Goal: Task Accomplishment & Management: Complete application form

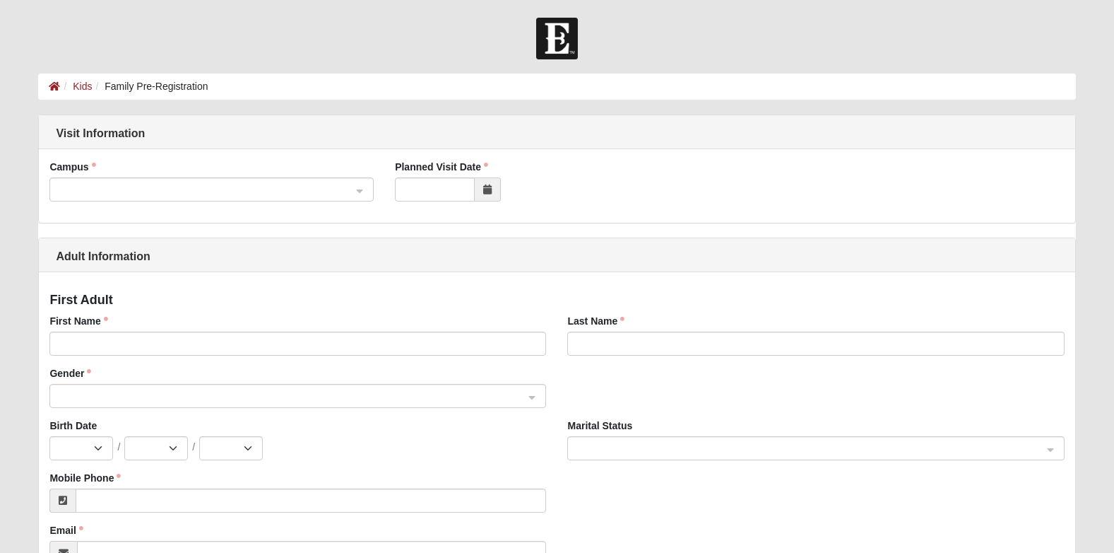
click at [177, 190] on span at bounding box center [205, 190] width 293 height 16
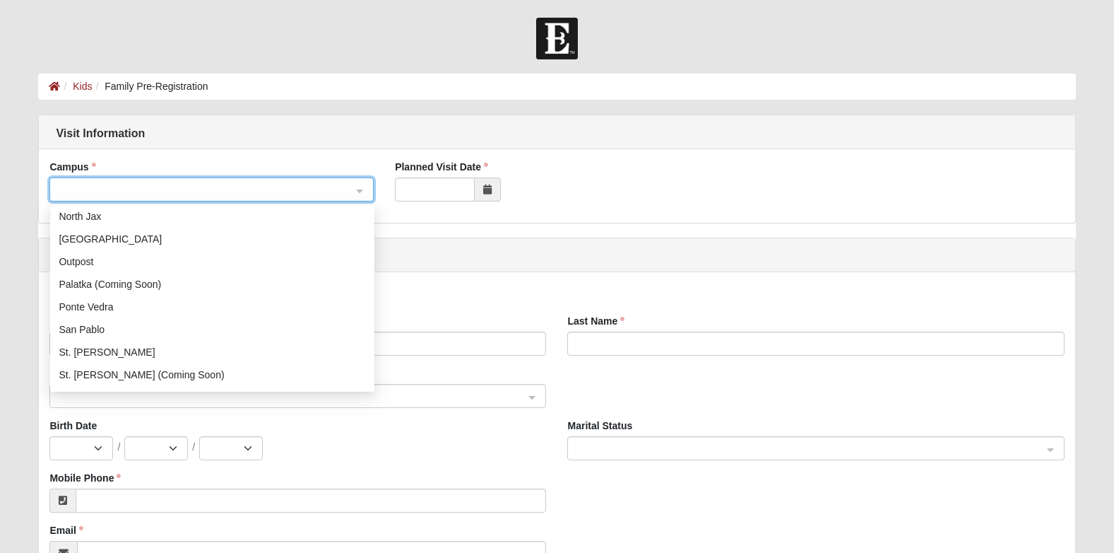
scroll to position [141, 0]
click at [119, 324] on div "San Pablo" at bounding box center [212, 327] width 307 height 16
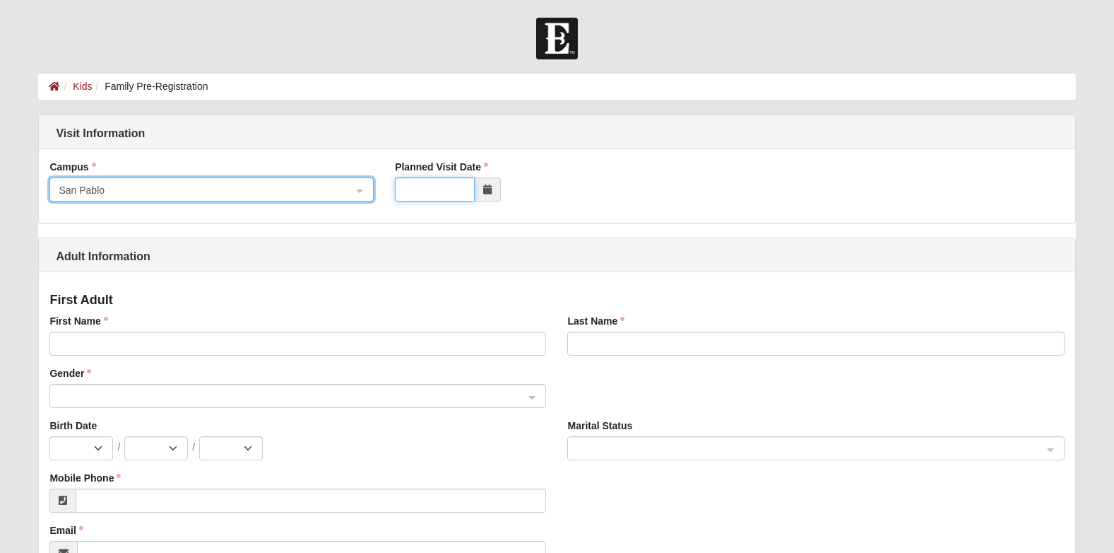
click at [416, 194] on input "Planned Visit Date" at bounding box center [435, 189] width 80 height 24
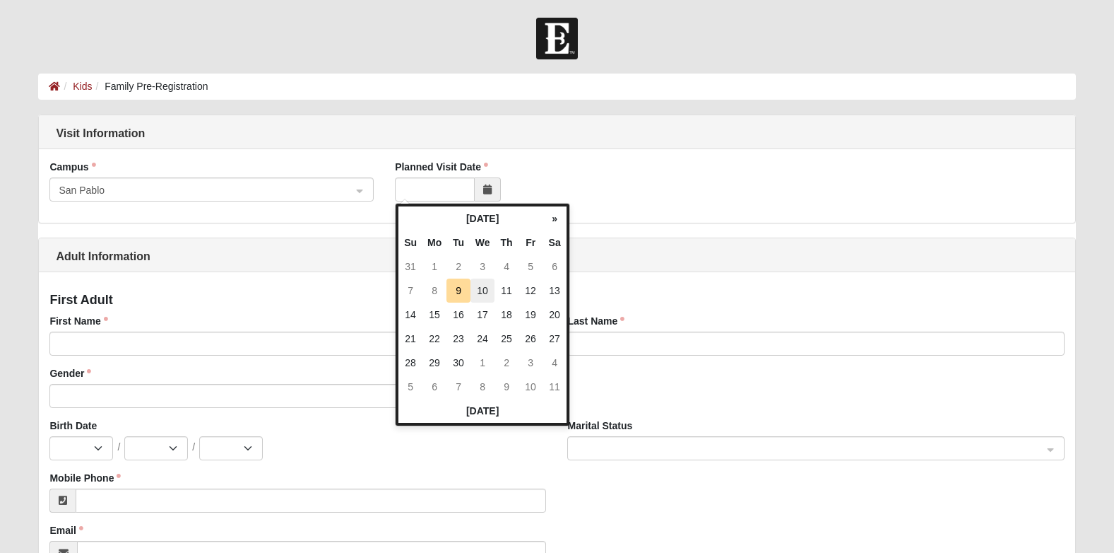
click at [486, 296] on td "10" at bounding box center [483, 290] width 24 height 24
type input "09/10/2025"
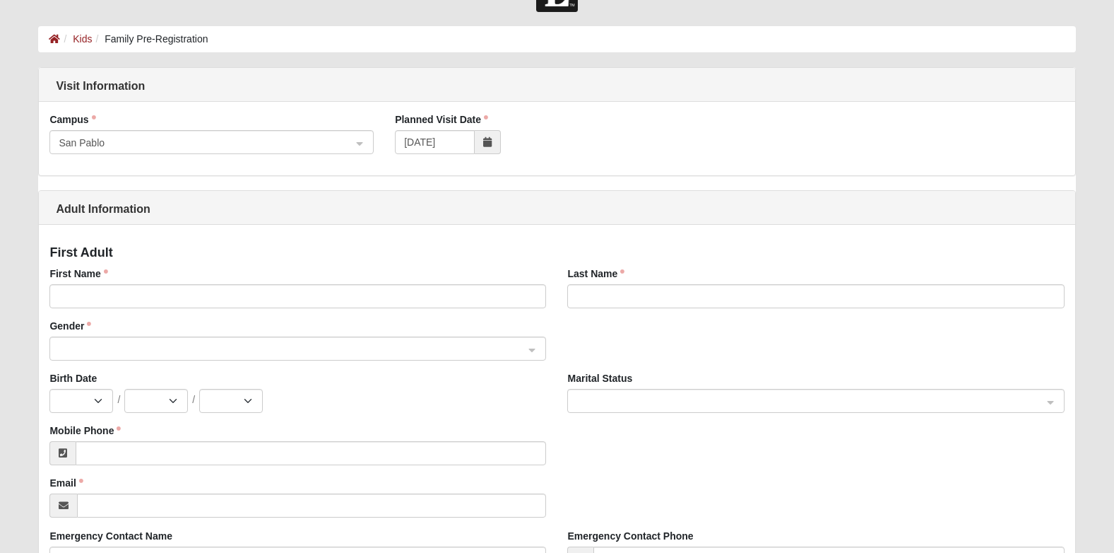
scroll to position [71, 0]
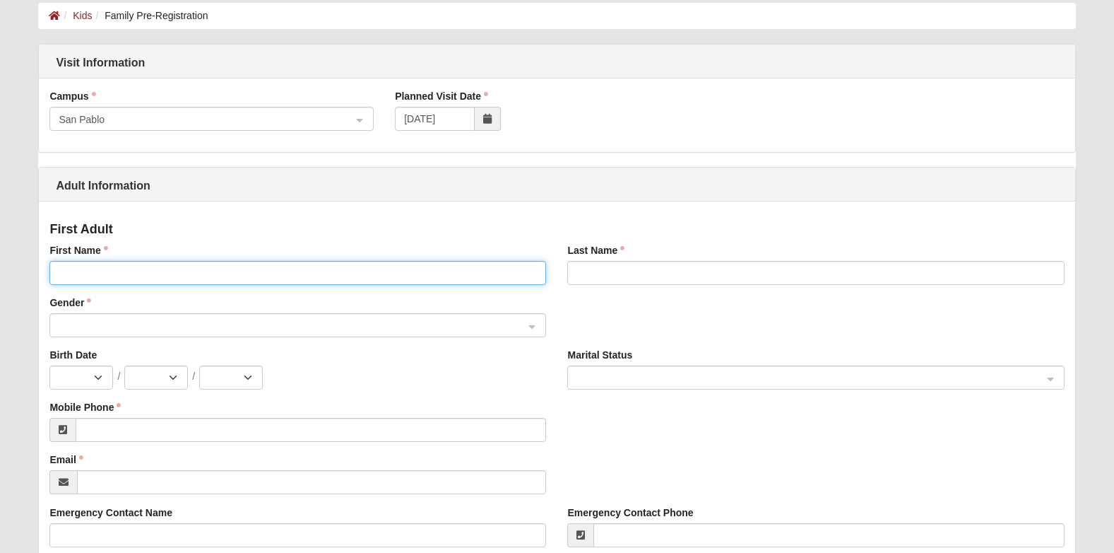
click at [171, 273] on input "First Name" at bounding box center [297, 273] width 497 height 24
type input "Caedence"
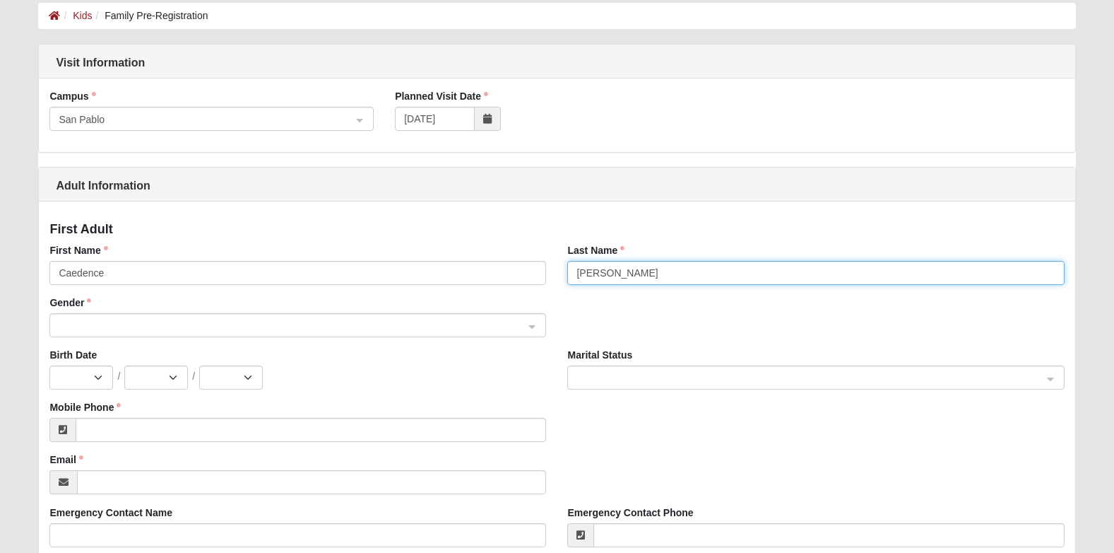
type input "Meyers"
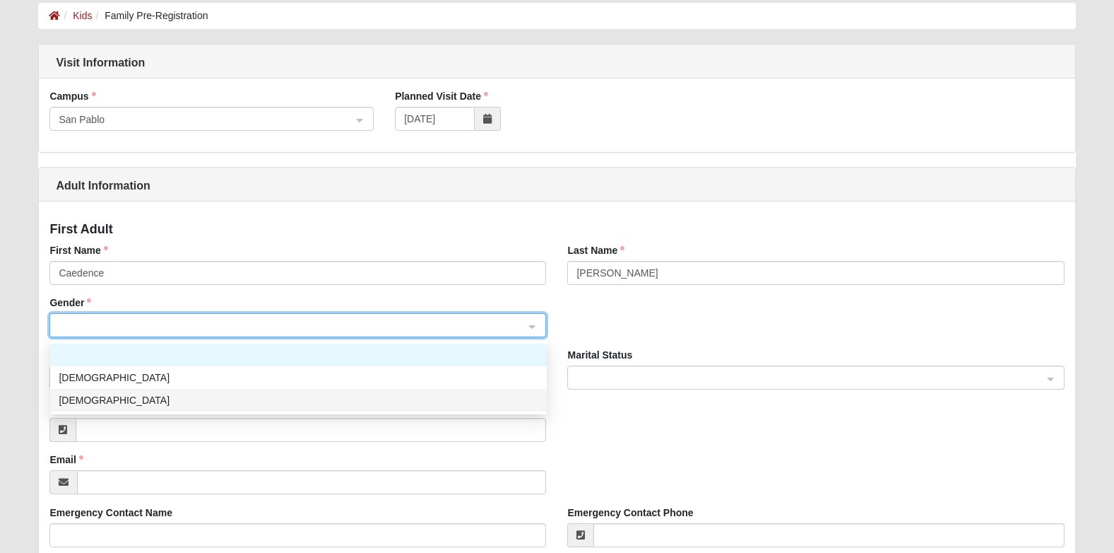
click at [142, 404] on div "Female" at bounding box center [299, 400] width 480 height 16
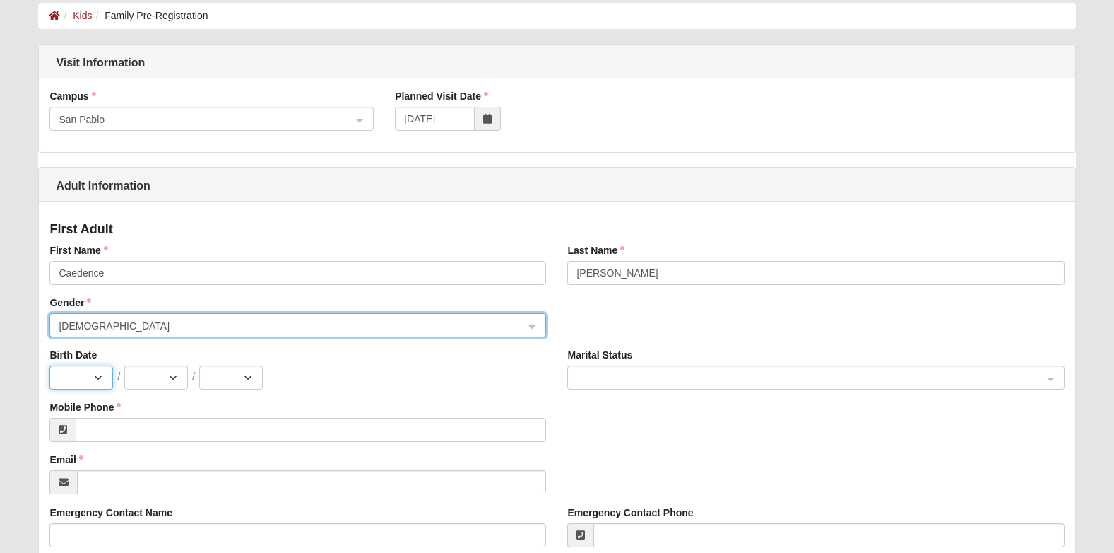
click at [103, 376] on select "Jan Feb Mar Apr May Jun Jul Aug Sep Oct Nov Dec" at bounding box center [81, 377] width 64 height 24
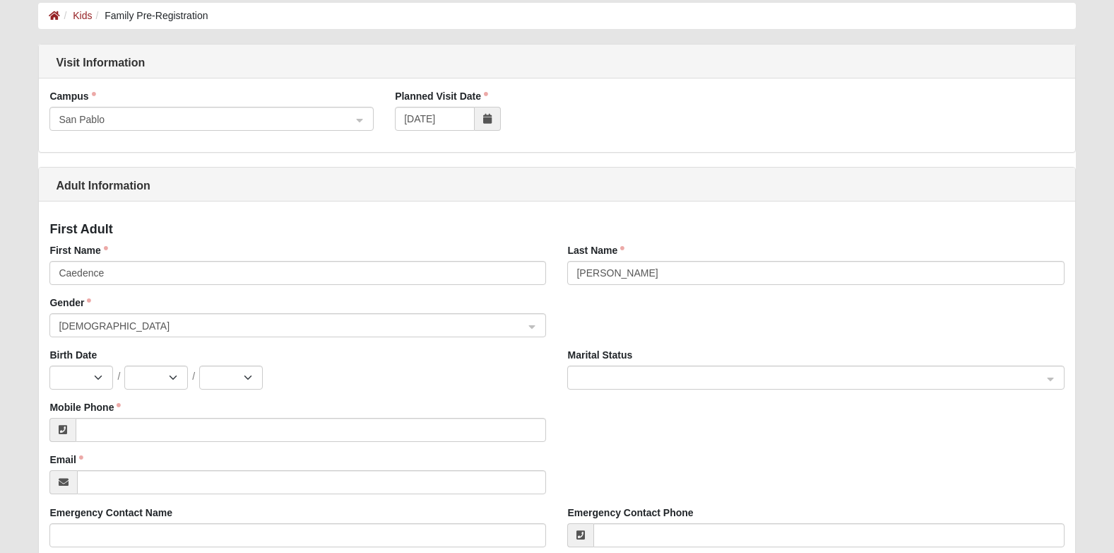
click at [211, 345] on div "Gender Female 1 2 Male Female" at bounding box center [298, 321] width 518 height 52
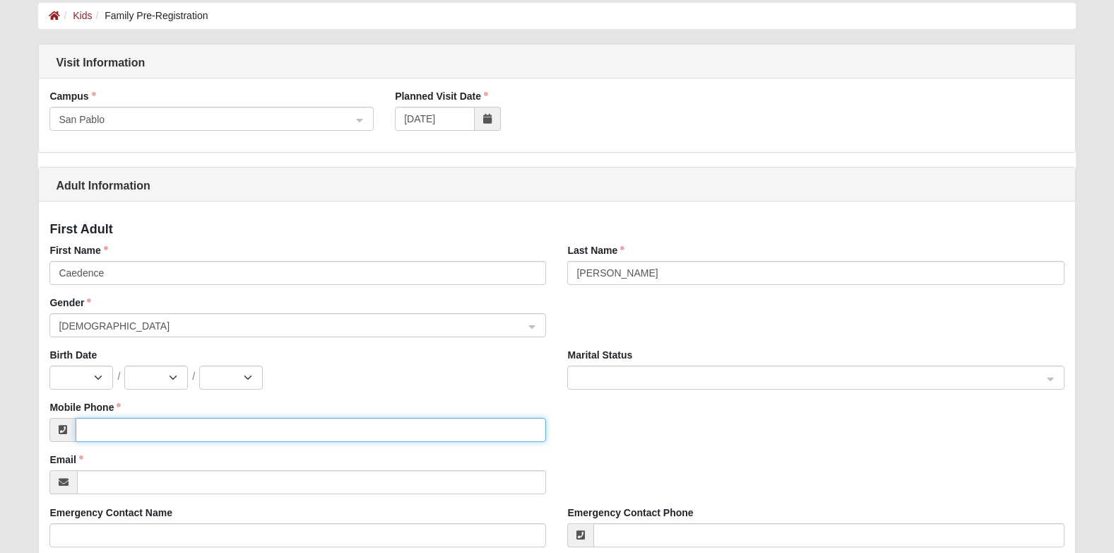
click at [172, 433] on input "Mobile Phone" at bounding box center [311, 430] width 471 height 24
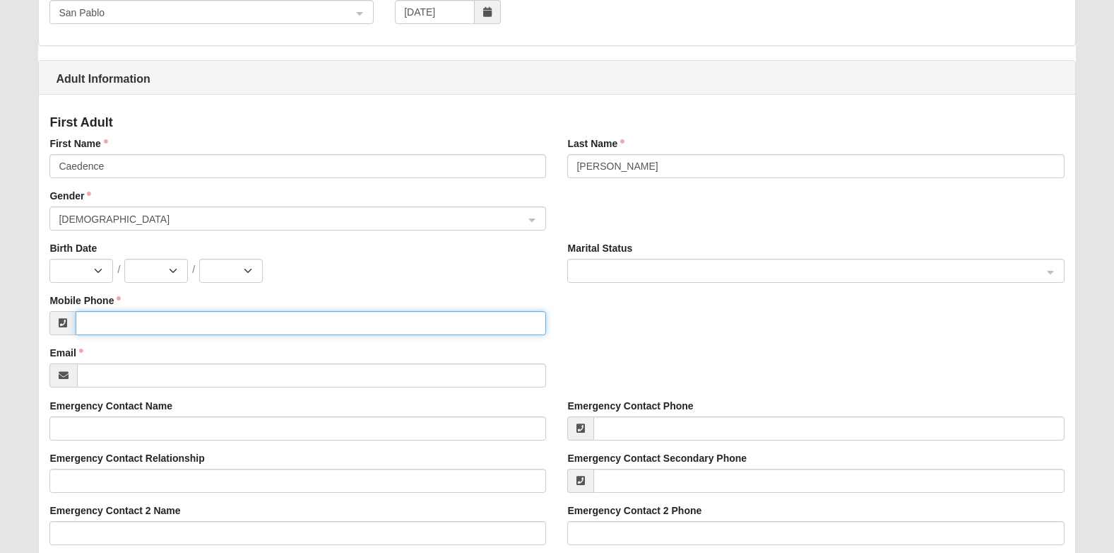
scroll to position [212, 0]
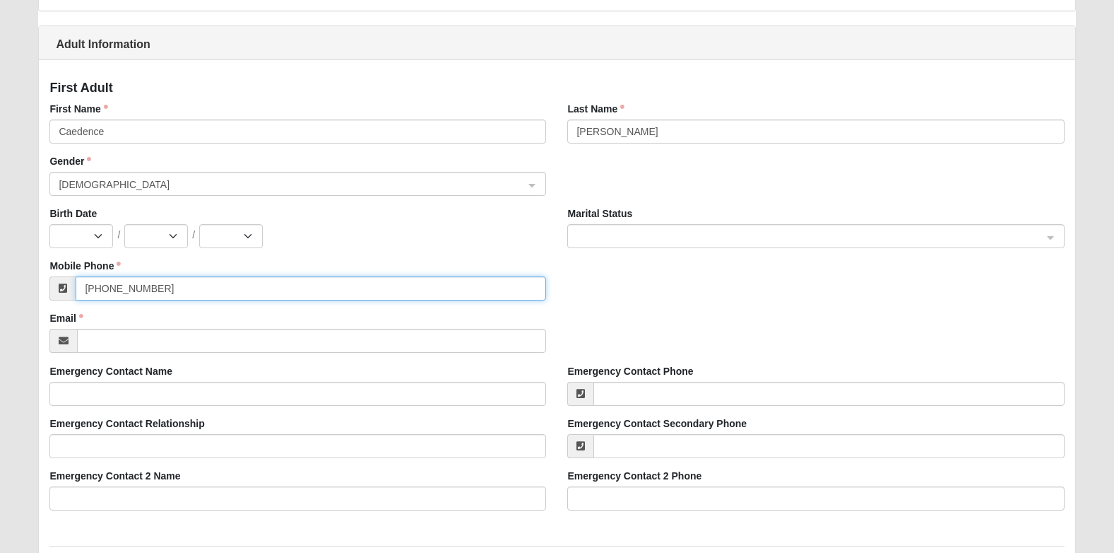
type input "(405) 762-3533"
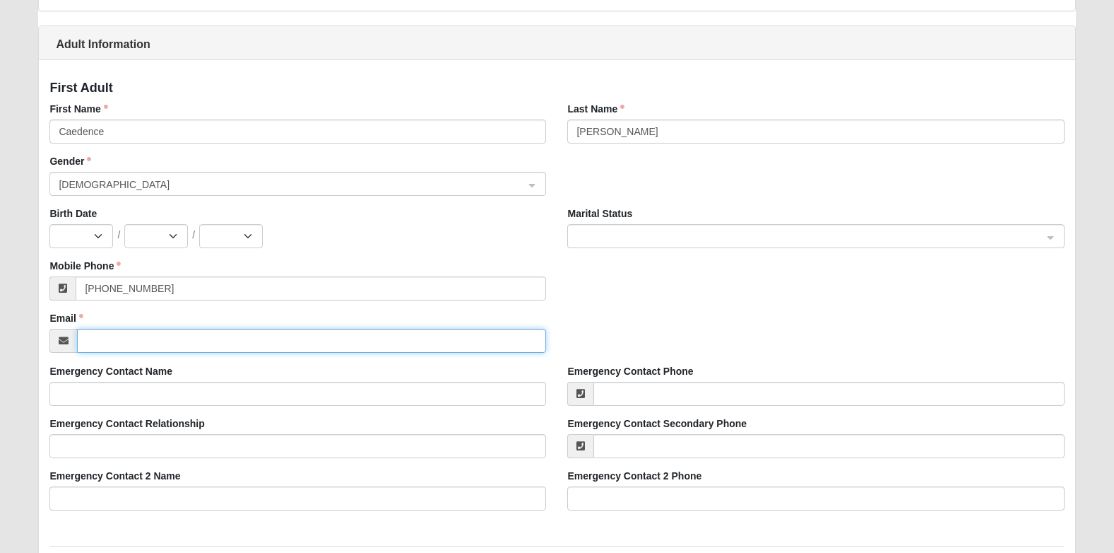
click at [372, 345] on input "Email" at bounding box center [311, 341] width 469 height 24
type input "c"
type input "r"
type input "kcroyals13cs@gmail.com"
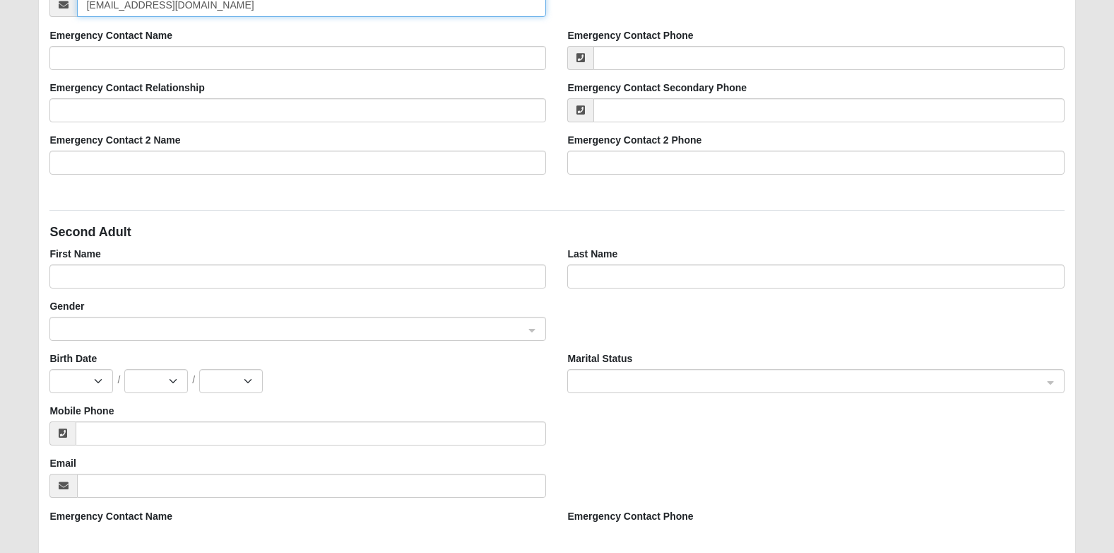
scroll to position [565, 0]
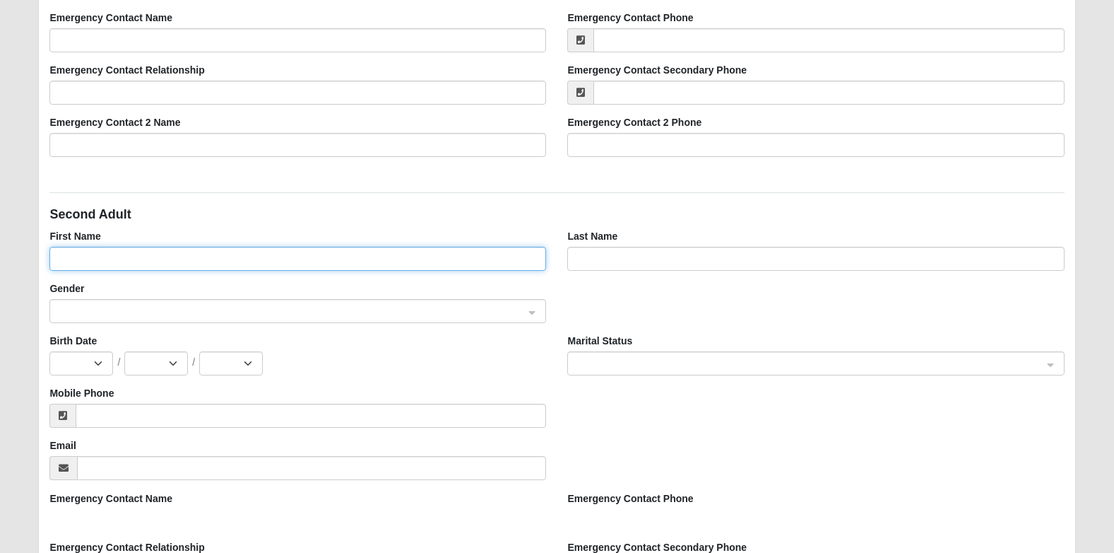
click at [155, 257] on input "First Name" at bounding box center [297, 259] width 497 height 24
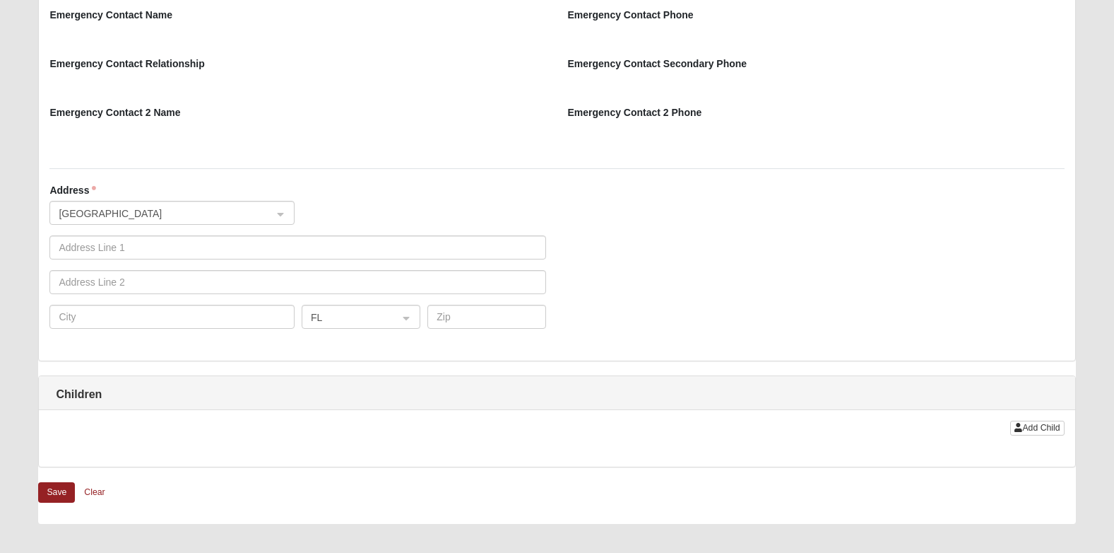
scroll to position [1131, 0]
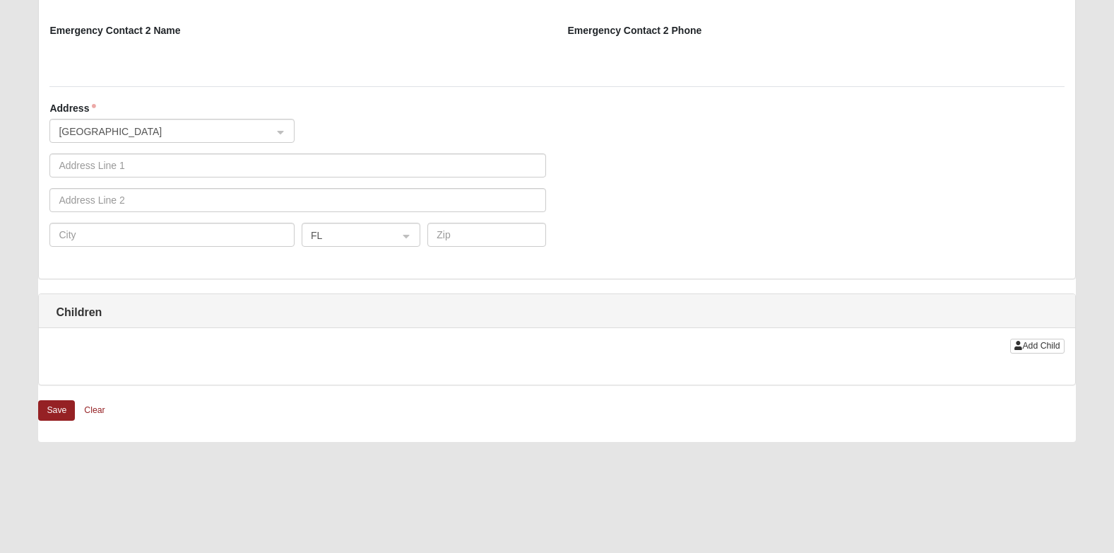
click at [189, 312] on h1 "Children" at bounding box center [557, 311] width 1036 height 13
click at [1042, 345] on span "Add Child" at bounding box center [1040, 346] width 37 height 10
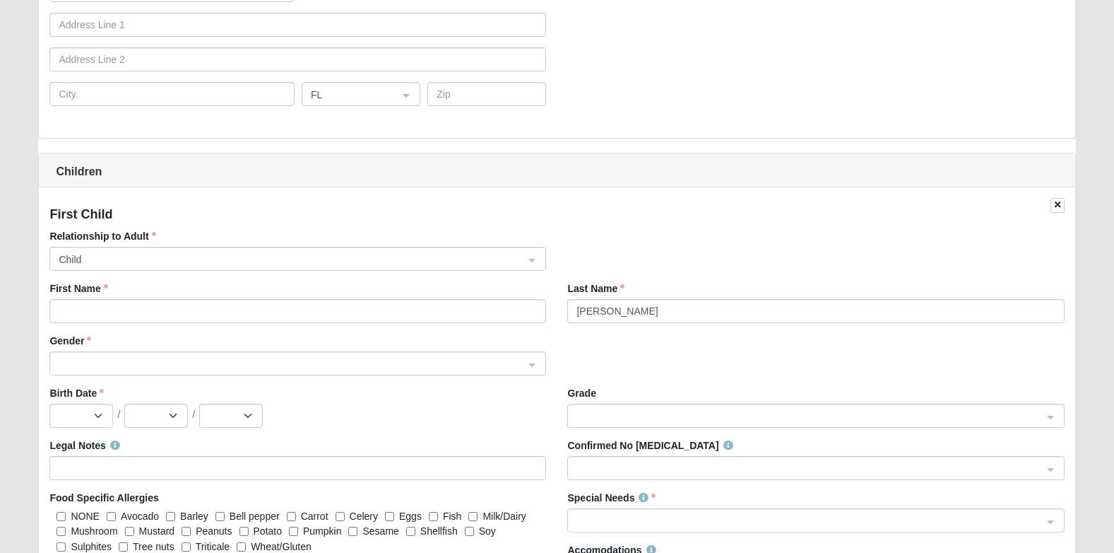
scroll to position [1272, 0]
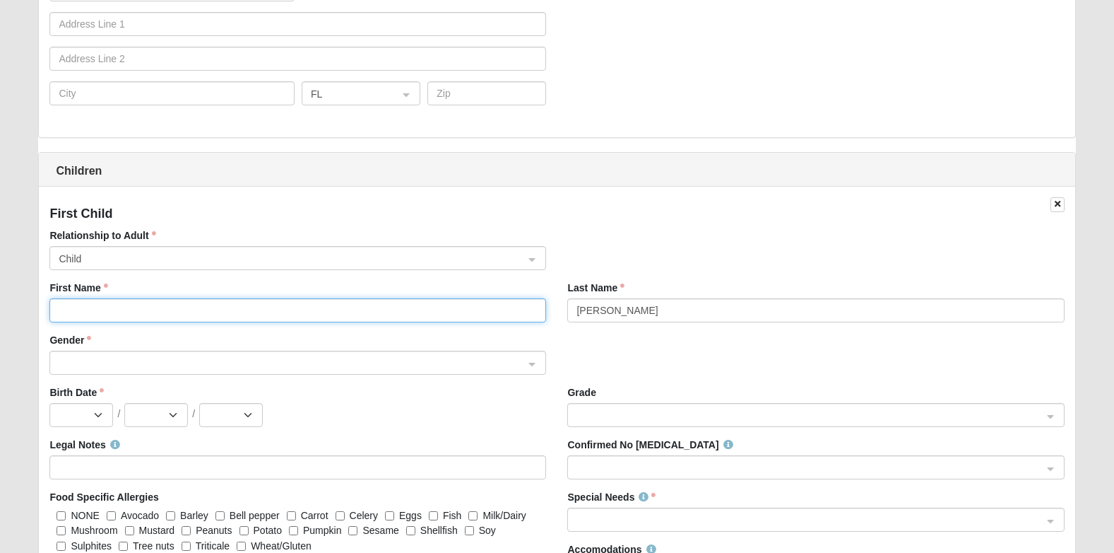
click at [112, 304] on input "First Name" at bounding box center [297, 310] width 497 height 24
type input "Koa"
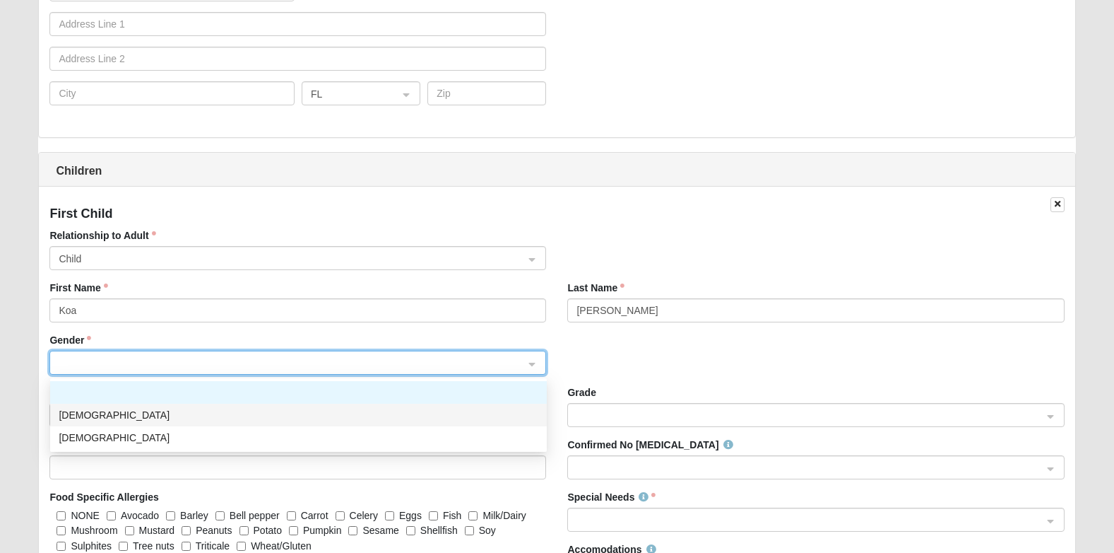
click at [88, 406] on div "Male" at bounding box center [298, 414] width 497 height 23
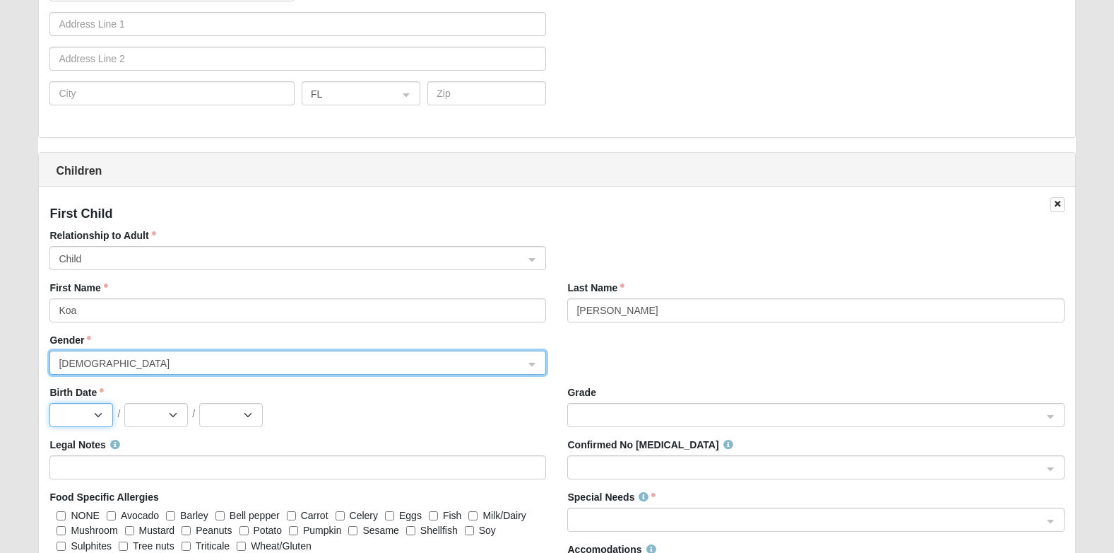
click at [97, 413] on select "Jan Feb Mar Apr May Jun Jul Aug Sep Oct Nov Dec" at bounding box center [81, 415] width 64 height 24
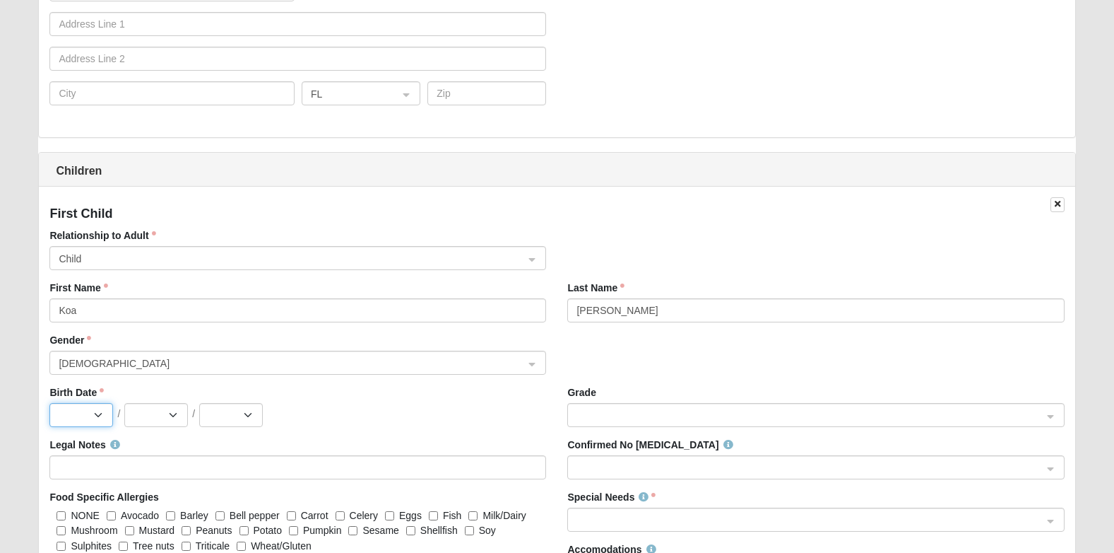
click at [76, 411] on select "Jan Feb Mar Apr May Jun Jul Aug Sep Oct Nov Dec" at bounding box center [81, 415] width 64 height 24
select select "12"
click at [49, 403] on select "Jan Feb Mar Apr May Jun Jul Aug Sep Oct Nov Dec" at bounding box center [81, 415] width 64 height 24
click at [156, 412] on select "1 2 3 4 5 6 7 8 9 10 11 12 13 14 15 16 17 18 19 20 21 22 23 24 25 26 27 28 29 3…" at bounding box center [156, 415] width 64 height 24
select select "15"
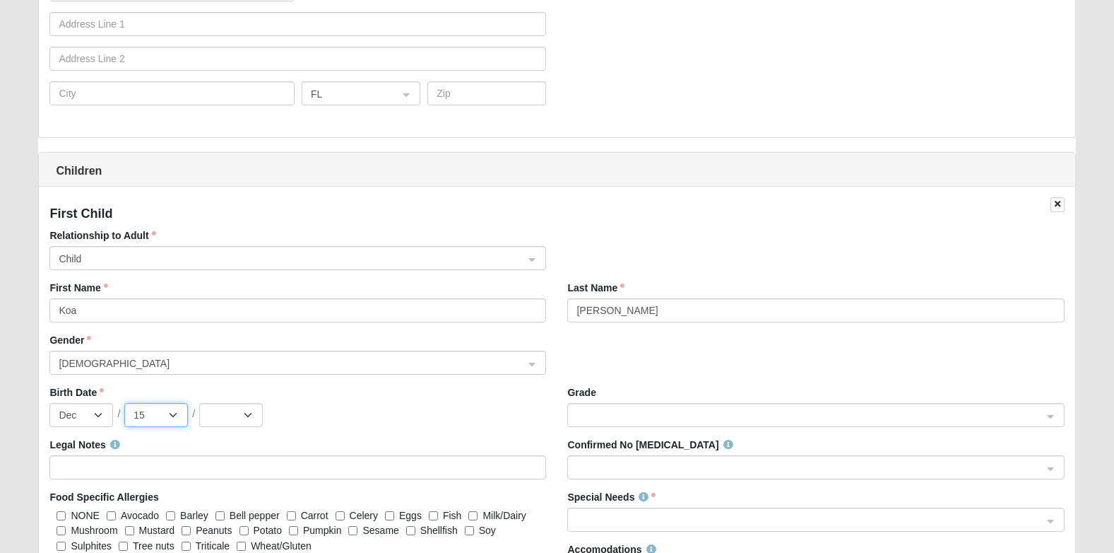
click at [124, 403] on select "1 2 3 4 5 6 7 8 9 10 11 12 13 14 15 16 17 18 19 20 21 22 23 24 25 26 27 28 29 3…" at bounding box center [156, 415] width 64 height 24
click at [223, 416] on select "2025 2024 2023 2022 2021 2020 2019 2018 2017 2016 2015 2014 2013 2012 2011 2010…" at bounding box center [231, 415] width 64 height 24
select select "2022"
click at [199, 403] on select "2025 2024 2023 2022 2021 2020 2019 2018 2017 2016 2015 2014 2013 2012 2011 2010…" at bounding box center [231, 415] width 64 height 24
click at [603, 359] on div "Gender Male 0 1 2 Male Female" at bounding box center [557, 359] width 1036 height 52
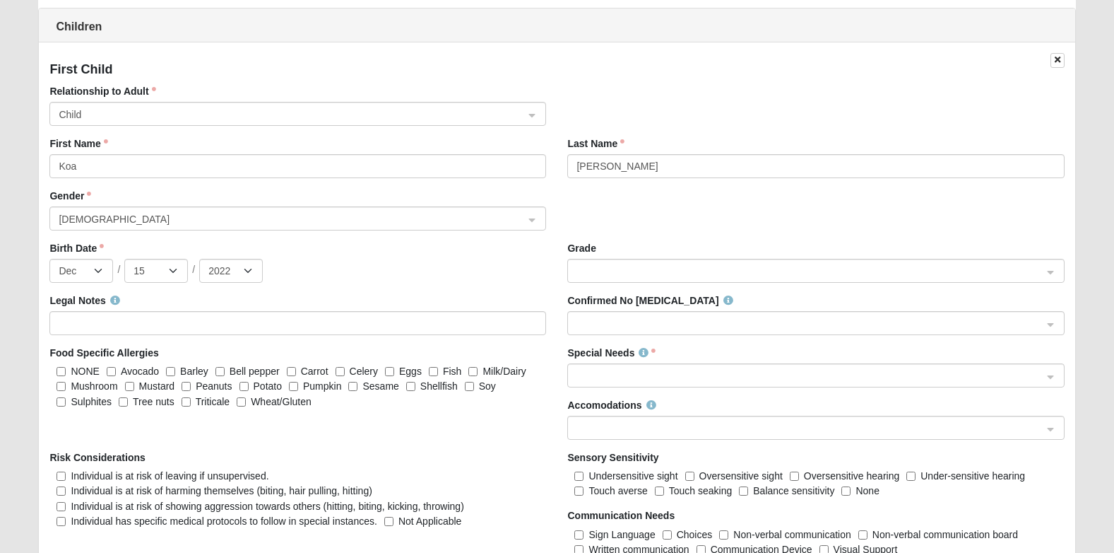
scroll to position [1484, 0]
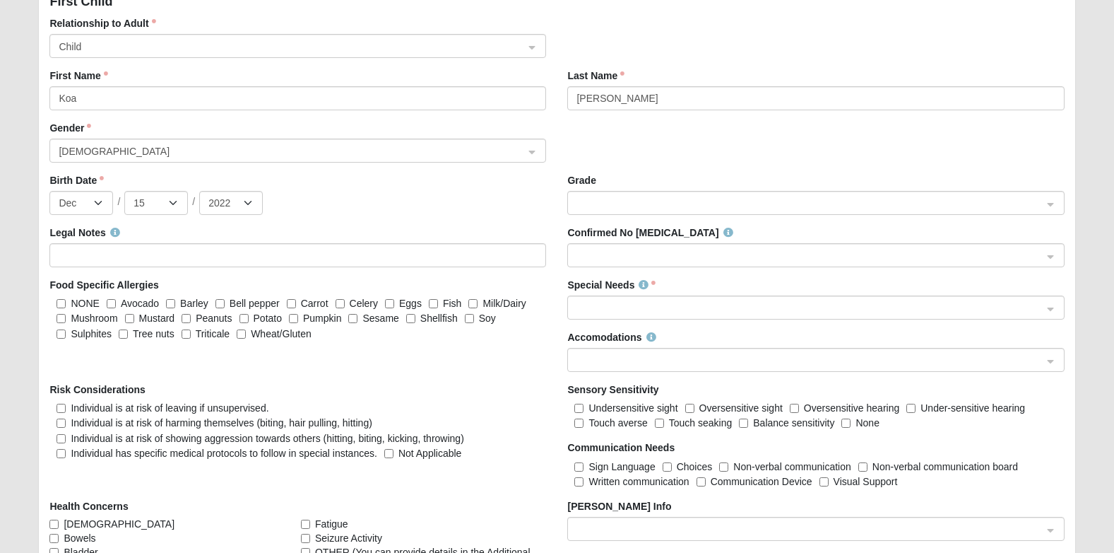
click at [647, 305] on span at bounding box center [810, 308] width 466 height 16
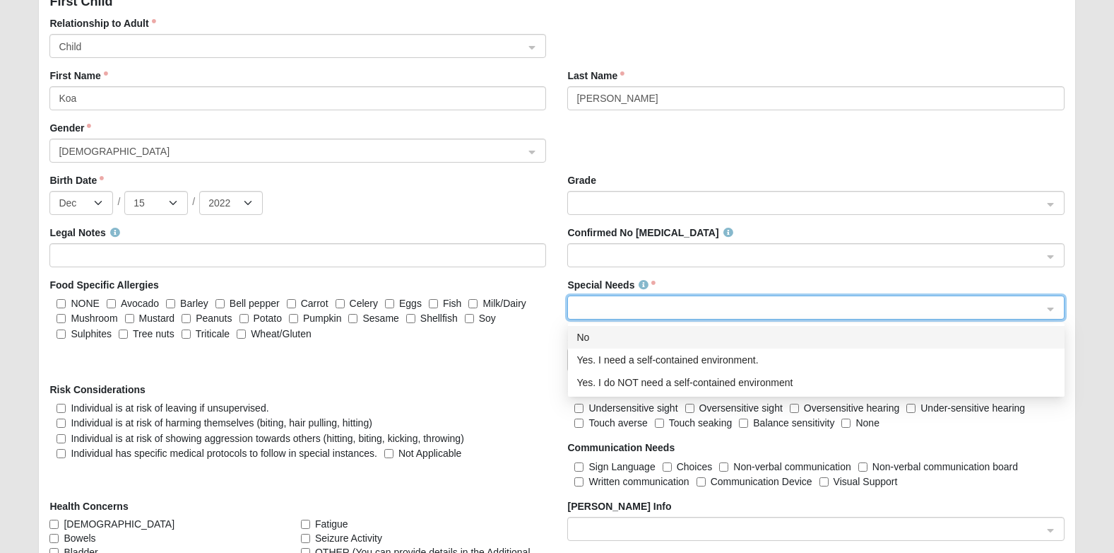
click at [611, 343] on div "No" at bounding box center [817, 337] width 480 height 16
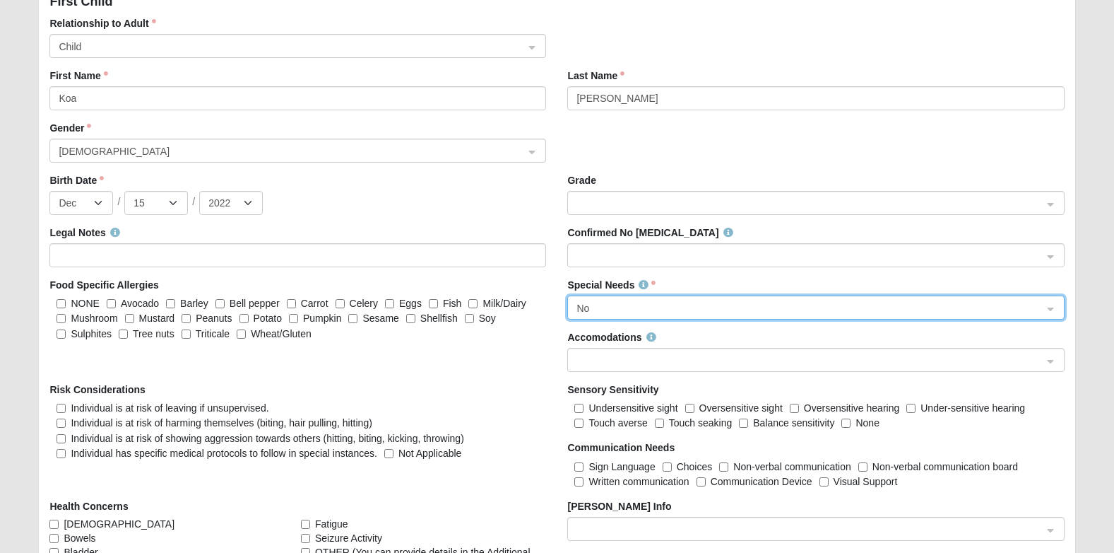
click at [504, 343] on div "Food Specific Allergies NONE Avocado Barley Bell pepper Carrot Celery Eggs Fish…" at bounding box center [298, 314] width 518 height 73
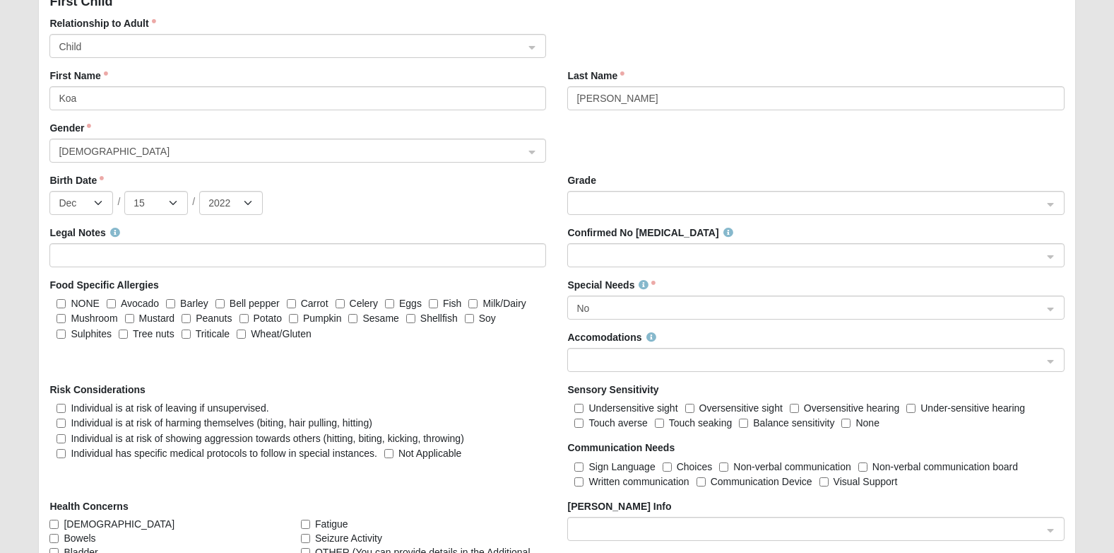
click at [581, 359] on span at bounding box center [810, 361] width 466 height 16
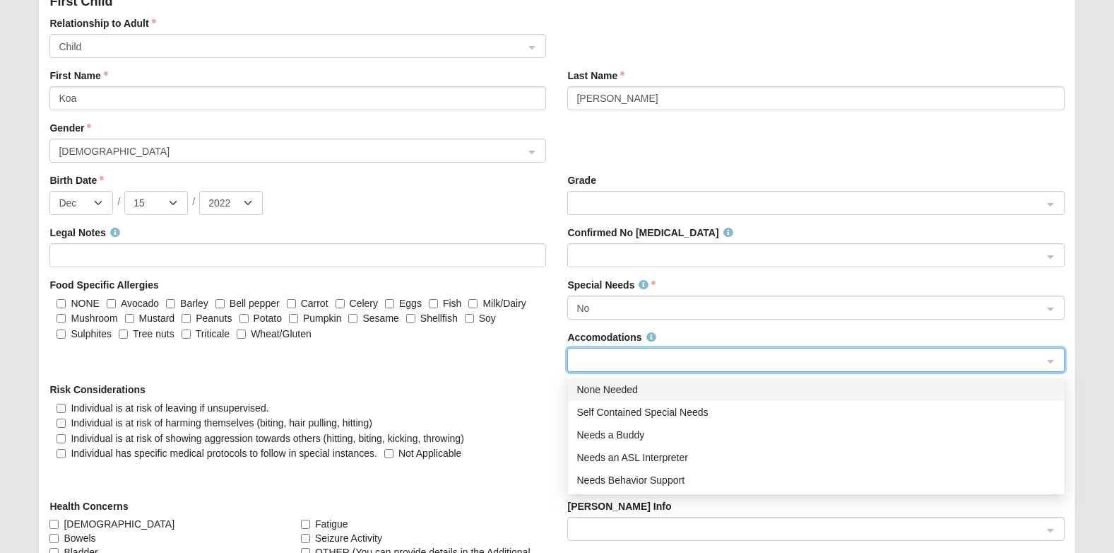
click at [584, 383] on div "None Needed" at bounding box center [817, 390] width 480 height 16
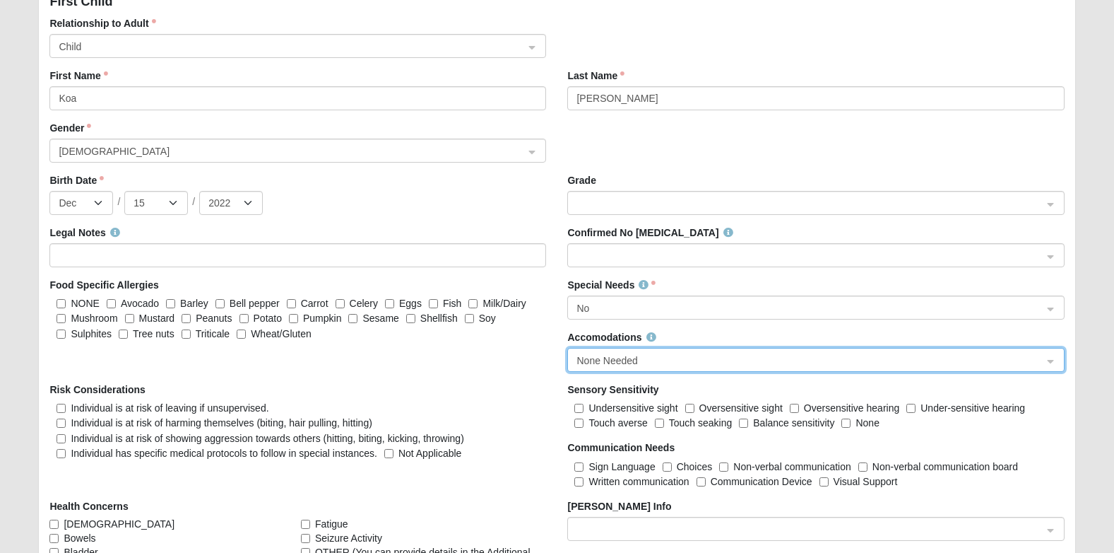
click at [363, 372] on div "Legal Notes Confirmed No Allergies Food Specific Allergies NONE Avocado Barley …" at bounding box center [557, 492] width 1036 height 535
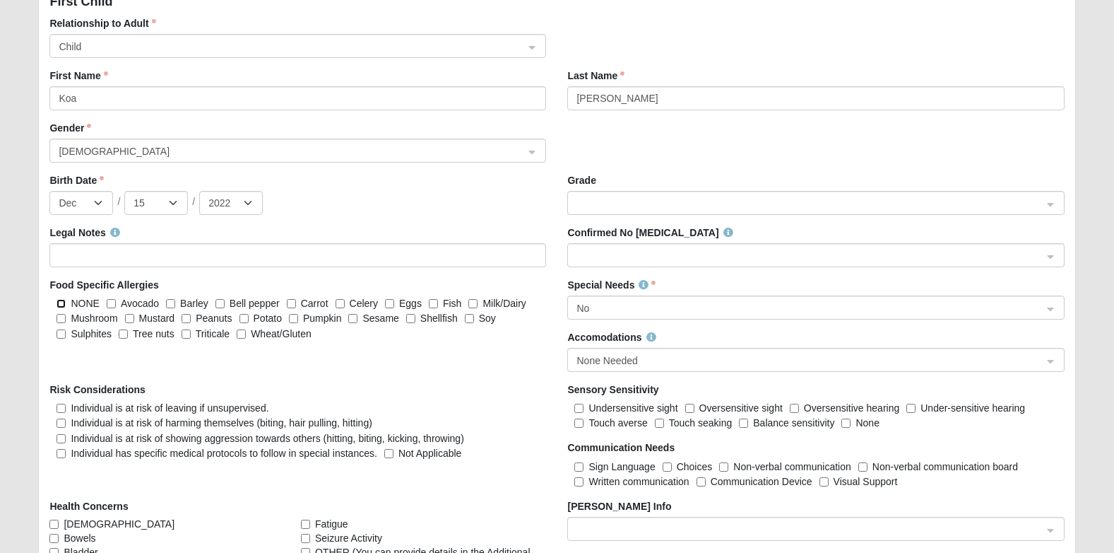
click at [61, 305] on input "NONE" at bounding box center [61, 303] width 9 height 9
checkbox input "true"
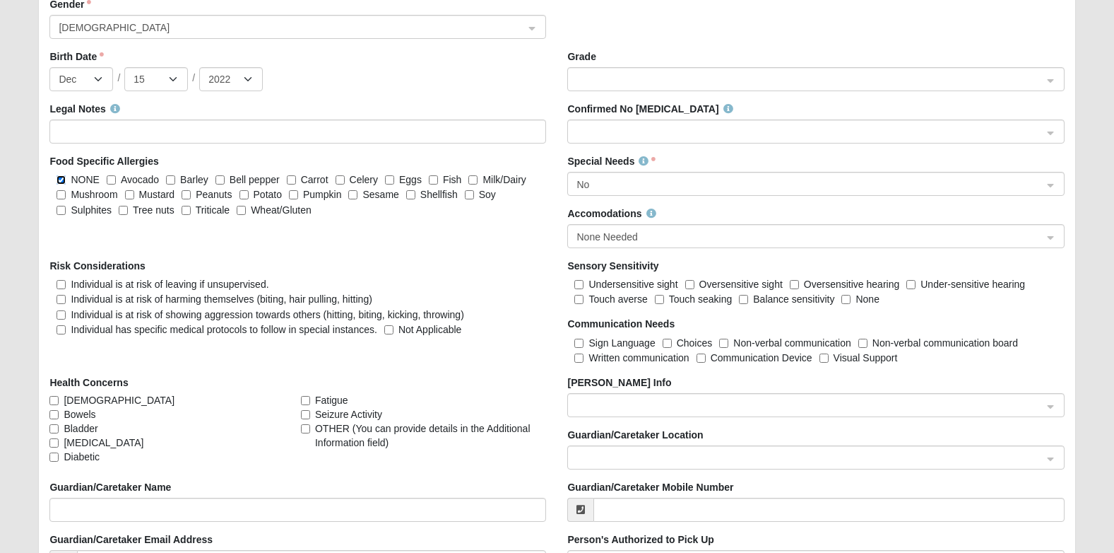
scroll to position [1625, 0]
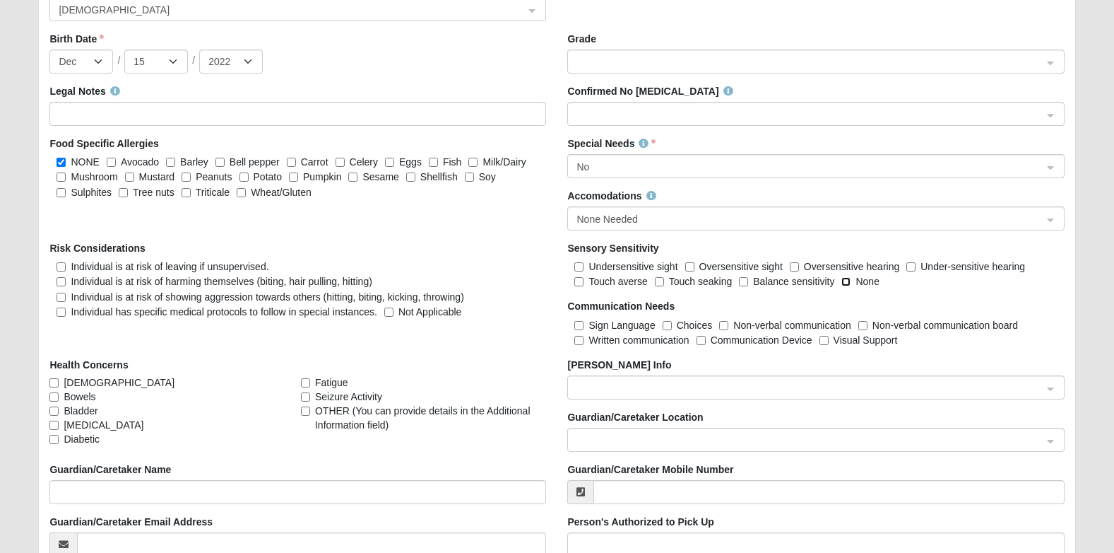
click at [845, 283] on input "None" at bounding box center [846, 281] width 9 height 9
checkbox input "true"
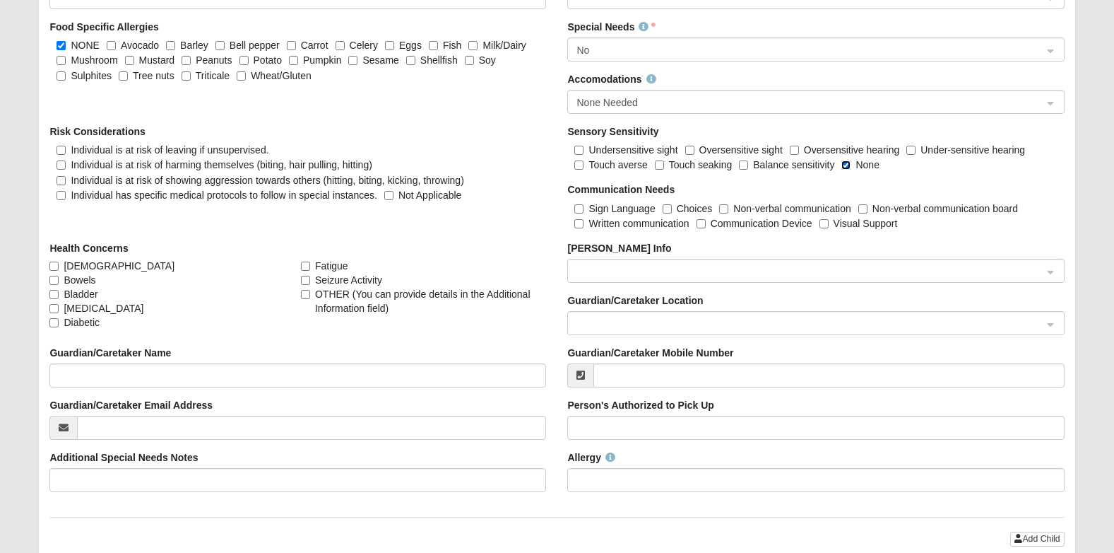
scroll to position [1767, 0]
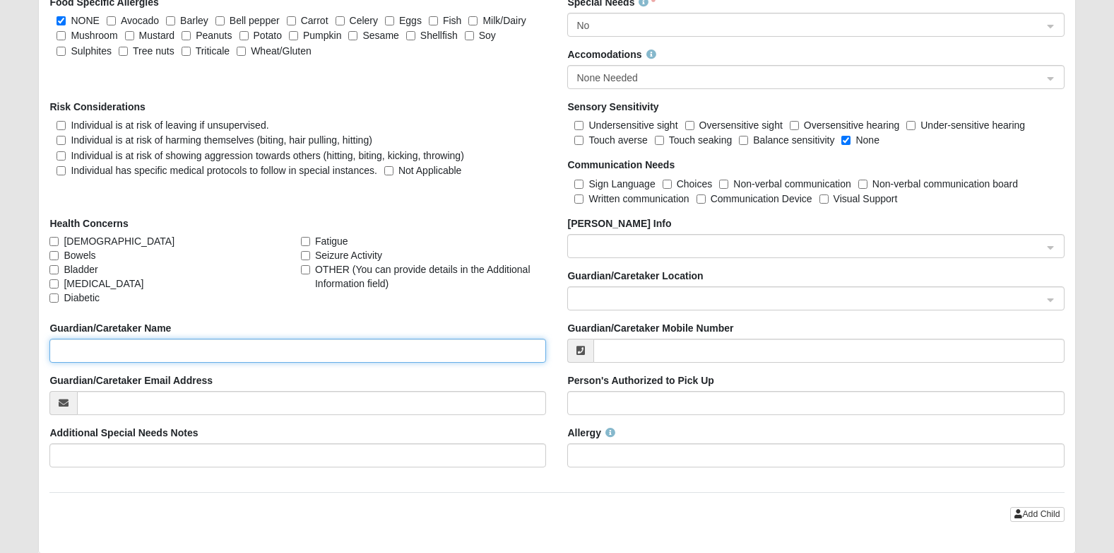
click at [180, 354] on input "Guardian/Caretaker Name" at bounding box center [297, 350] width 497 height 24
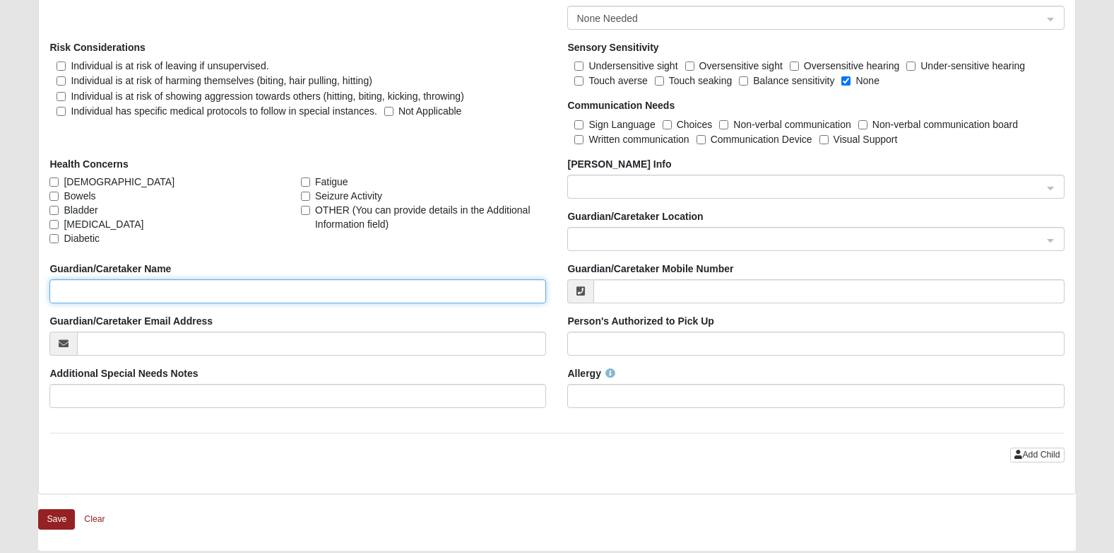
scroll to position [1978, 0]
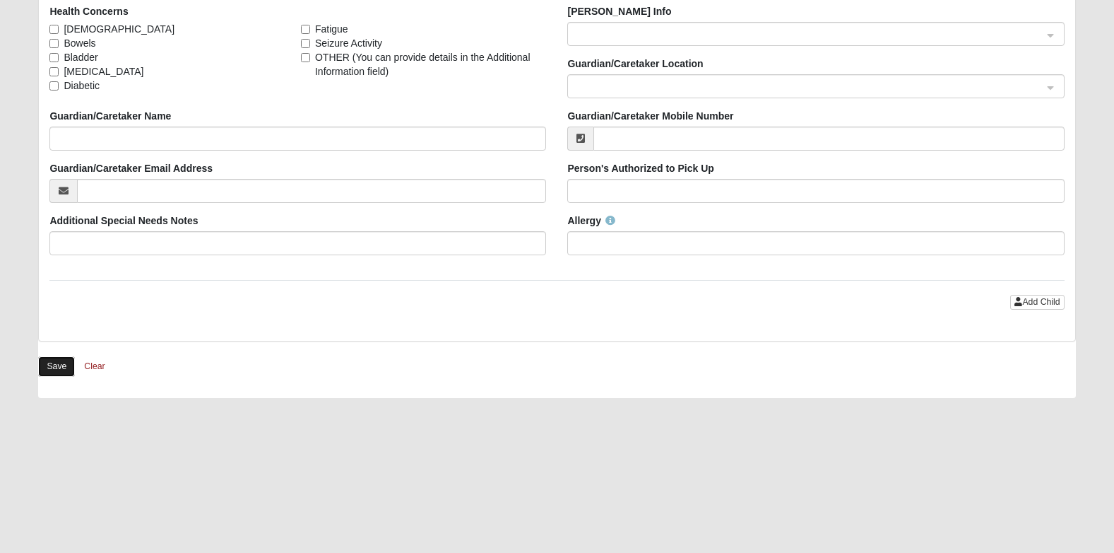
click at [64, 367] on button "Save" at bounding box center [56, 366] width 37 height 20
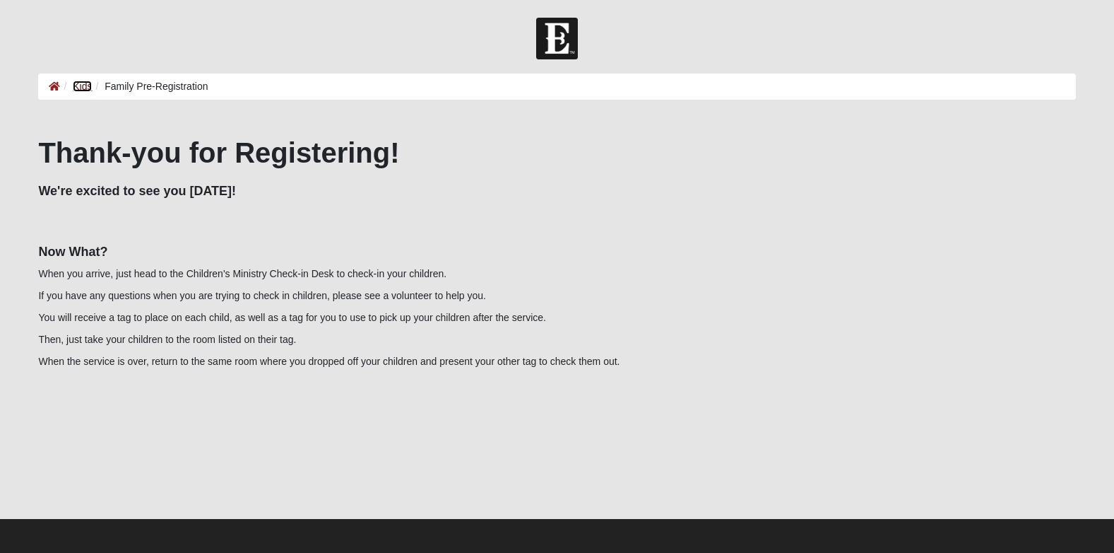
click at [88, 83] on link "Kids" at bounding box center [82, 86] width 19 height 11
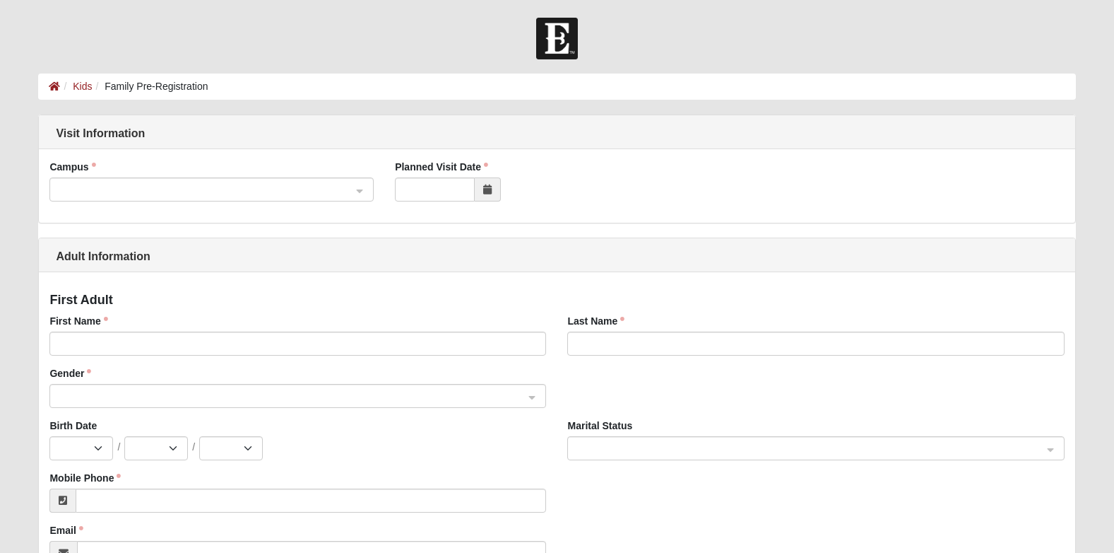
click at [136, 192] on span at bounding box center [205, 190] width 293 height 16
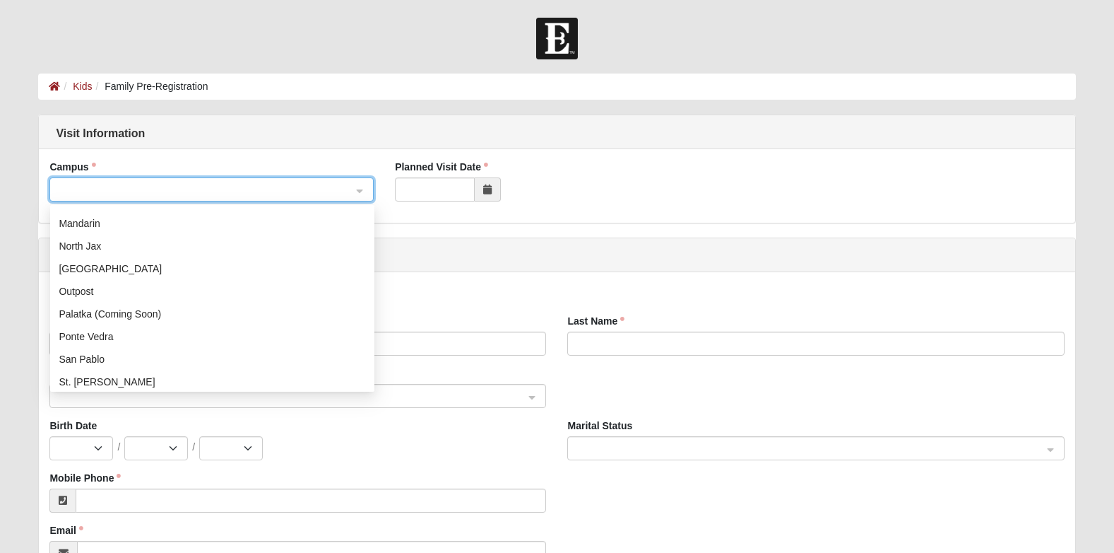
scroll to position [141, 0]
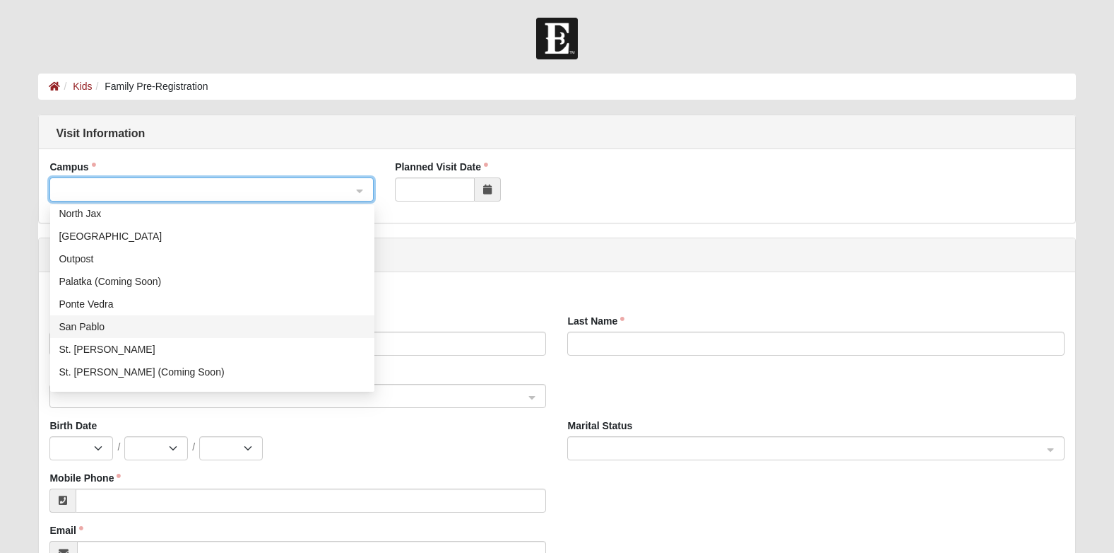
click at [105, 324] on div "San Pablo" at bounding box center [212, 327] width 307 height 16
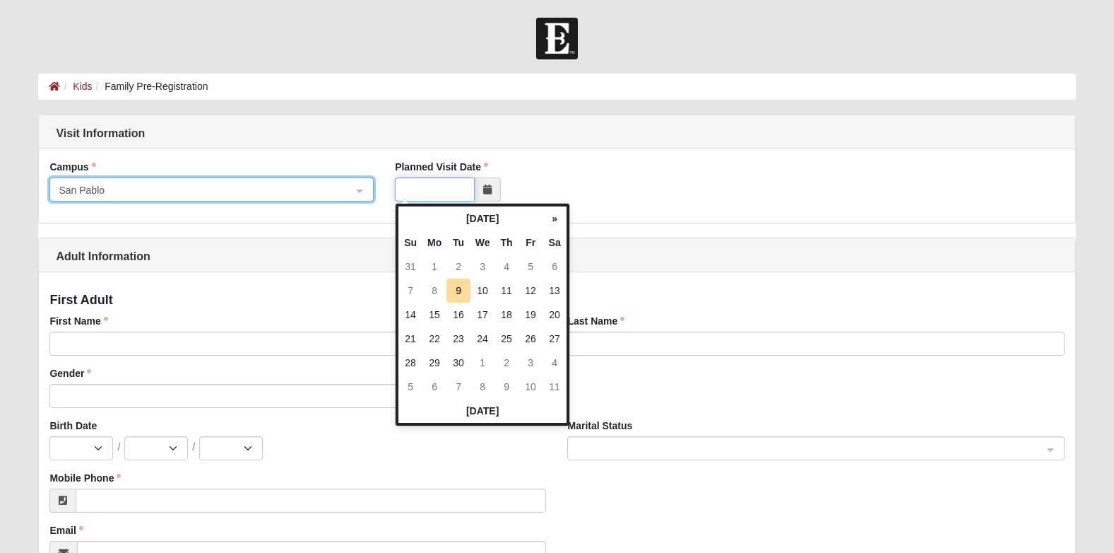
click at [405, 189] on input "Planned Visit Date" at bounding box center [435, 189] width 80 height 24
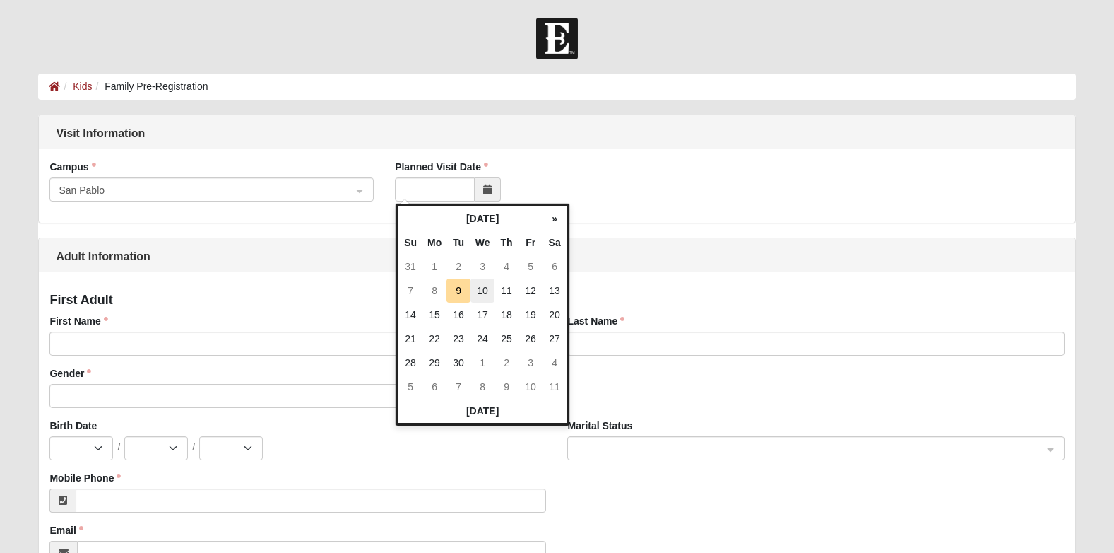
click at [476, 294] on td "10" at bounding box center [483, 290] width 24 height 24
type input "09/10/2025"
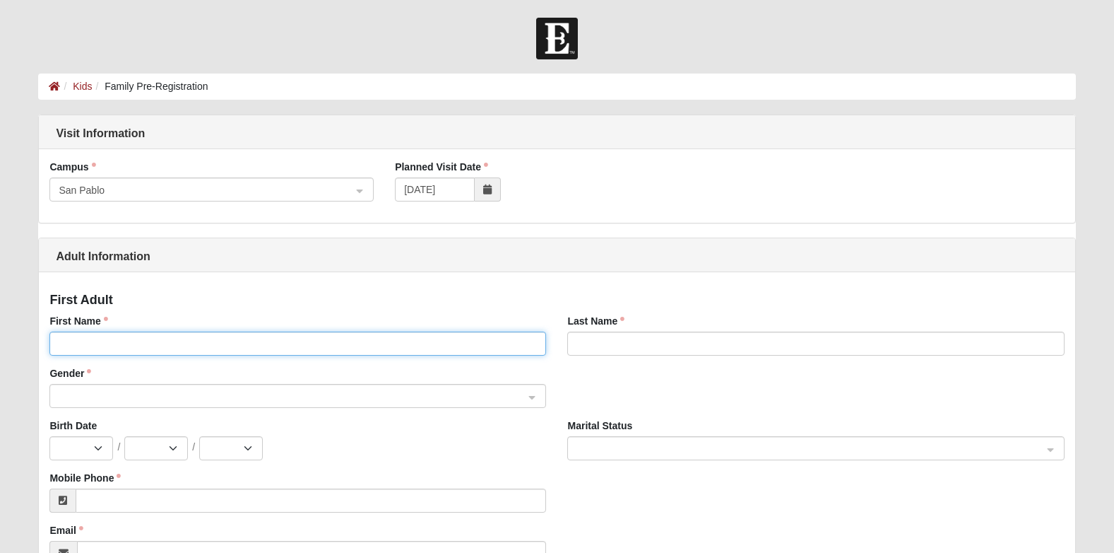
click at [102, 341] on input "First Name" at bounding box center [297, 343] width 497 height 24
type input "yajaira"
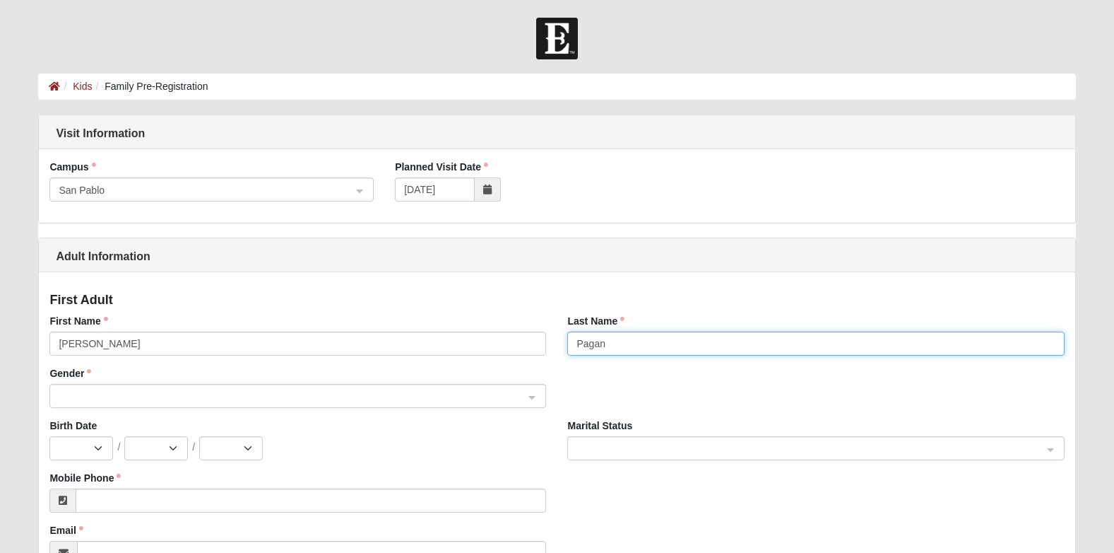
type input "Pagan"
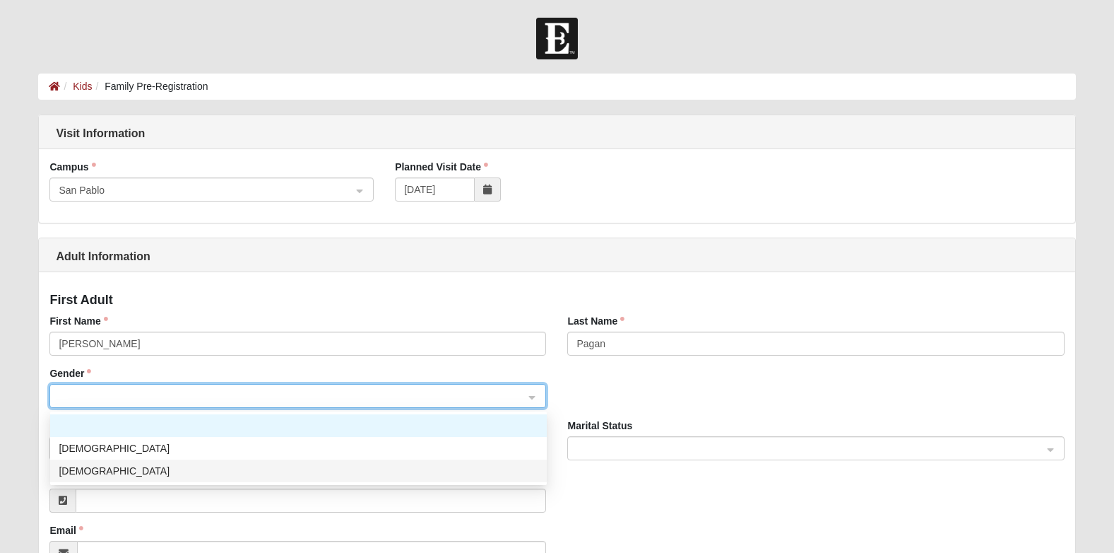
click at [126, 468] on div "Female" at bounding box center [299, 471] width 480 height 16
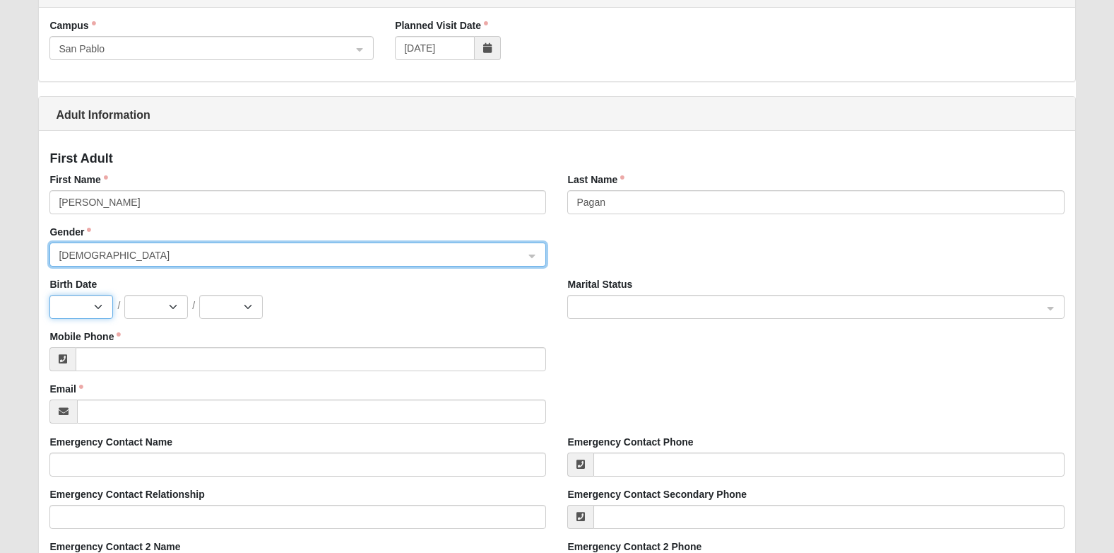
click at [100, 300] on select "Jan Feb Mar Apr May Jun Jul Aug Sep Oct Nov Dec" at bounding box center [81, 307] width 64 height 24
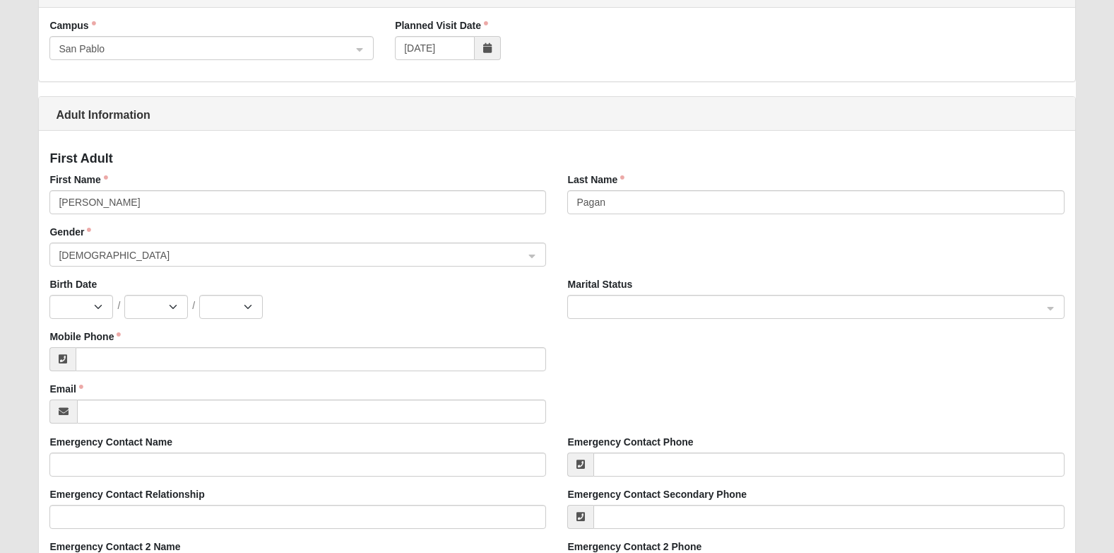
click at [362, 291] on div "Birth Date Jan Feb Mar Apr May Jun Jul Aug Sep Oct Nov Dec / 1 2 3 4 5 6 7 8 9 …" at bounding box center [297, 298] width 497 height 42
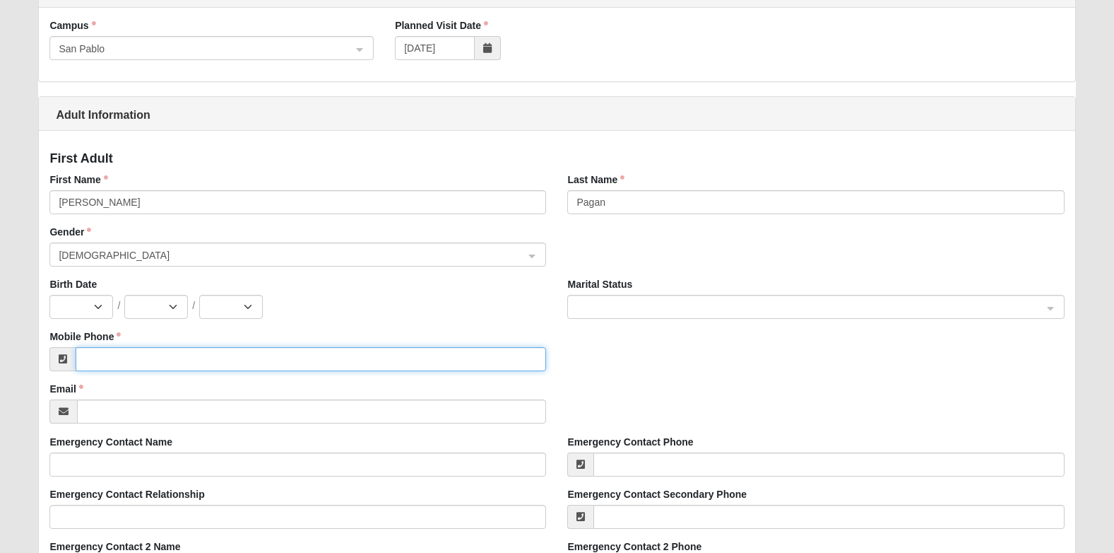
click at [119, 351] on input "Mobile Phone" at bounding box center [311, 359] width 471 height 24
click at [117, 365] on input "Mobile Phone" at bounding box center [311, 359] width 471 height 24
type input "(352) 418-4257"
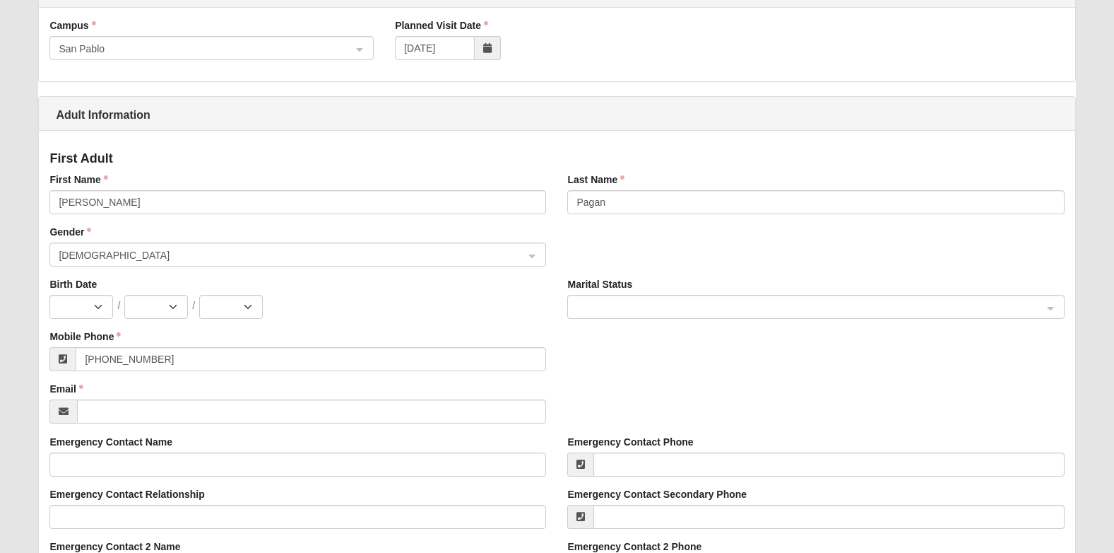
click at [252, 397] on div "Email" at bounding box center [297, 403] width 497 height 42
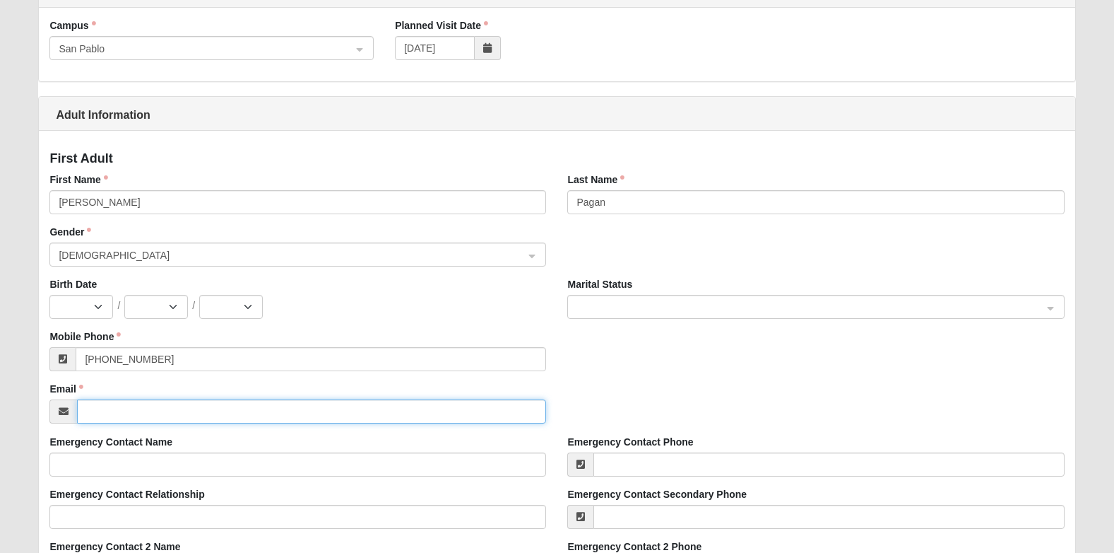
click at [237, 410] on input "Email" at bounding box center [311, 411] width 469 height 24
click at [253, 414] on input "Email" at bounding box center [311, 411] width 469 height 24
type input "yajairalovely16@gmail.com"
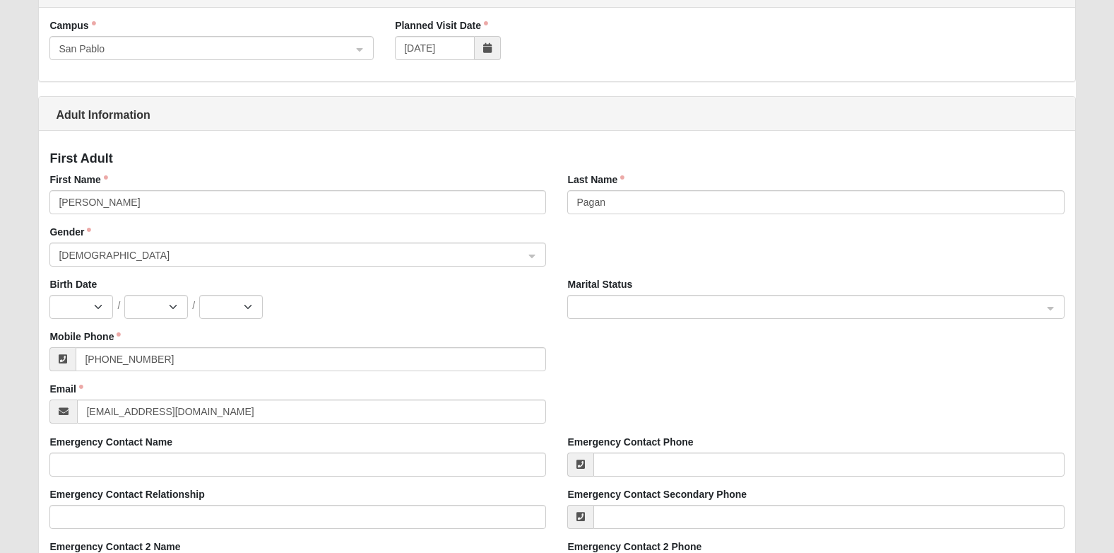
click at [639, 354] on div "Mobile Phone (352) 418-4257" at bounding box center [557, 355] width 1036 height 52
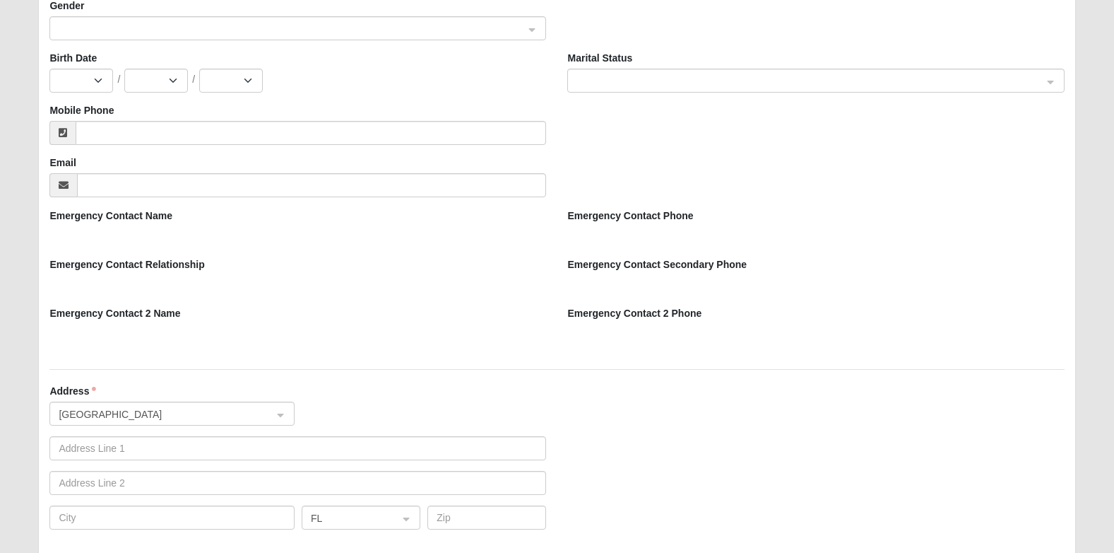
scroll to position [989, 0]
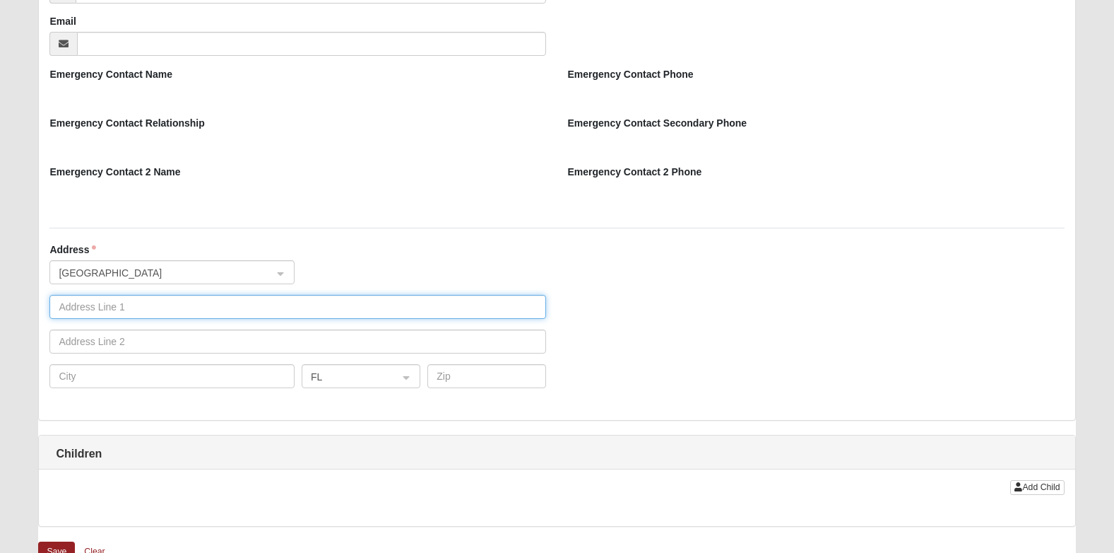
click at [117, 311] on input "text" at bounding box center [297, 307] width 497 height 24
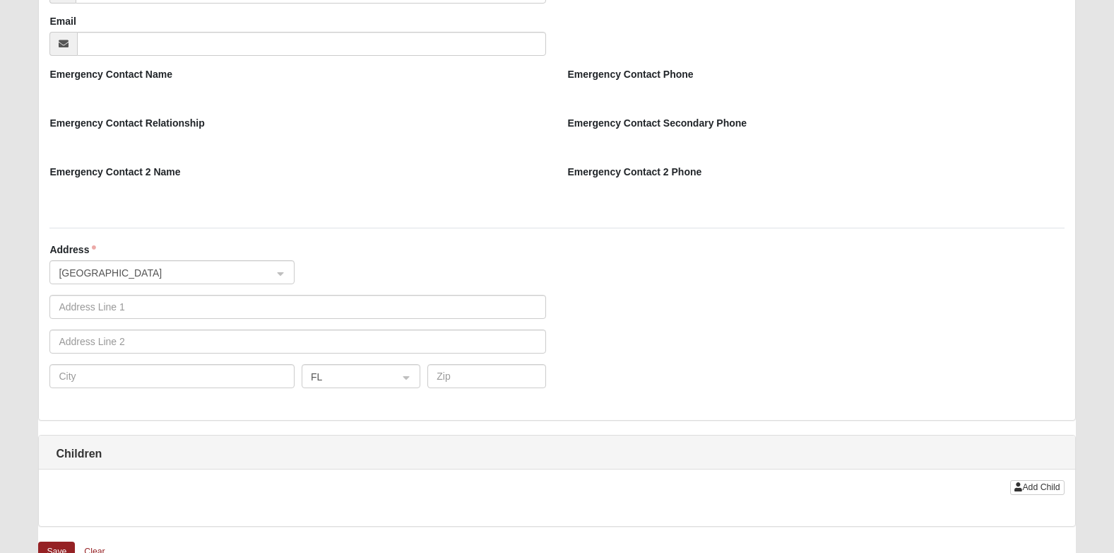
click at [334, 122] on div "Emergency Contact Relationship" at bounding box center [297, 135] width 497 height 38
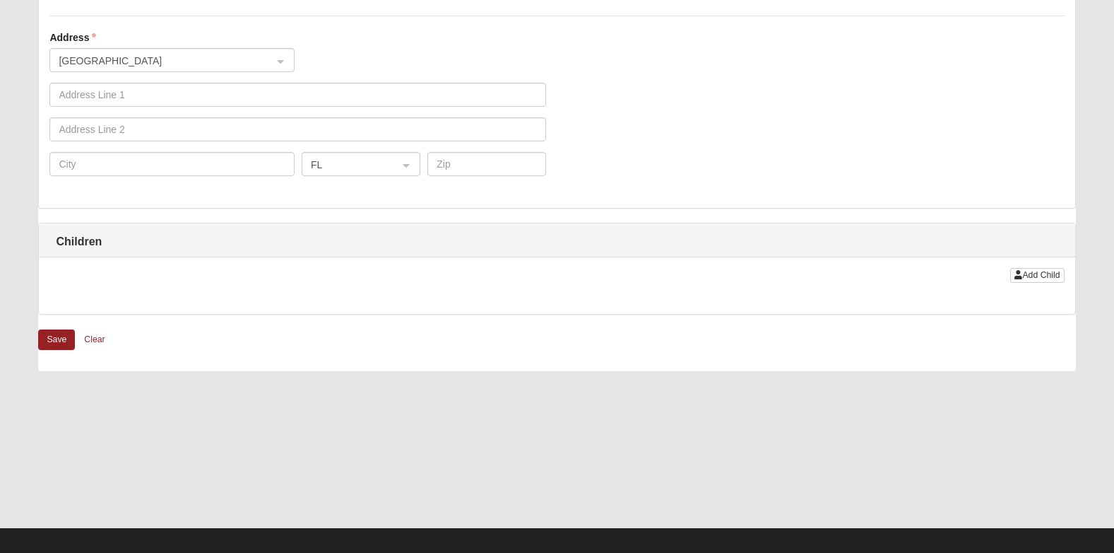
scroll to position [1213, 0]
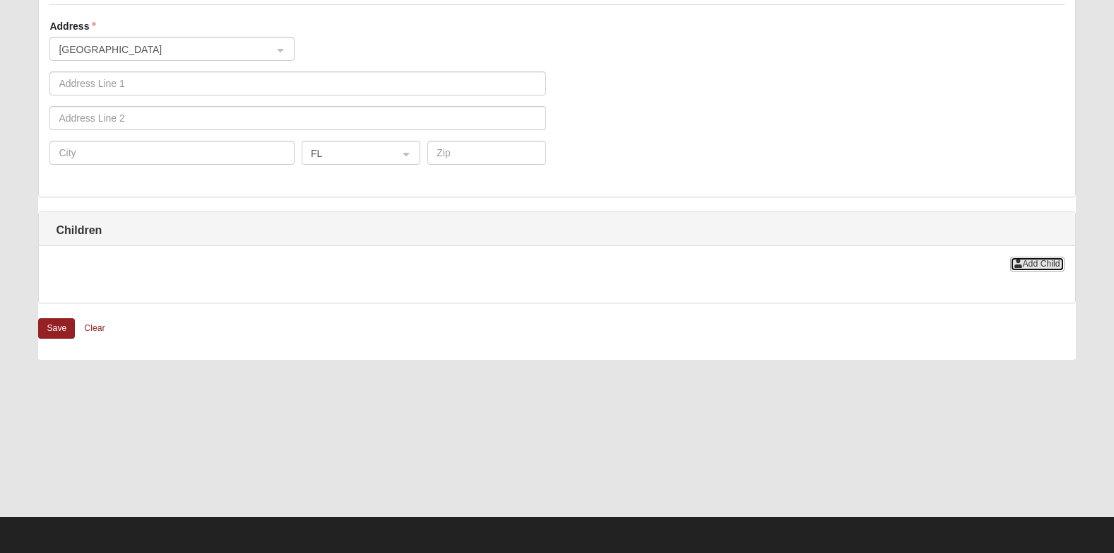
click at [1038, 266] on span "Add Child" at bounding box center [1040, 264] width 37 height 10
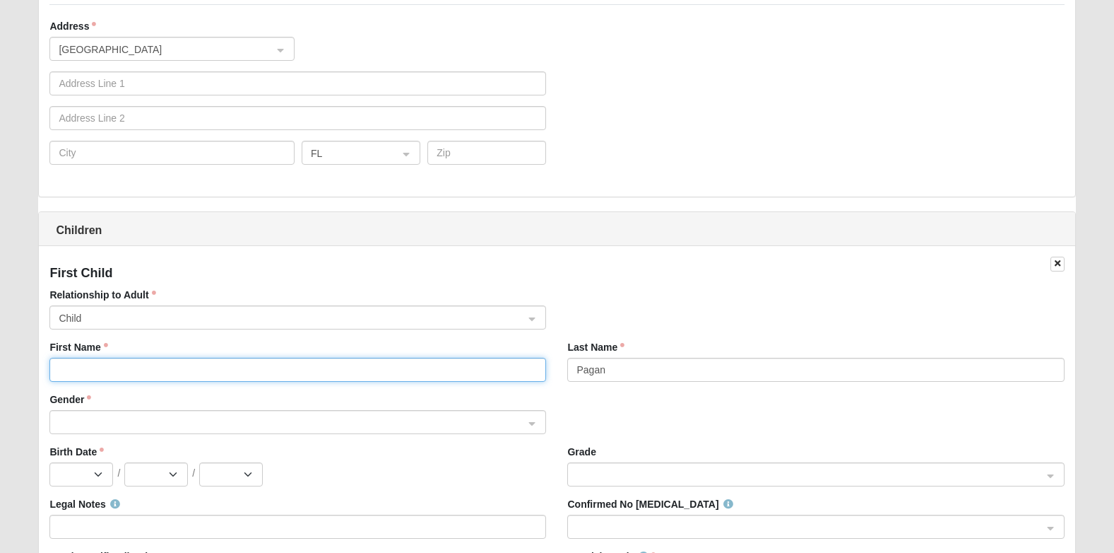
click at [102, 365] on input "First Name" at bounding box center [297, 370] width 497 height 24
type input "Mateo"
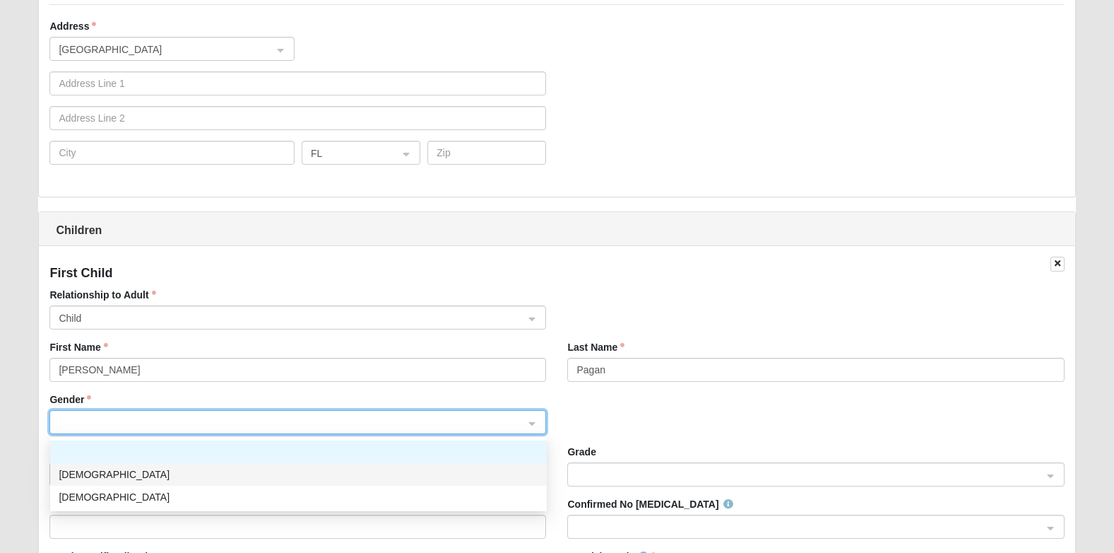
click at [76, 468] on div "Male" at bounding box center [299, 474] width 480 height 16
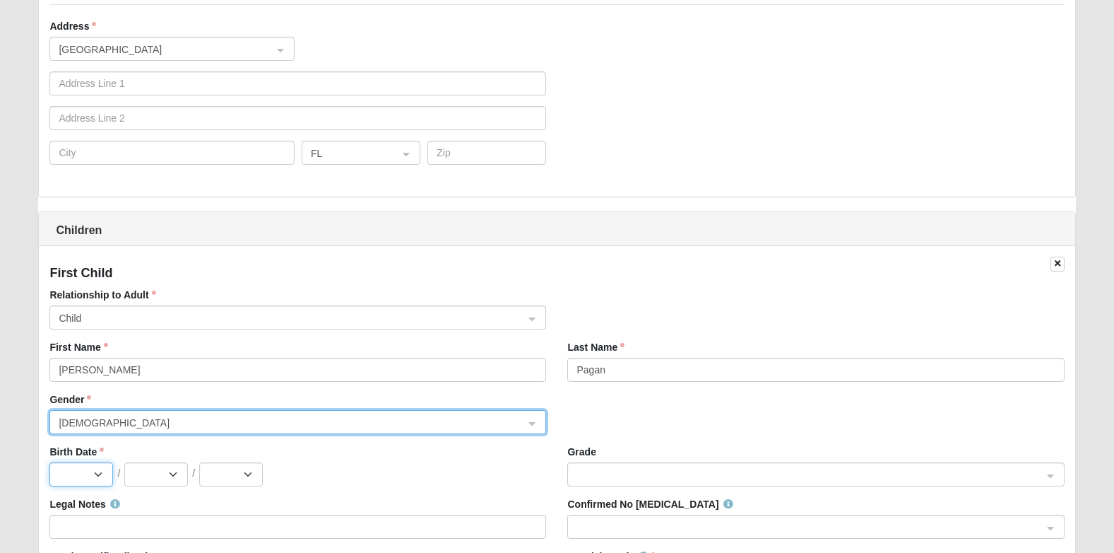
click at [84, 471] on select "Jan Feb Mar Apr May Jun Jul Aug Sep Oct Nov Dec" at bounding box center [81, 474] width 64 height 24
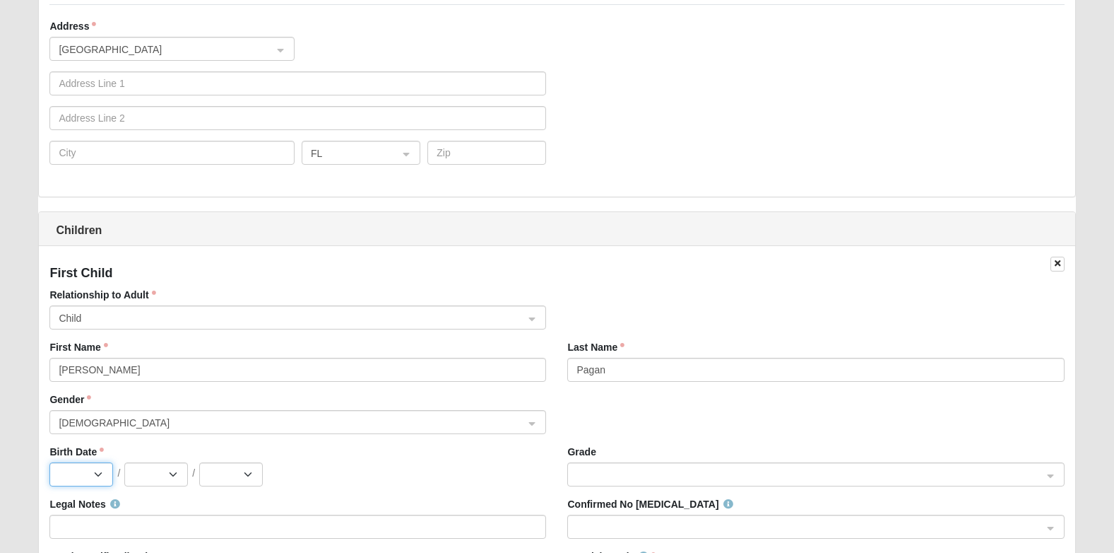
select select "7"
click at [49, 462] on select "Jan Feb Mar Apr May Jun [DATE] Aug Sep Oct Nov Dec" at bounding box center [81, 474] width 64 height 24
click at [152, 471] on select "1 2 3 4 5 6 7 8 9 10 11 12 13 14 15 16 17 18 19 20 21 22 23 24 25 26 27 28 29 3…" at bounding box center [156, 474] width 64 height 24
select select "1"
click at [124, 462] on select "1 2 3 4 5 6 7 8 9 10 11 12 13 14 15 16 17 18 19 20 21 22 23 24 25 26 27 28 29 3…" at bounding box center [156, 474] width 64 height 24
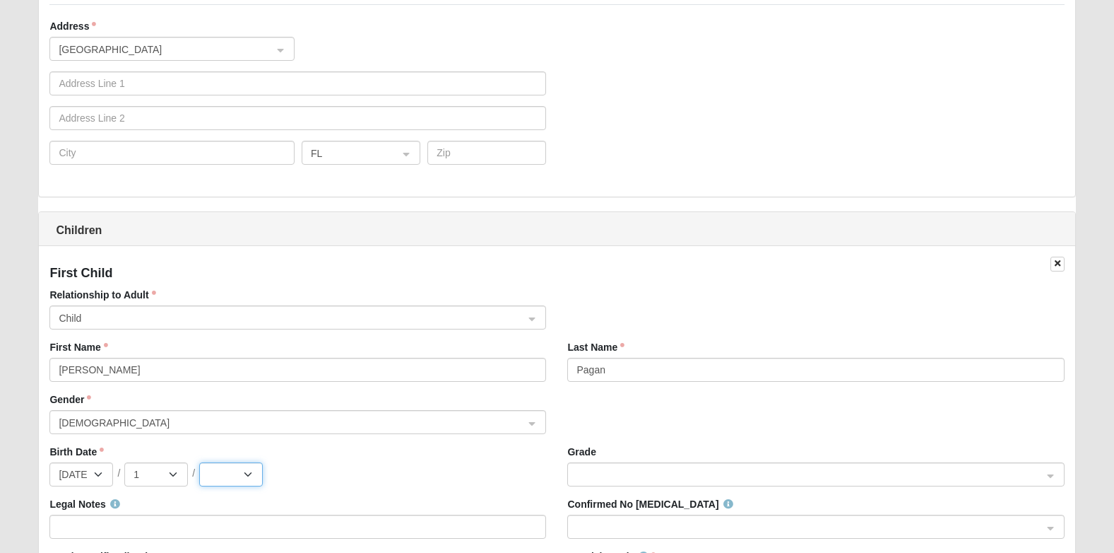
click at [220, 476] on select "2025 2024 2023 2022 2021 2020 2019 2018 2017 2016 2015 2014 2013 2012 2011 2010…" at bounding box center [231, 474] width 64 height 24
select select "2024"
click at [199, 462] on select "2025 2024 2023 2022 2021 2020 2019 2018 2017 2016 2015 2014 2013 2012 2011 2010…" at bounding box center [231, 474] width 64 height 24
drag, startPoint x: 493, startPoint y: 466, endPoint x: 478, endPoint y: 447, distance: 24.2
click at [493, 466] on div "Jan Feb Mar Apr May Jun Jul Aug Sep Oct Nov Dec / 1 2 3 4 5 6 7 8 9 10 11 12 13…" at bounding box center [297, 474] width 497 height 24
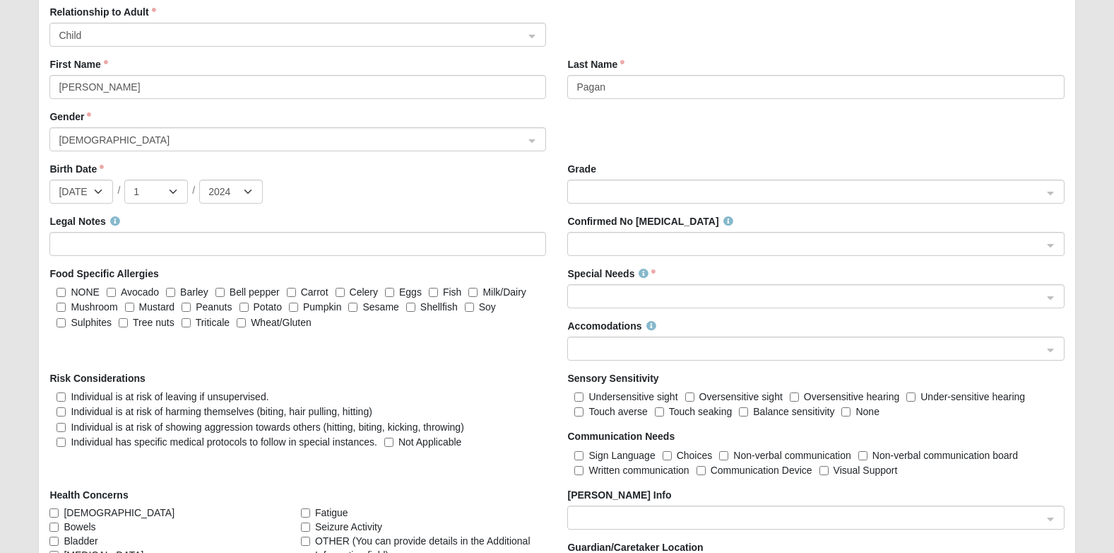
scroll to position [1566, 0]
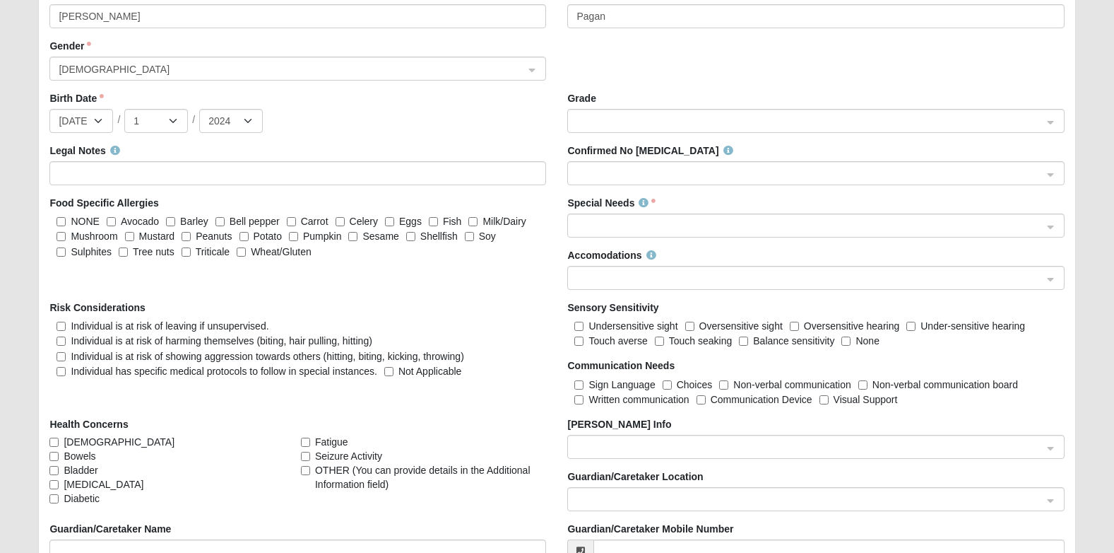
click at [734, 225] on span at bounding box center [810, 226] width 466 height 16
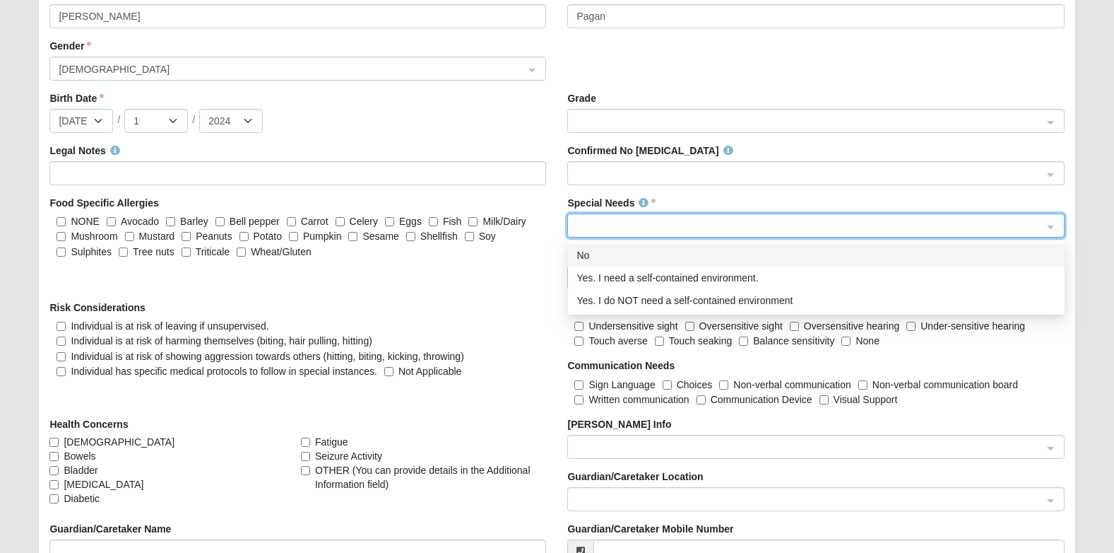
click at [636, 256] on div "No" at bounding box center [817, 255] width 480 height 16
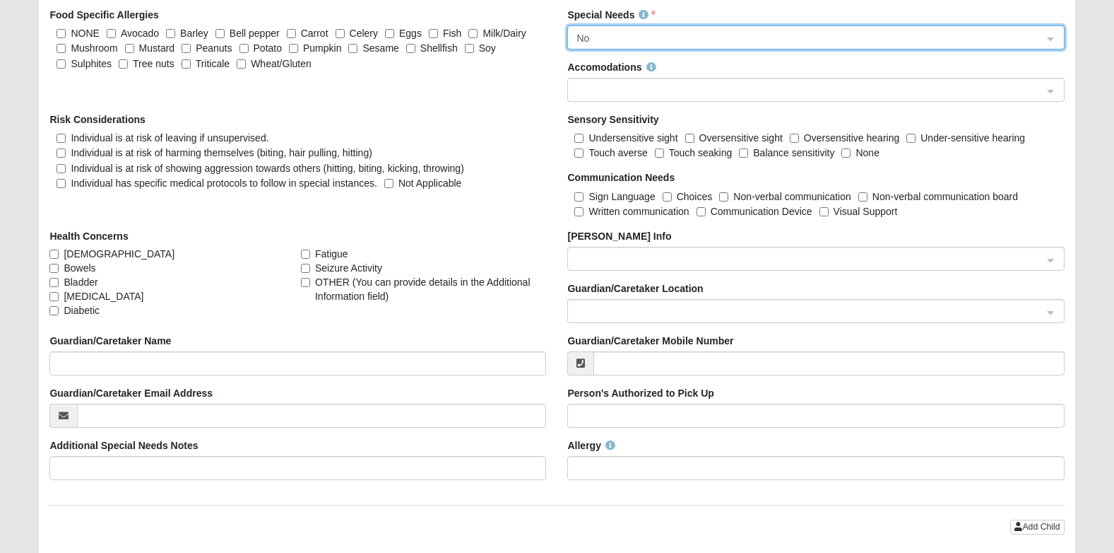
scroll to position [1848, 0]
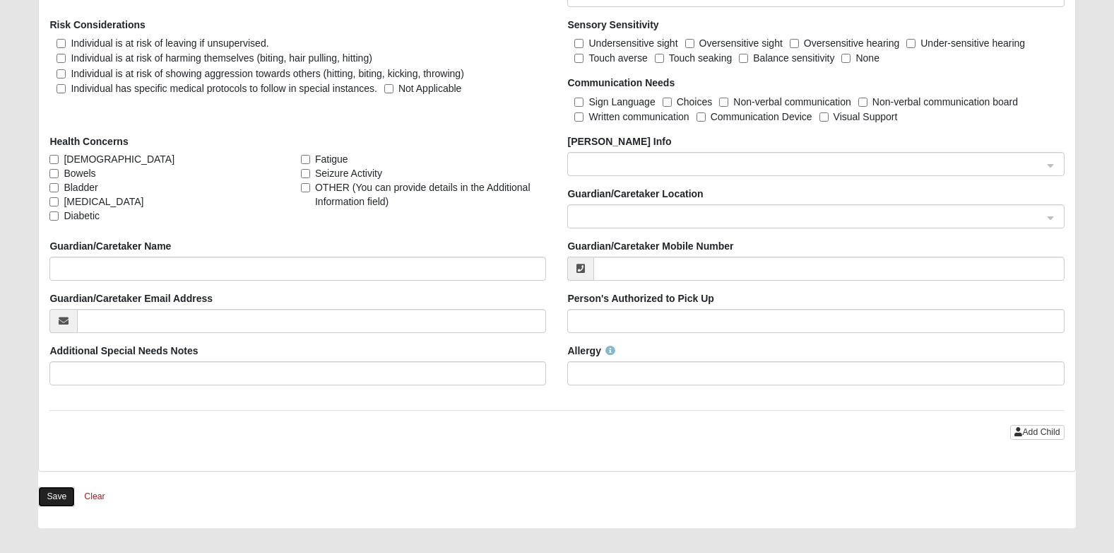
click at [50, 493] on button "Save" at bounding box center [56, 496] width 37 height 20
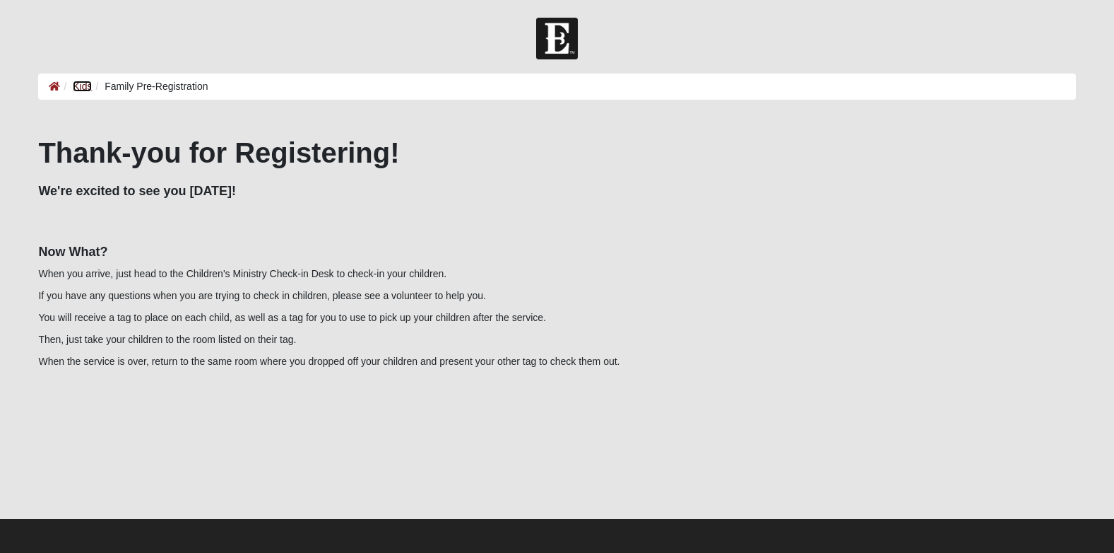
click at [82, 85] on link "Kids" at bounding box center [82, 86] width 19 height 11
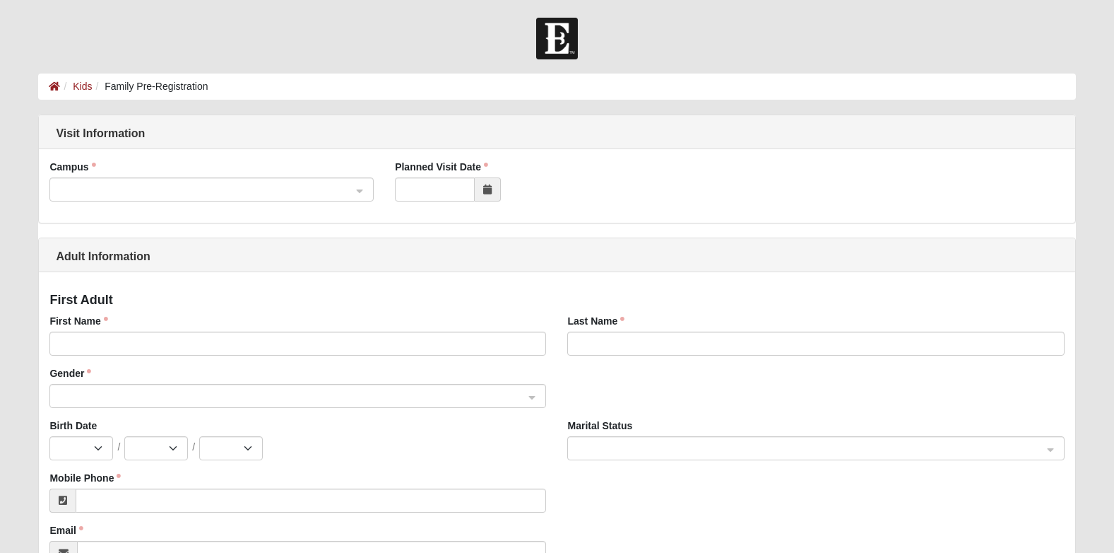
click at [111, 191] on span at bounding box center [205, 190] width 293 height 16
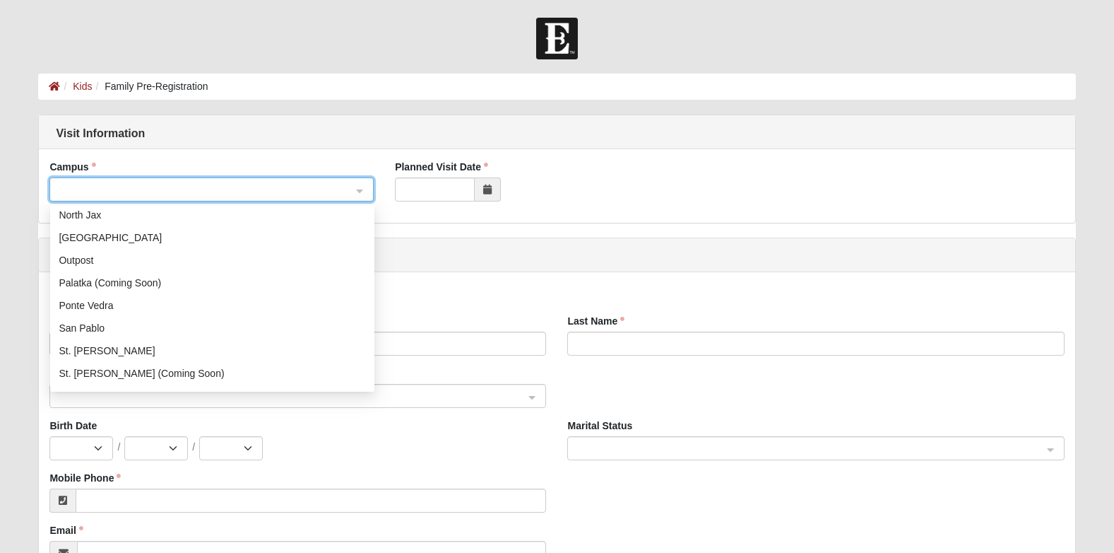
scroll to position [141, 0]
click at [95, 318] on div "San Pablo" at bounding box center [212, 326] width 324 height 23
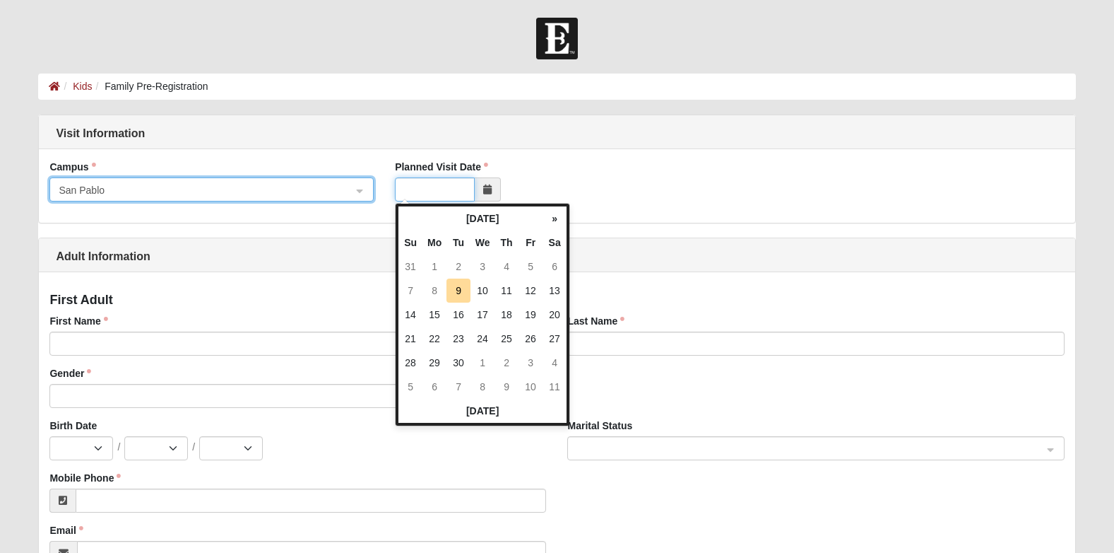
click at [401, 184] on input "Planned Visit Date" at bounding box center [435, 189] width 80 height 24
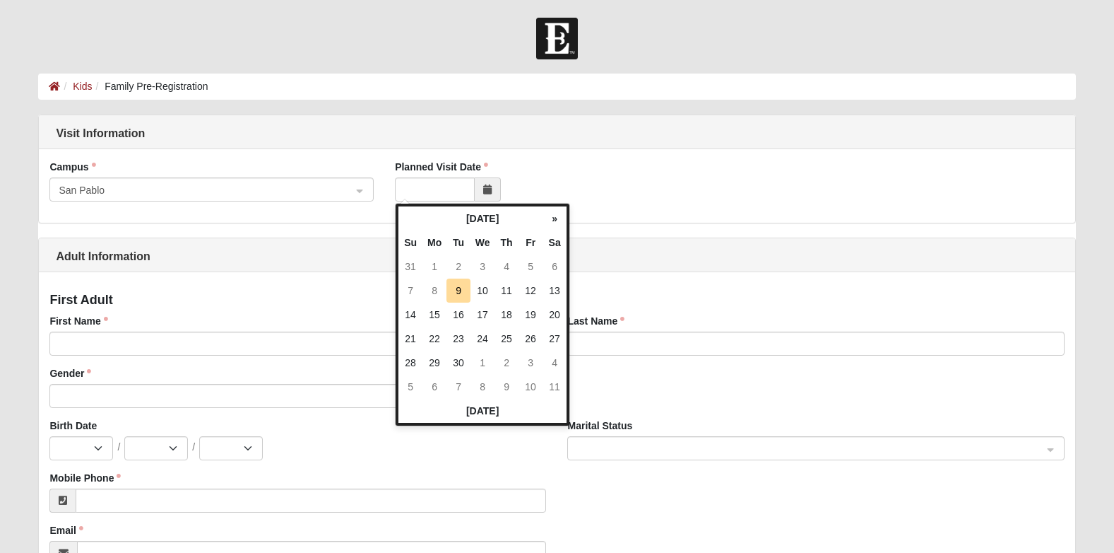
click at [487, 290] on td "10" at bounding box center [483, 290] width 24 height 24
type input "09/10/2025"
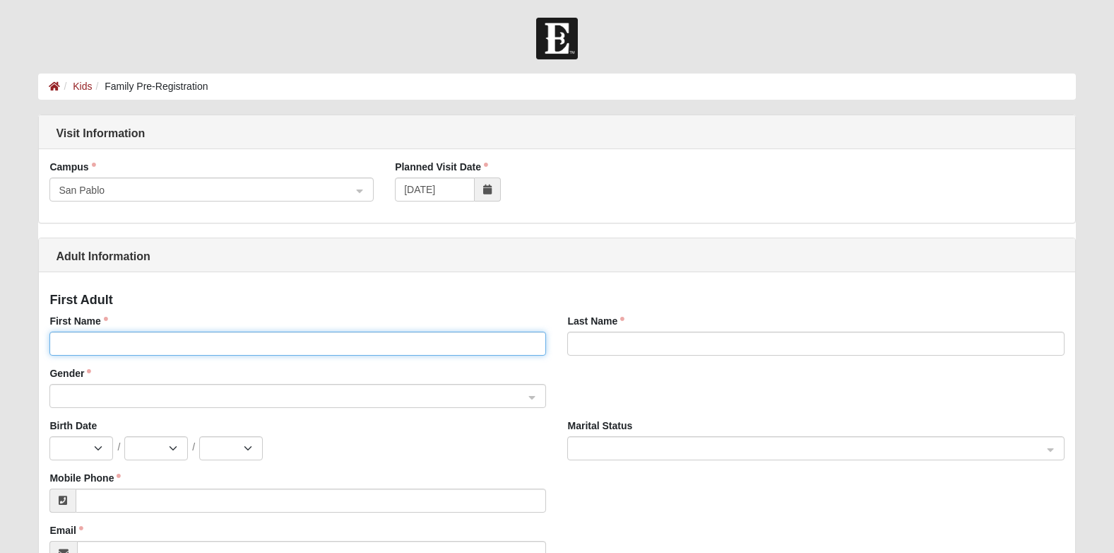
click at [114, 337] on input "First Name" at bounding box center [297, 343] width 497 height 24
type input "Anna"
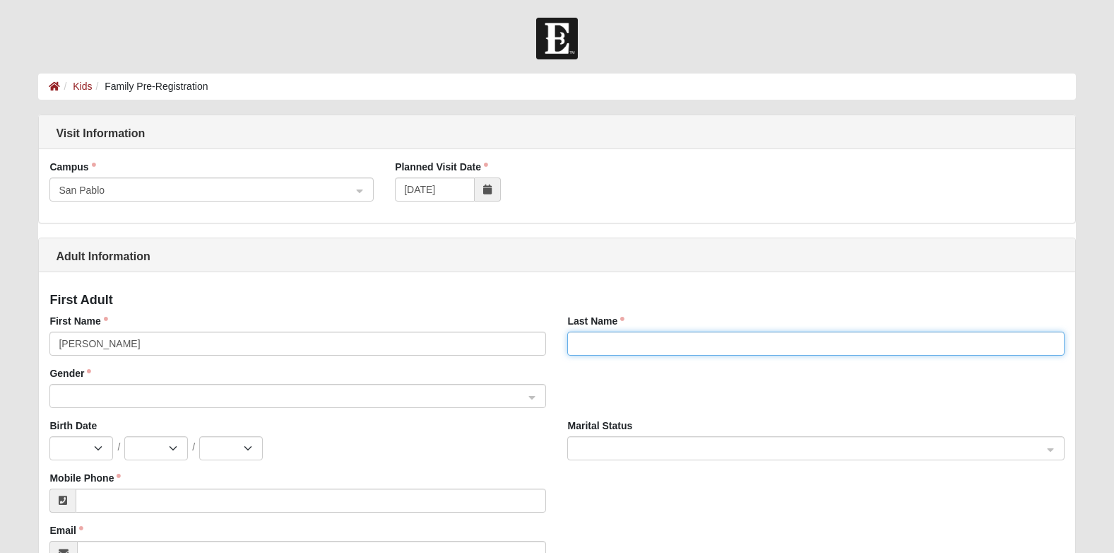
type input "Pelote"
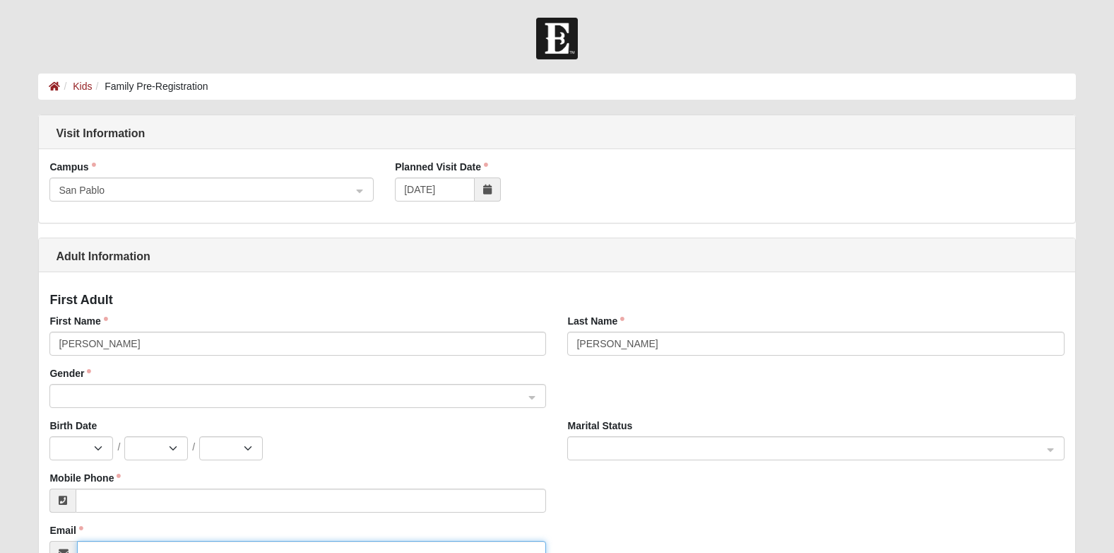
type input "pelote.anna@icloud.com"
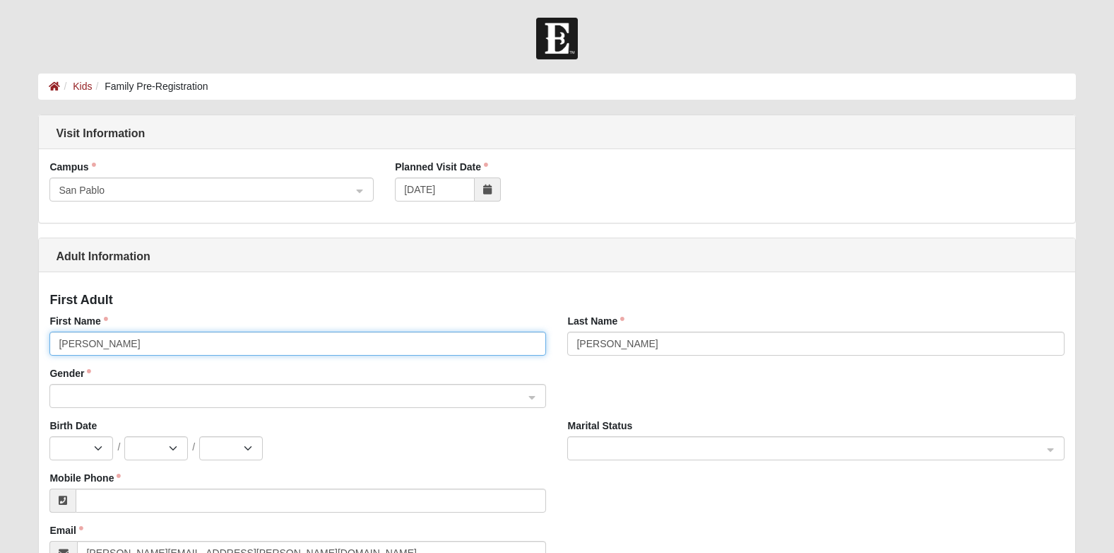
click at [71, 390] on span at bounding box center [292, 397] width 466 height 16
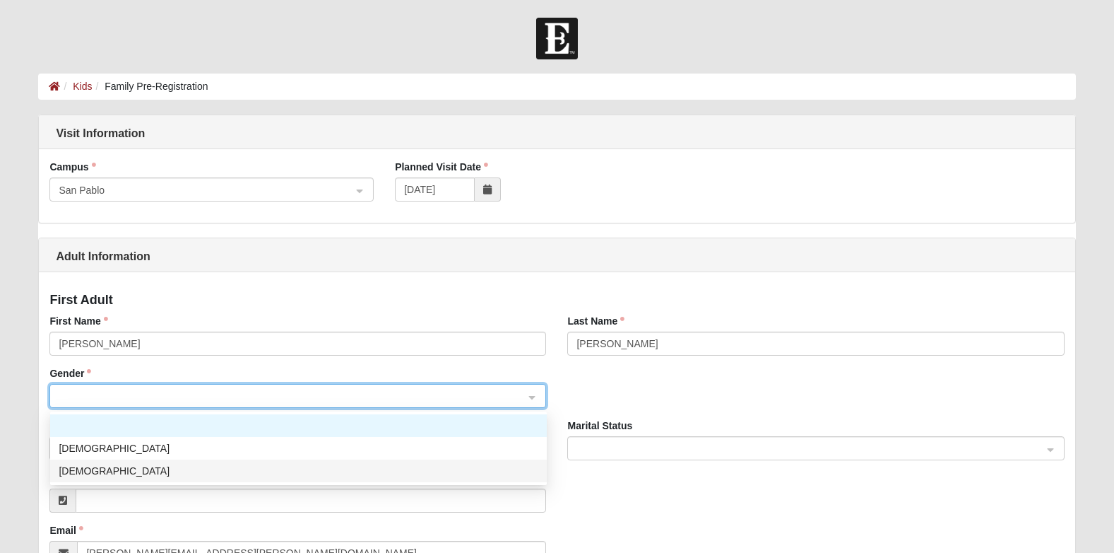
click at [86, 471] on div "Female" at bounding box center [299, 471] width 480 height 16
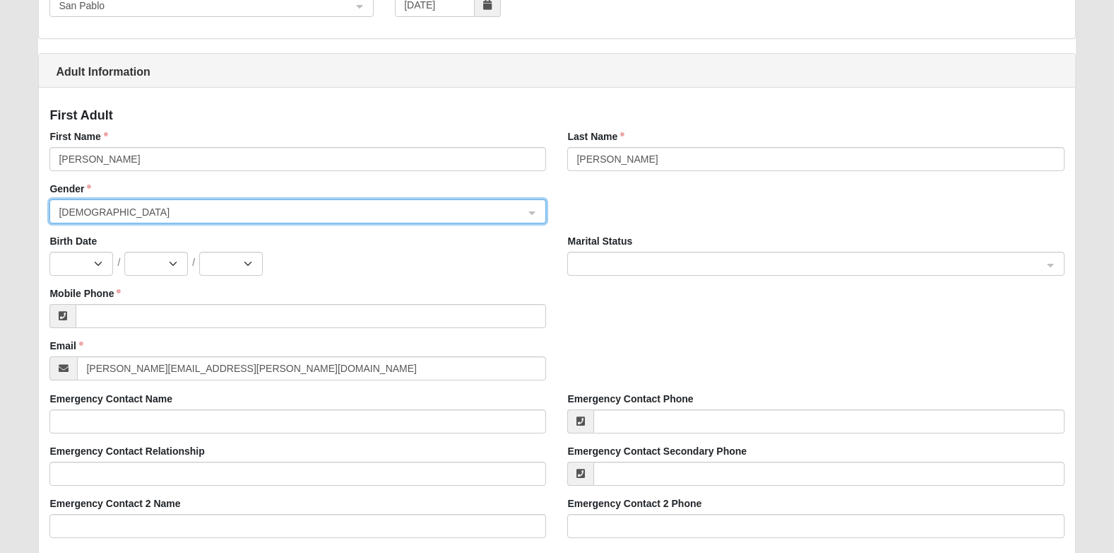
scroll to position [212, 0]
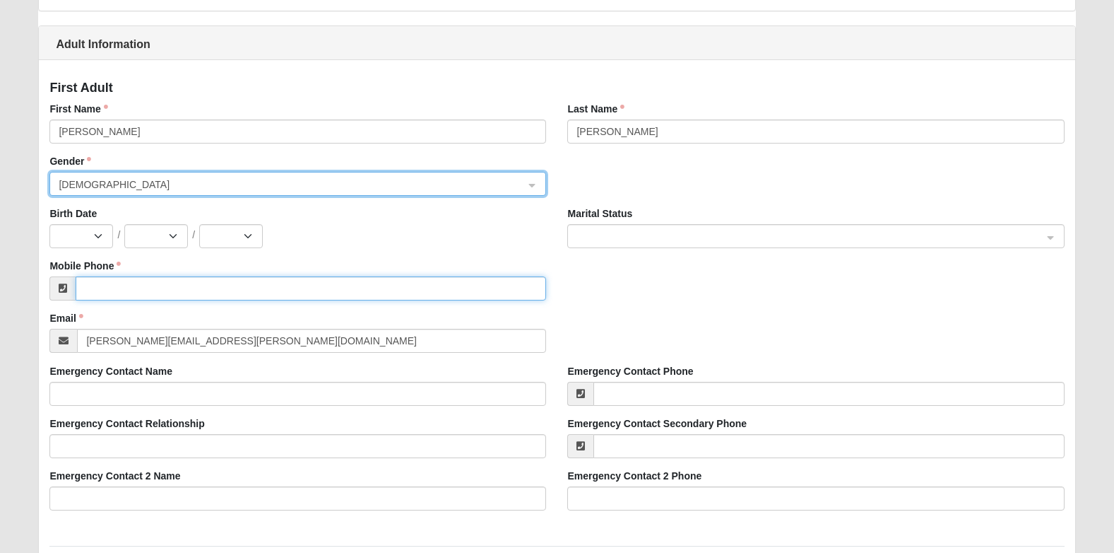
click at [101, 294] on input "Mobile Phone" at bounding box center [311, 288] width 471 height 24
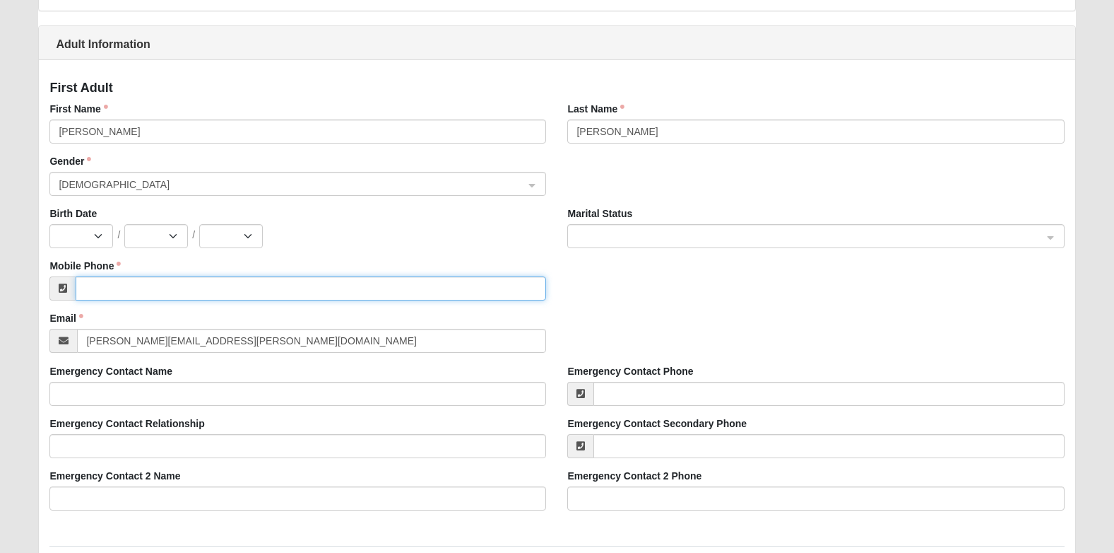
click at [127, 292] on input "Mobile Phone" at bounding box center [311, 288] width 471 height 24
type input "(904) 434-4792"
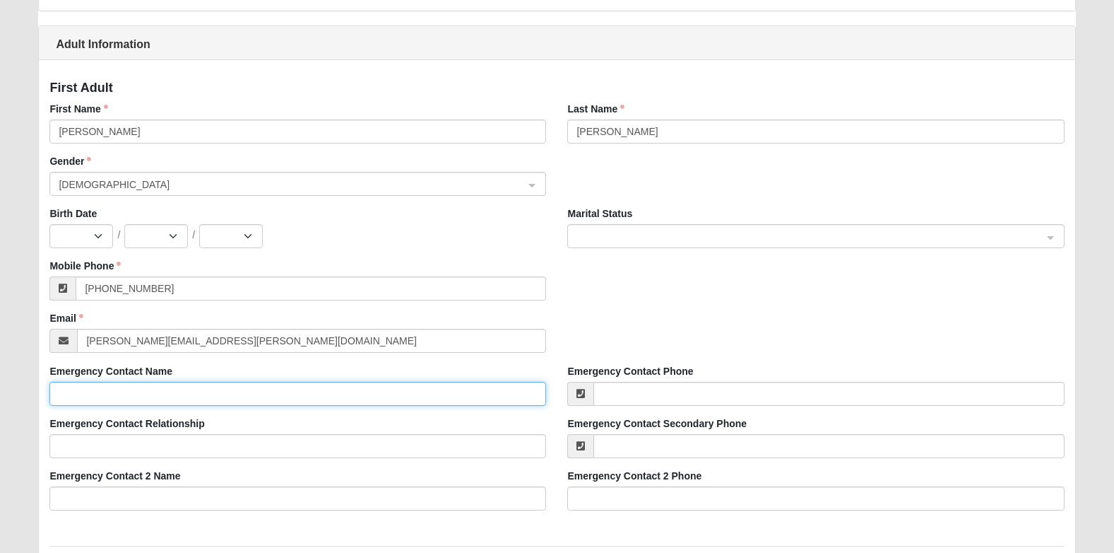
click at [163, 394] on input "Emergency Contact Name" at bounding box center [297, 394] width 497 height 24
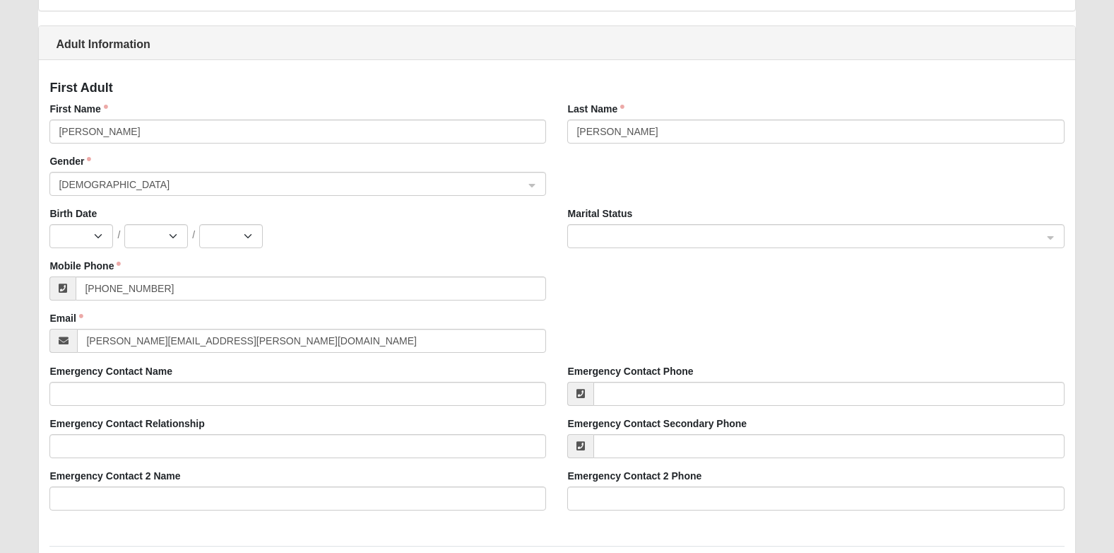
click at [678, 309] on div "Mobile Phone (904) 434-4792" at bounding box center [557, 285] width 1036 height 52
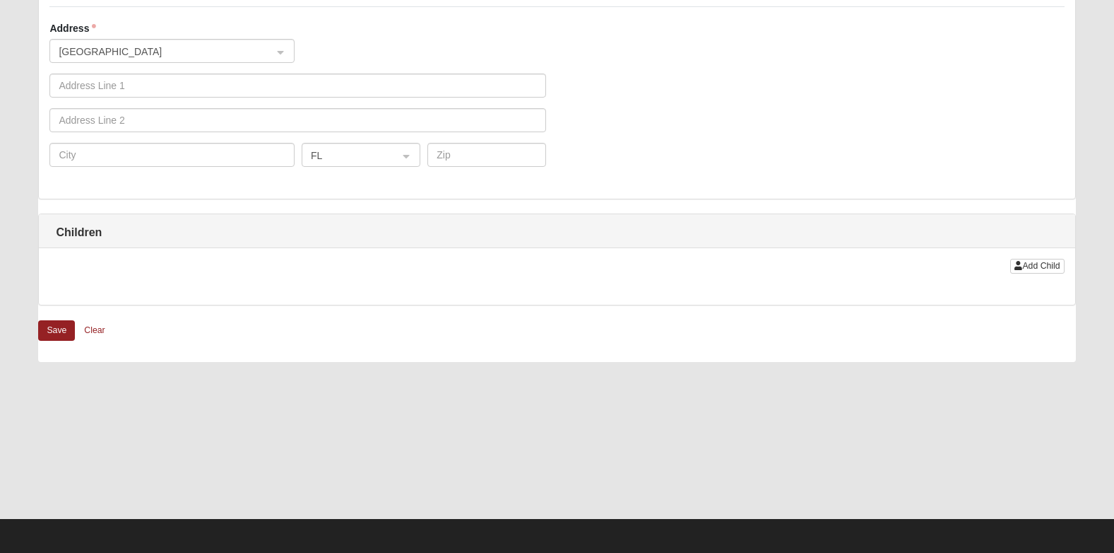
scroll to position [1213, 0]
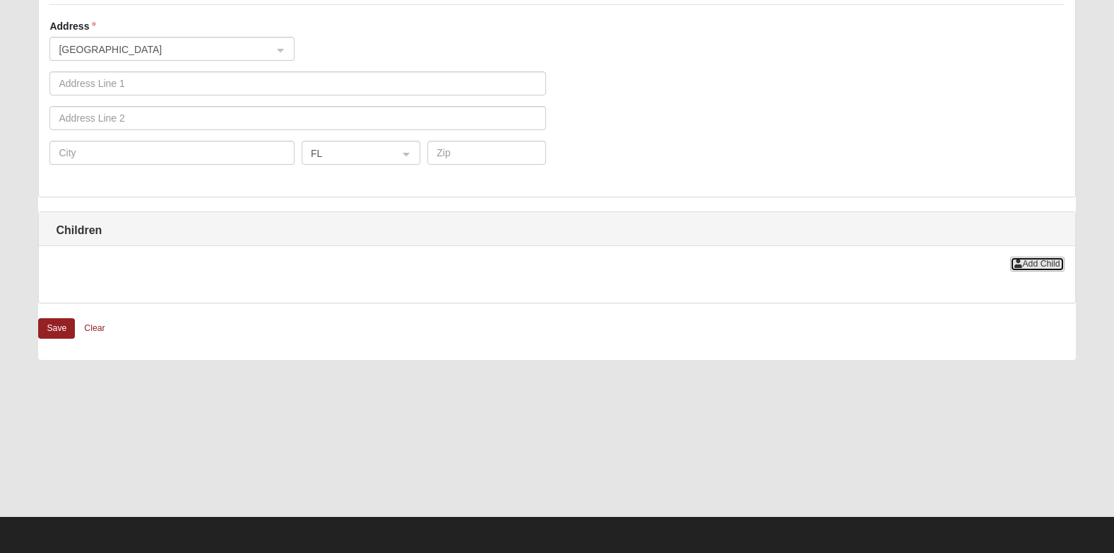
click at [1027, 267] on span "Add Child" at bounding box center [1040, 264] width 37 height 10
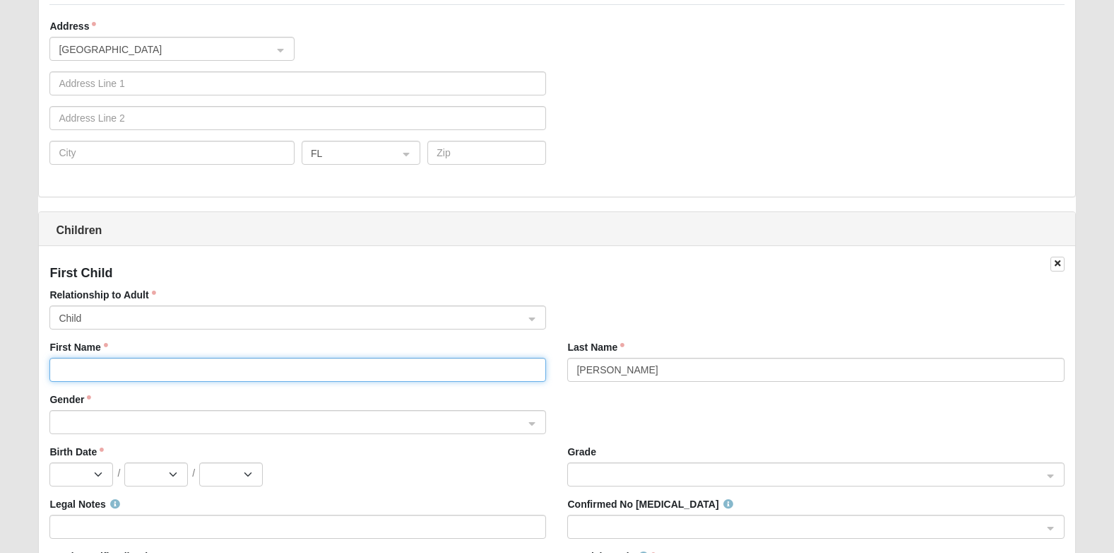
click at [78, 364] on input "First Name" at bounding box center [297, 370] width 497 height 24
type input "Alorah"
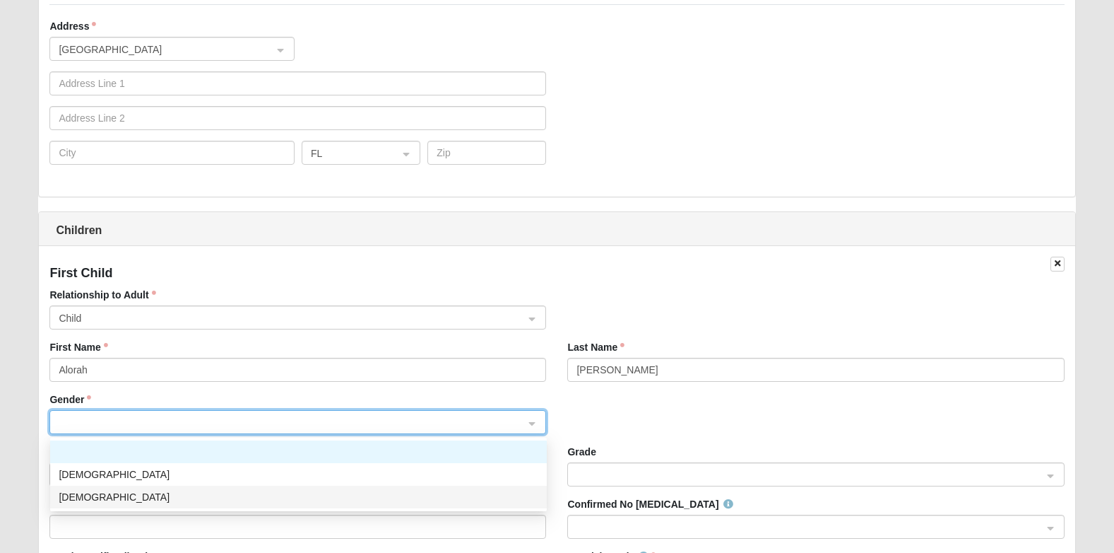
click at [75, 494] on div "Female" at bounding box center [299, 497] width 480 height 16
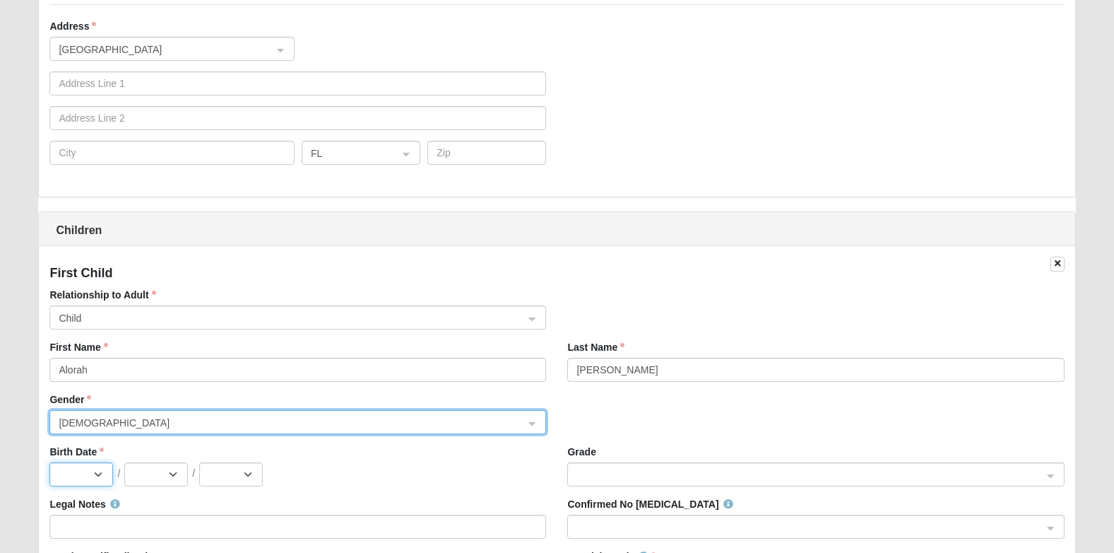
click at [86, 476] on select "Jan Feb Mar Apr May Jun Jul Aug Sep Oct Nov Dec" at bounding box center [81, 474] width 64 height 24
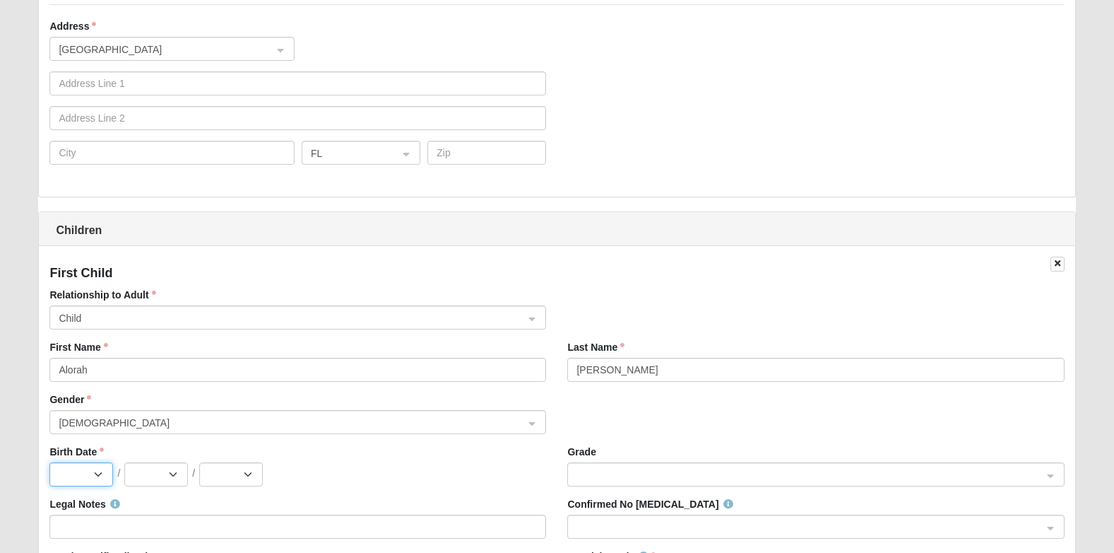
select select "2"
click at [49, 462] on select "Jan Feb Mar Apr May Jun Jul Aug Sep Oct Nov Dec" at bounding box center [81, 474] width 64 height 24
click at [156, 473] on select "1 2 3 4 5 6 7 8 9 10 11 12 13 14 15 16 17 18 19 20 21 22 23 24 25 26 27 28 29" at bounding box center [156, 474] width 64 height 24
select select "15"
click at [124, 462] on select "1 2 3 4 5 6 7 8 9 10 11 12 13 14 15 16 17 18 19 20 21 22 23 24 25 26 27 28 29" at bounding box center [156, 474] width 64 height 24
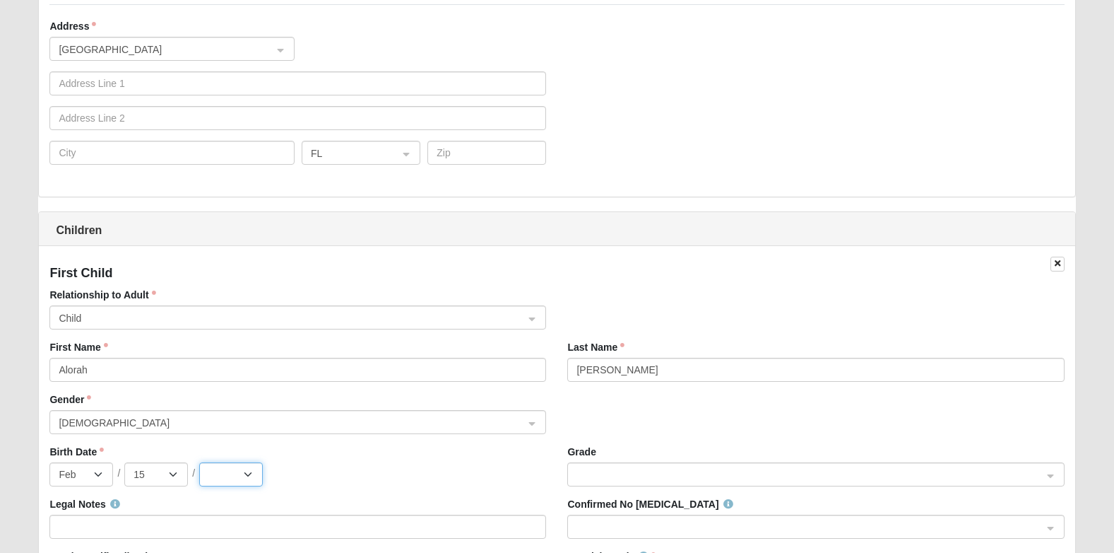
click at [219, 480] on select "2025 2024 2023 2022 2021 2020 2019 2018 2017 2016 2015 2014 2013 2012 2011 2010…" at bounding box center [231, 474] width 64 height 24
select select "2025"
click at [199, 462] on select "2025 2024 2023 2022 2021 2020 2019 2018 2017 2016 2015 2014 2013 2012 2011 2010…" at bounding box center [231, 474] width 64 height 24
click at [421, 471] on div "Jan Feb Mar Apr May Jun Jul Aug Sep Oct Nov Dec / 1 2 3 4 5 6 7 8 9 10 11 12 13…" at bounding box center [297, 474] width 497 height 24
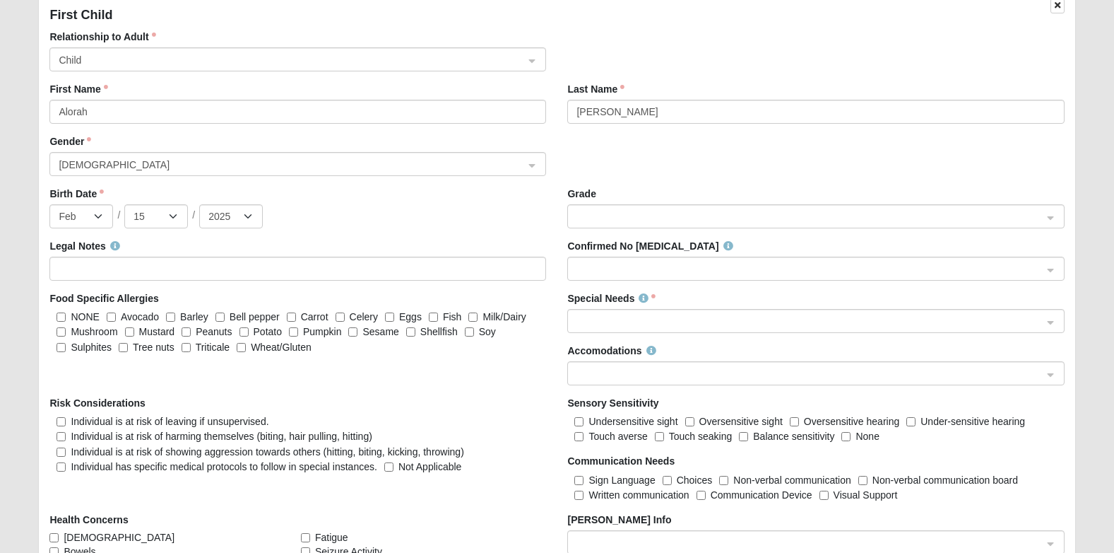
scroll to position [1495, 0]
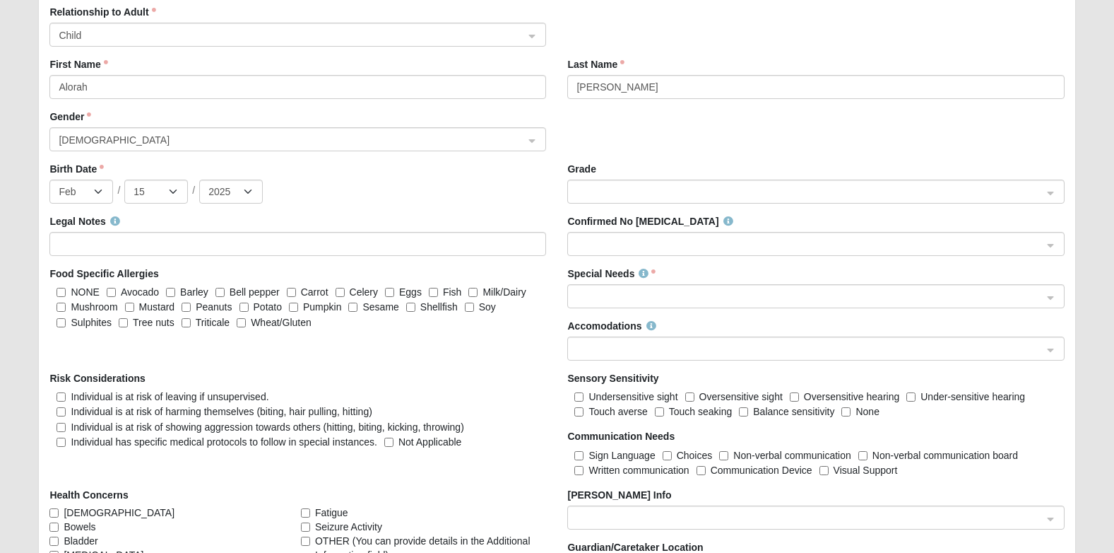
click at [666, 289] on span at bounding box center [810, 297] width 466 height 16
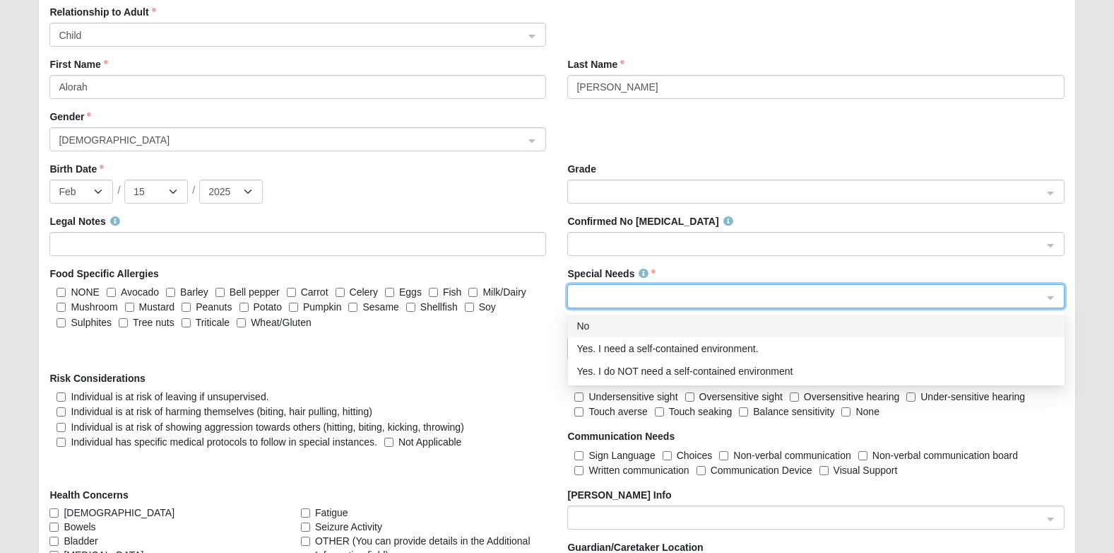
click at [601, 329] on div "No" at bounding box center [817, 326] width 480 height 16
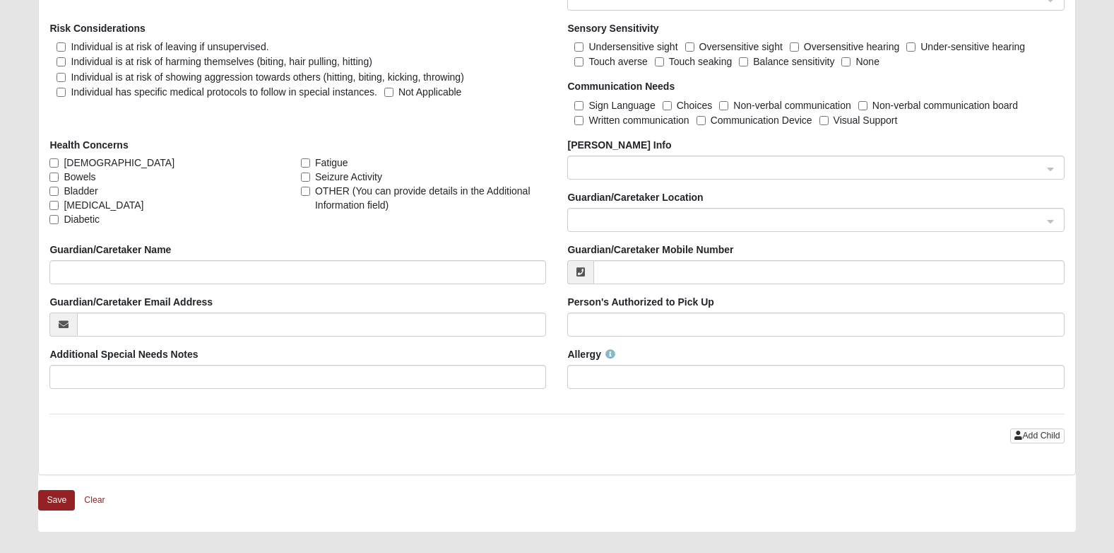
scroll to position [1848, 0]
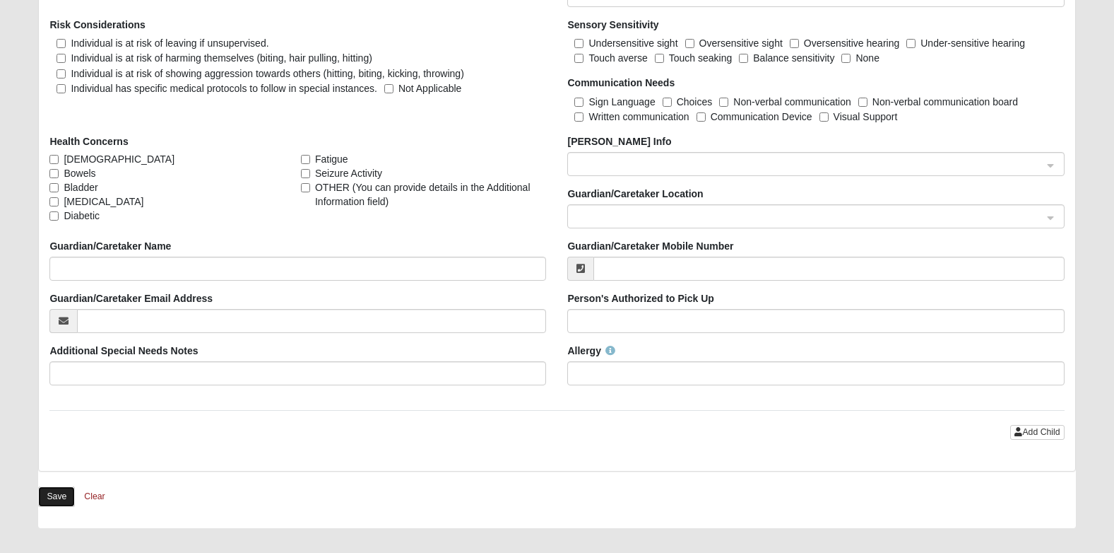
click at [48, 496] on button "Save" at bounding box center [56, 496] width 37 height 20
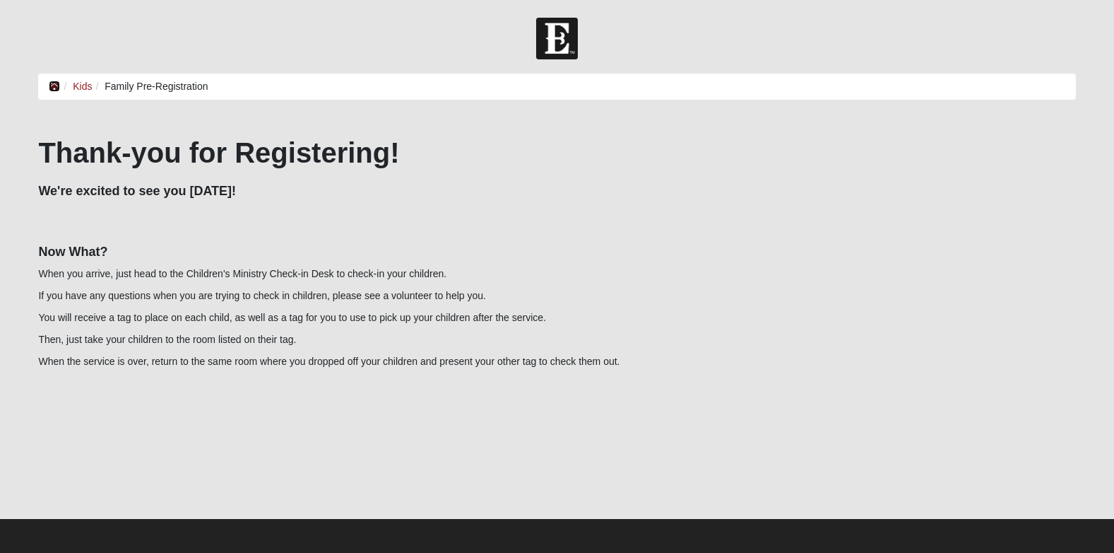
click at [53, 82] on icon at bounding box center [54, 86] width 11 height 10
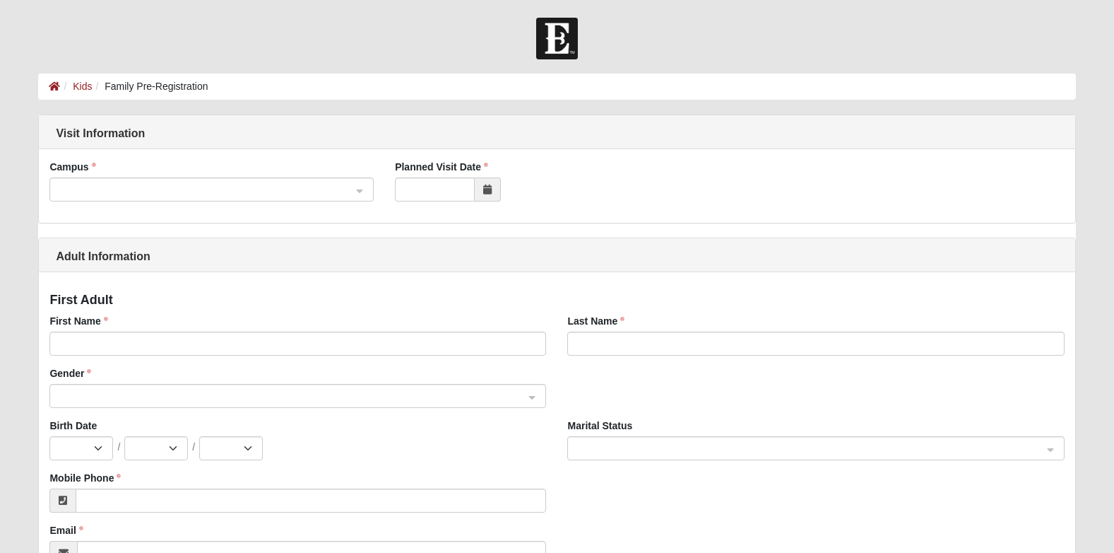
click at [136, 182] on span at bounding box center [205, 190] width 293 height 16
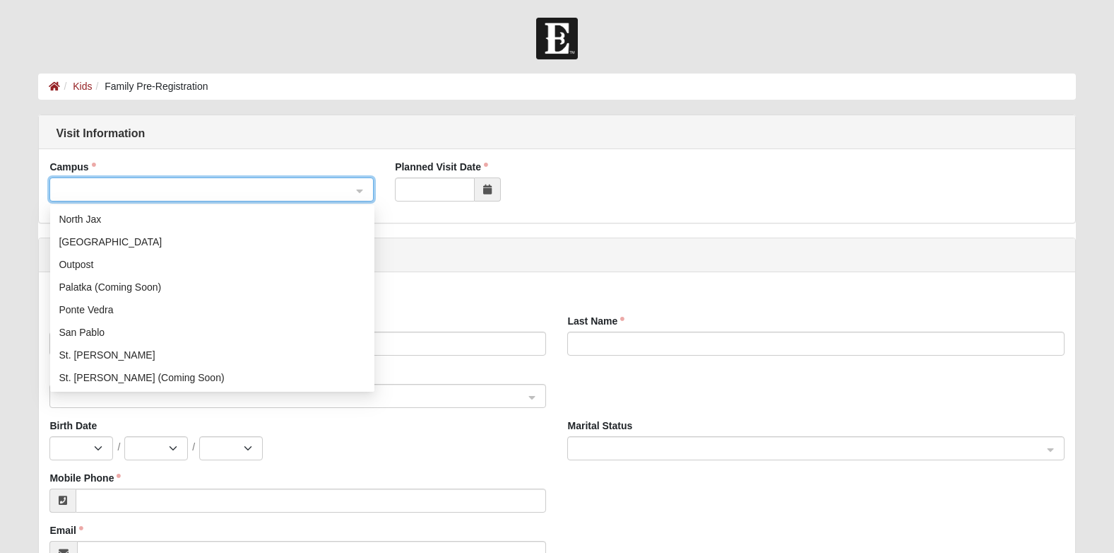
scroll to position [141, 0]
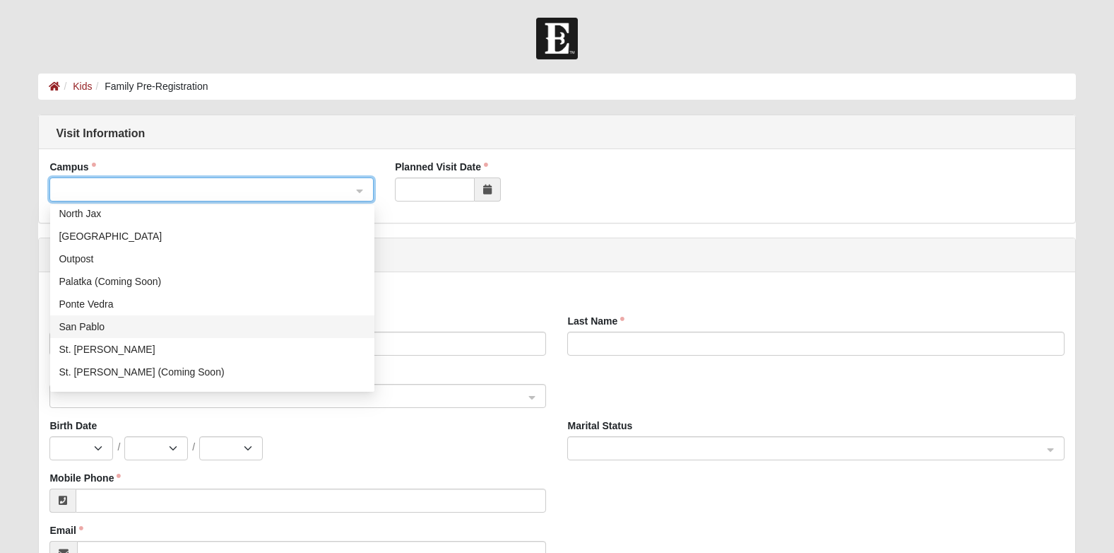
click at [105, 322] on div "San Pablo" at bounding box center [212, 327] width 307 height 16
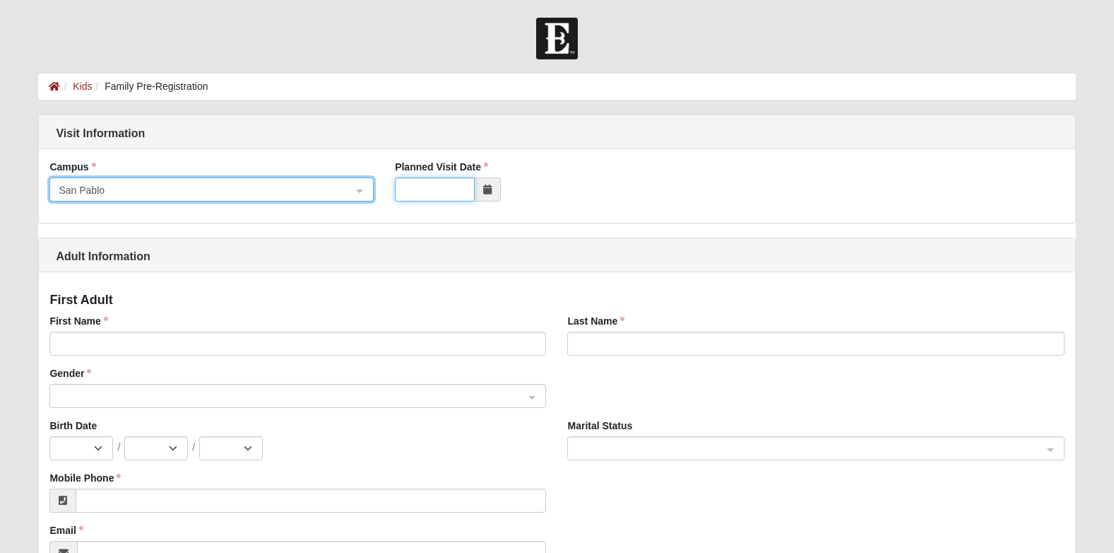
click at [474, 187] on input "Planned Visit Date" at bounding box center [435, 189] width 80 height 24
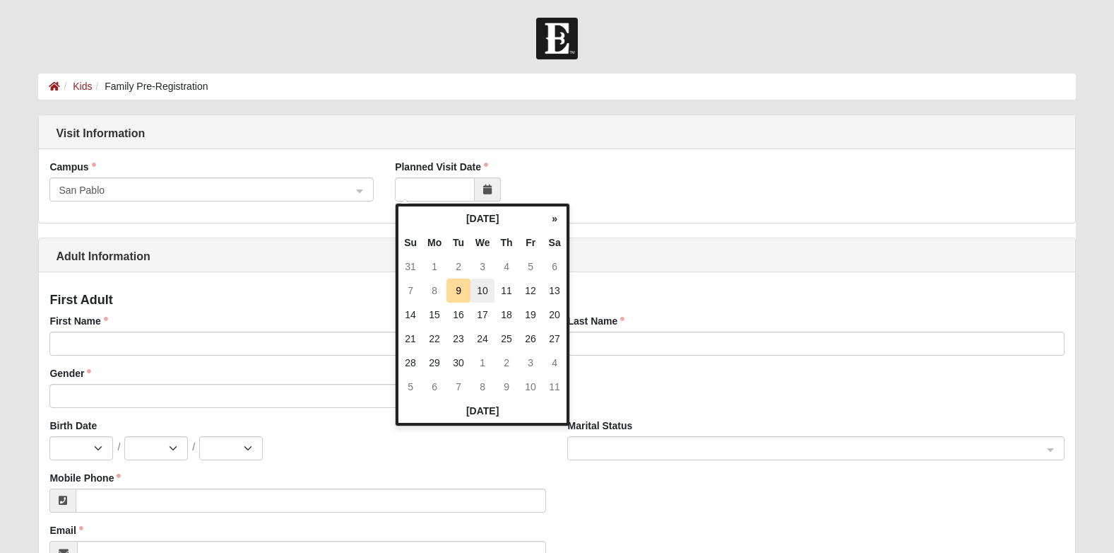
click at [488, 295] on td "10" at bounding box center [483, 290] width 24 height 24
type input "09/10/2025"
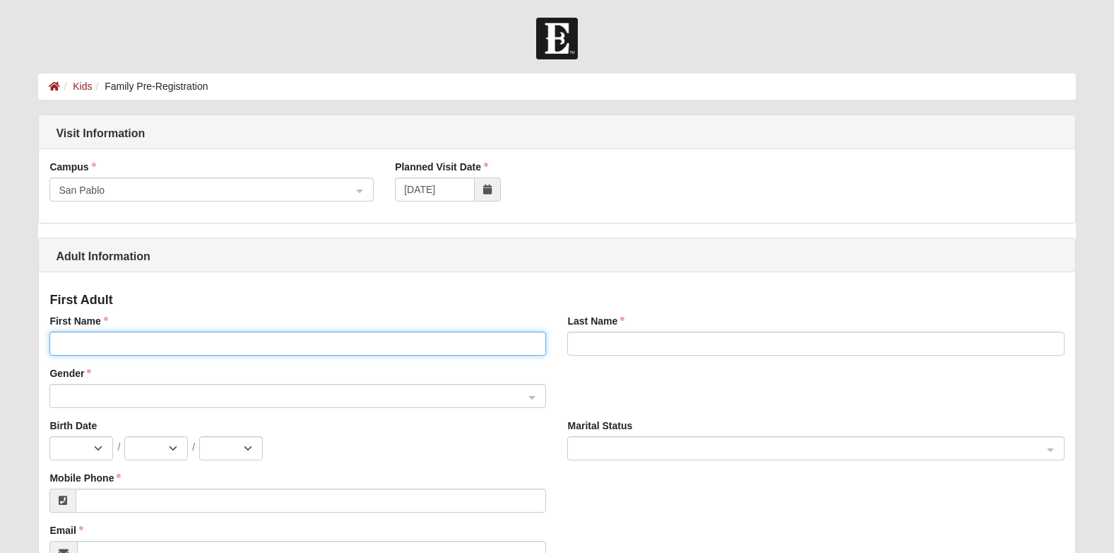
click at [102, 348] on input "First Name" at bounding box center [297, 343] width 497 height 24
type input "i"
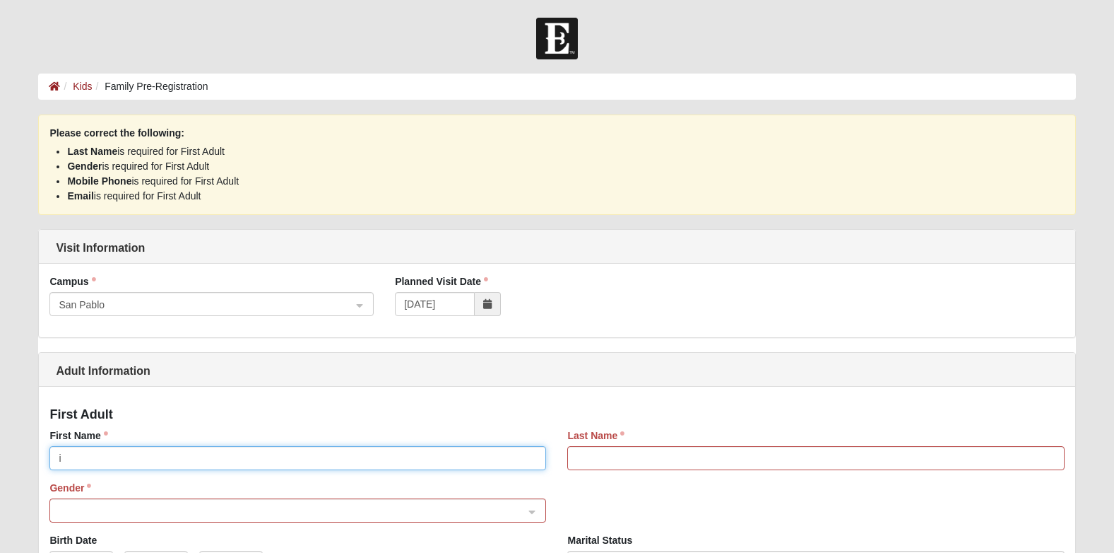
scroll to position [114, 0]
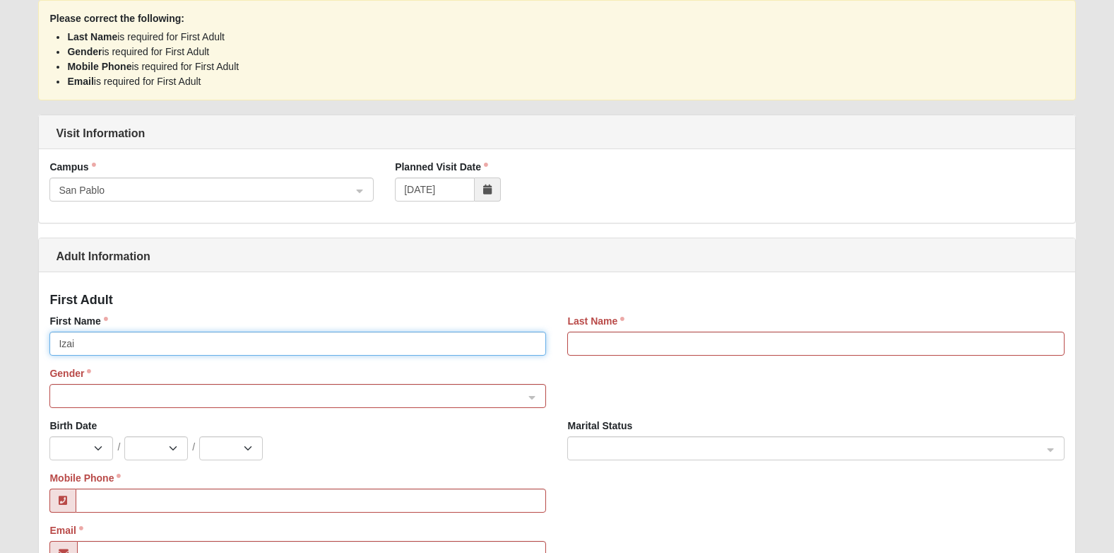
type input "Izairya"
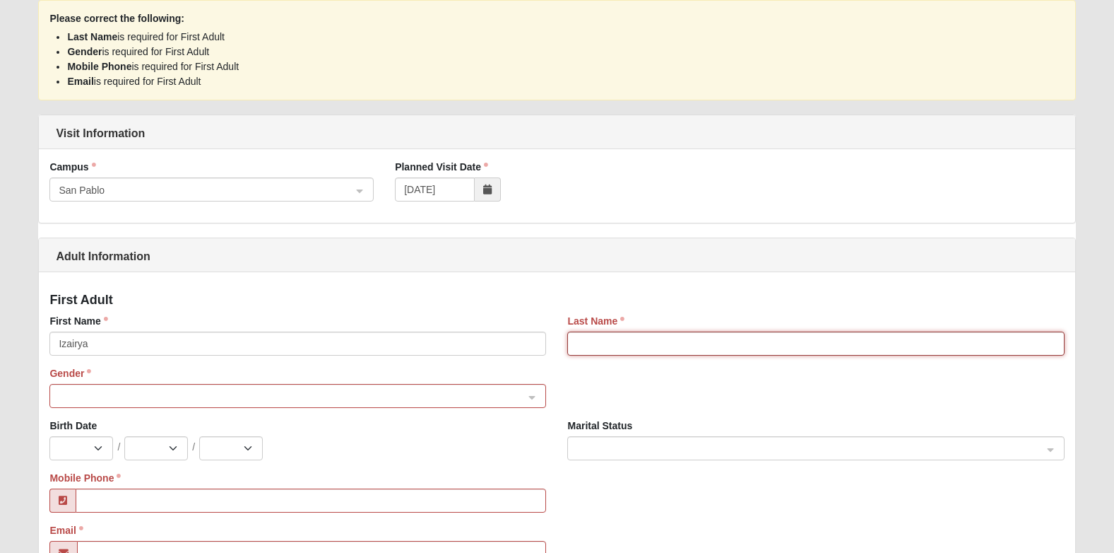
type input "Eason"
type input "izairya.e@icloud.com"
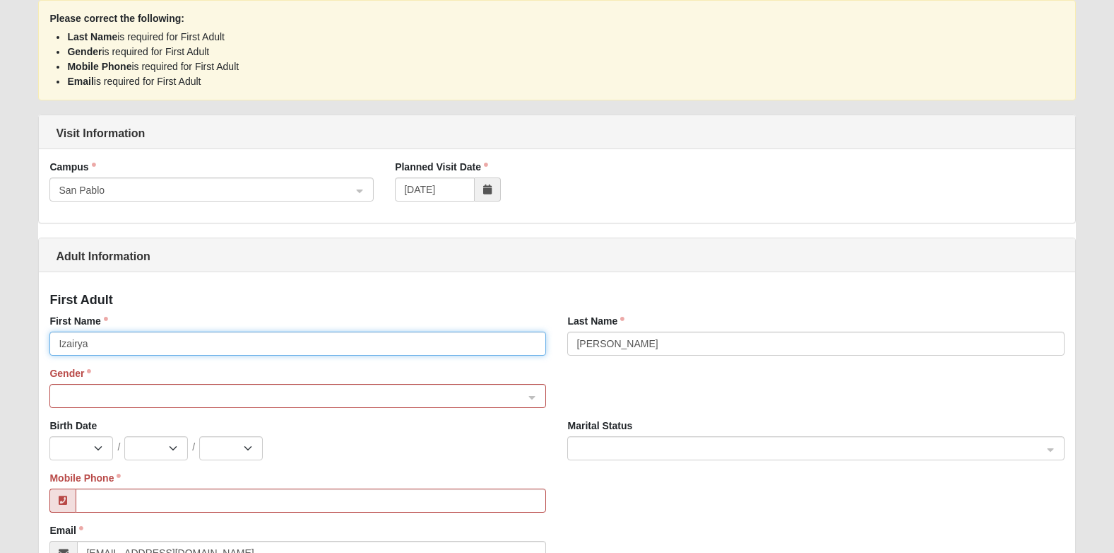
click at [194, 391] on span at bounding box center [292, 397] width 466 height 16
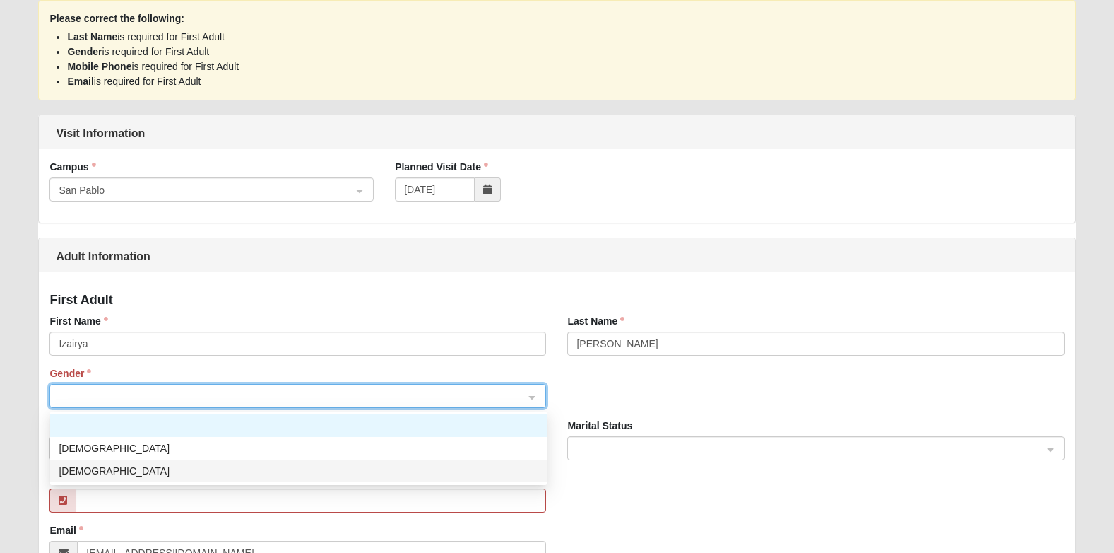
click at [105, 469] on div "Female" at bounding box center [299, 471] width 480 height 16
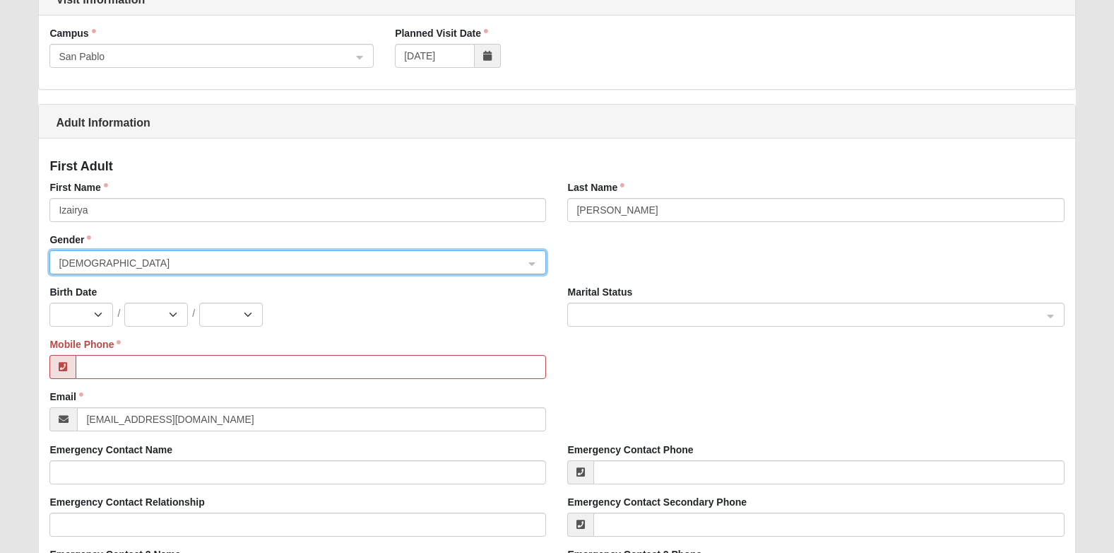
scroll to position [256, 0]
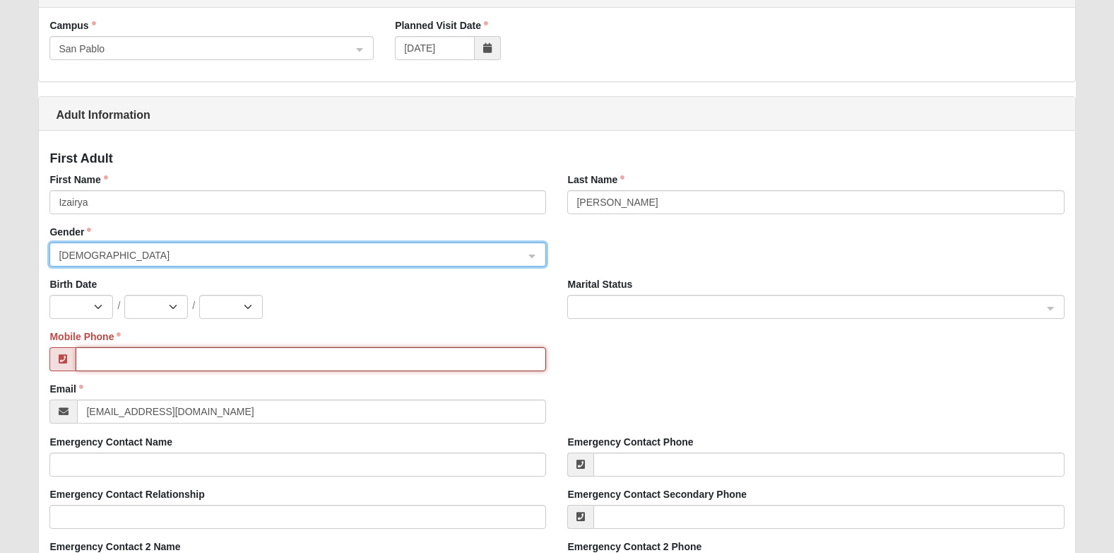
click at [175, 366] on input "Mobile Phone" at bounding box center [311, 359] width 471 height 24
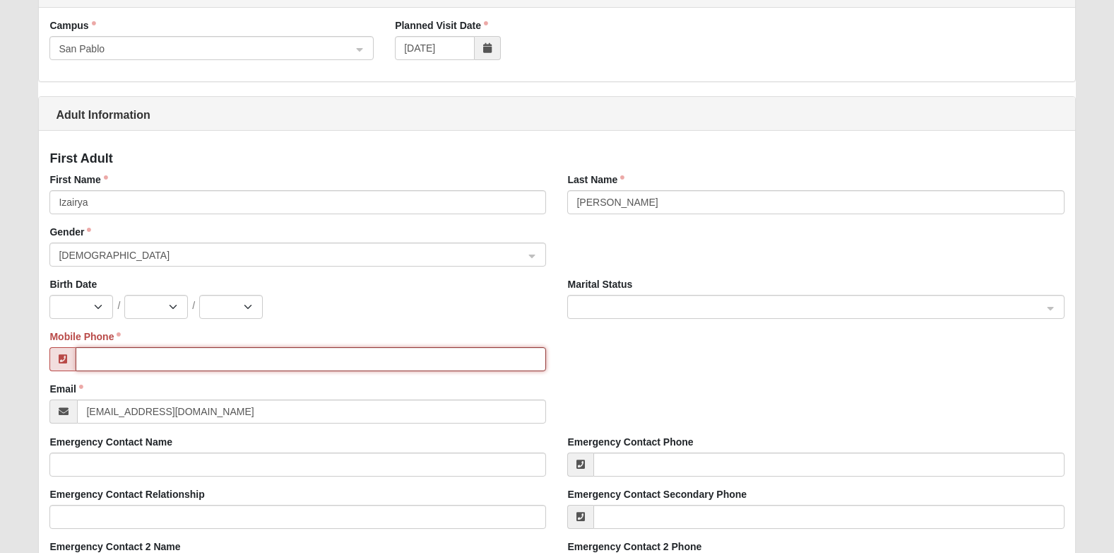
click at [147, 362] on input "Mobile Phone" at bounding box center [311, 359] width 471 height 24
type input "(904) 792-3541"
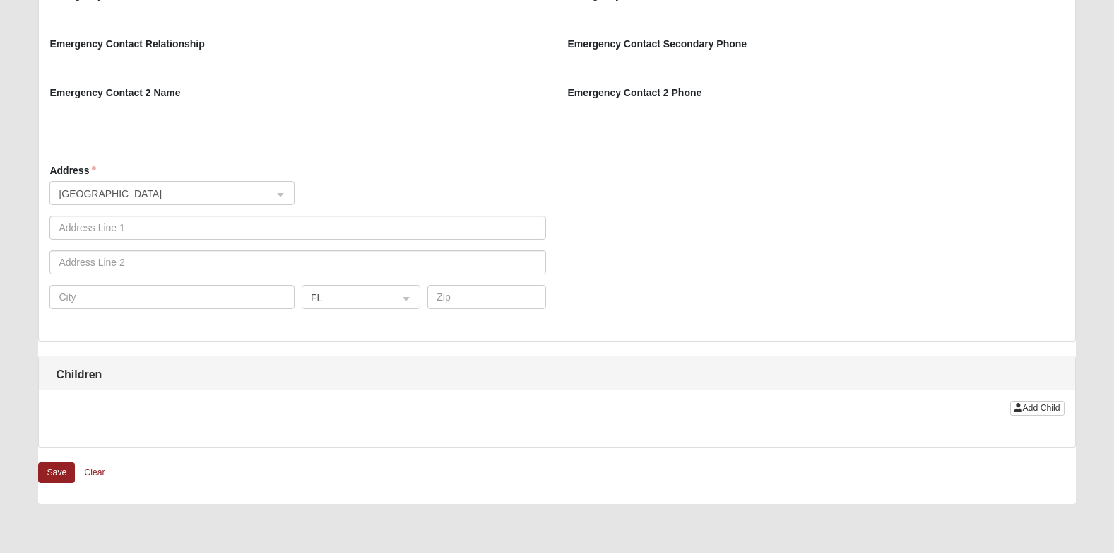
scroll to position [1316, 0]
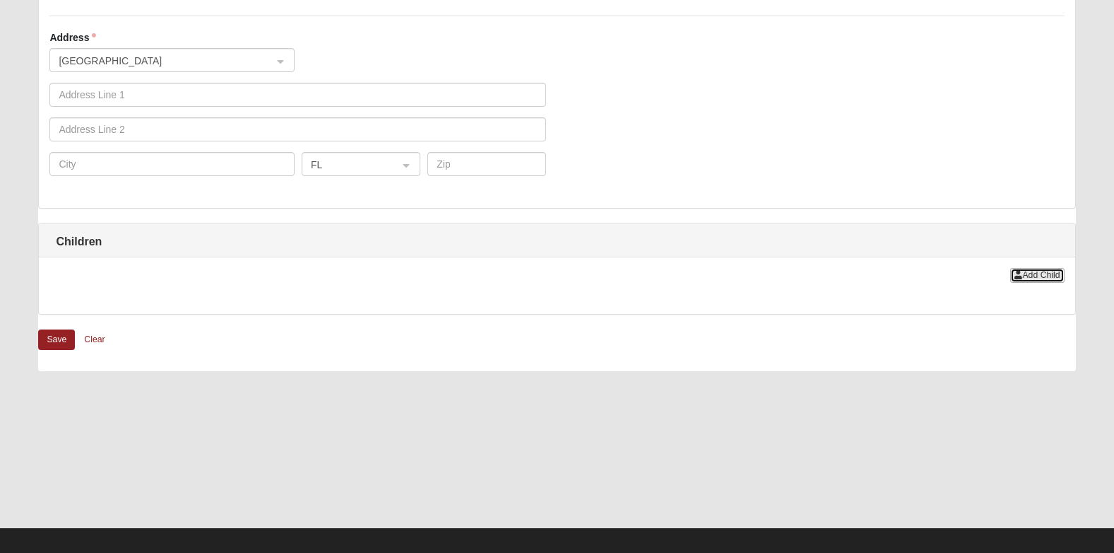
click at [1059, 276] on span "Add Child" at bounding box center [1040, 275] width 37 height 10
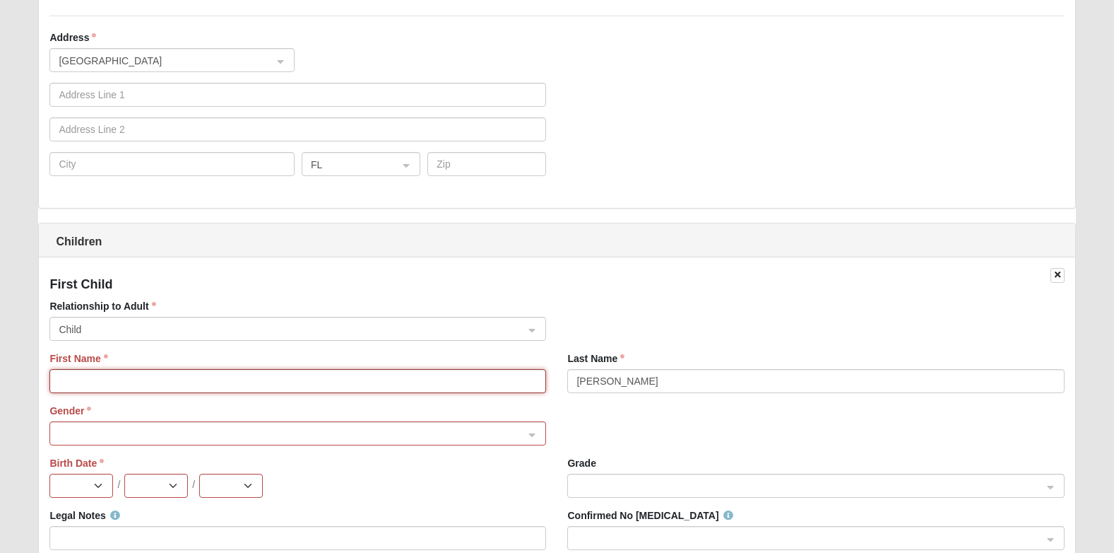
click at [260, 375] on input "First Name" at bounding box center [297, 381] width 497 height 24
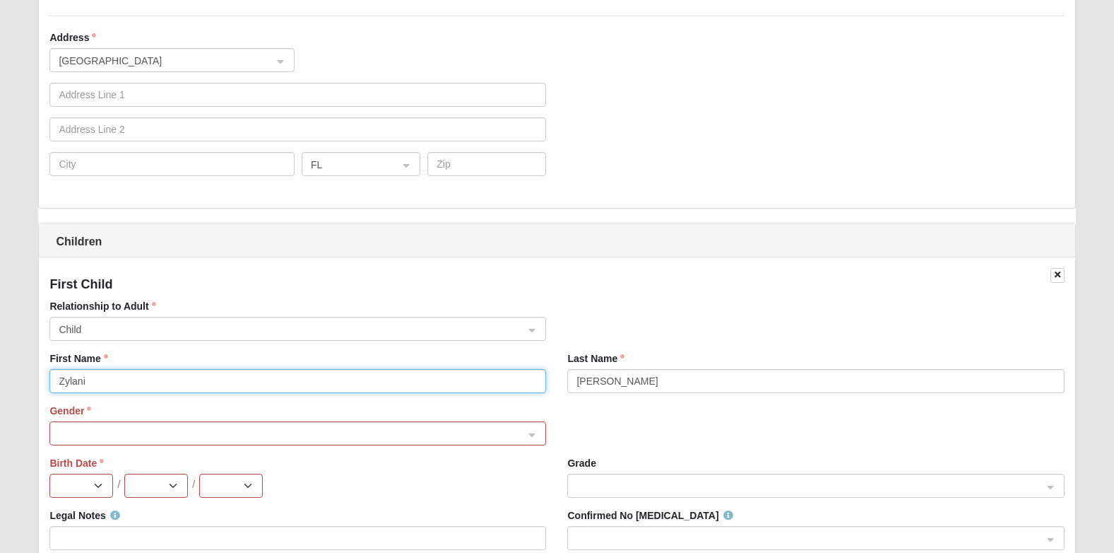
type input "Zylani"
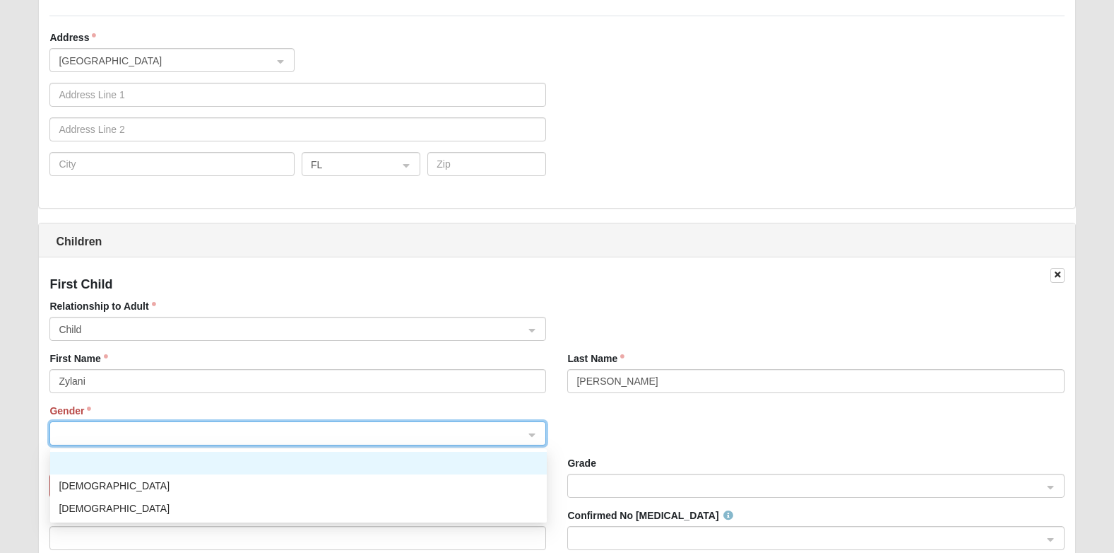
click at [230, 430] on span at bounding box center [292, 434] width 466 height 16
click at [112, 506] on div "Female" at bounding box center [299, 508] width 480 height 16
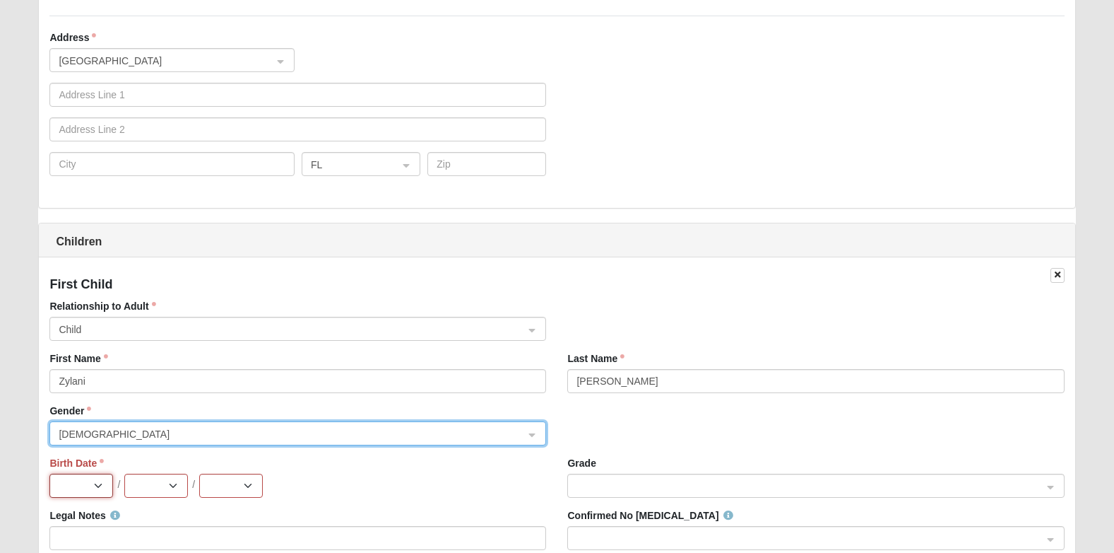
click at [102, 484] on select "Jan Feb Mar Apr May Jun Jul Aug Sep Oct Nov Dec" at bounding box center [81, 485] width 64 height 24
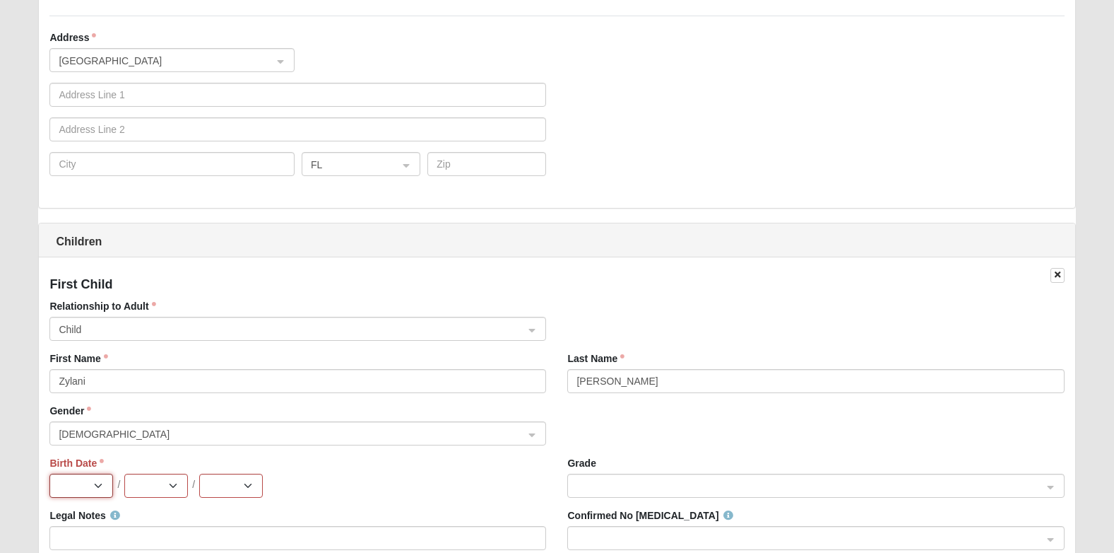
select select "12"
click at [49, 473] on select "Jan Feb Mar Apr May Jun Jul Aug Sep Oct Nov Dec" at bounding box center [81, 485] width 64 height 24
click at [174, 484] on select "1 2 3 4 5 6 7 8 9 10 11 12 13 14 15 16 17 18 19 20 21 22 23 24 25 26 27 28 29 3…" at bounding box center [156, 485] width 64 height 24
select select "18"
click at [124, 473] on select "1 2 3 4 5 6 7 8 9 10 11 12 13 14 15 16 17 18 19 20 21 22 23 24 25 26 27 28 29 3…" at bounding box center [156, 485] width 64 height 24
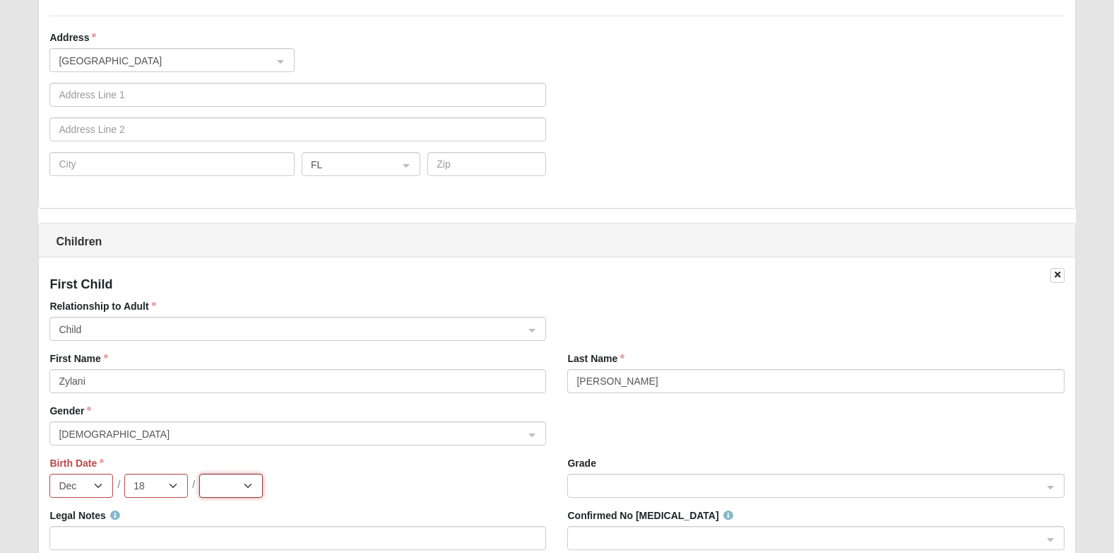
click at [213, 485] on select "2025 2024 2023 2022 2021 2020 2019 2018 2017 2016 2015 2014 2013 2012 2011 2010…" at bounding box center [231, 485] width 64 height 24
select select "2024"
click at [199, 473] on select "2025 2024 2023 2022 2021 2020 2019 2018 2017 2016 2015 2014 2013 2012 2011 2010…" at bounding box center [231, 485] width 64 height 24
click at [437, 462] on div "Birth Date Jan Feb Mar Apr May Jun Jul Aug Sep Oct Nov Dec / 1 2 3 4 5 6 7 8 9 …" at bounding box center [297, 477] width 497 height 42
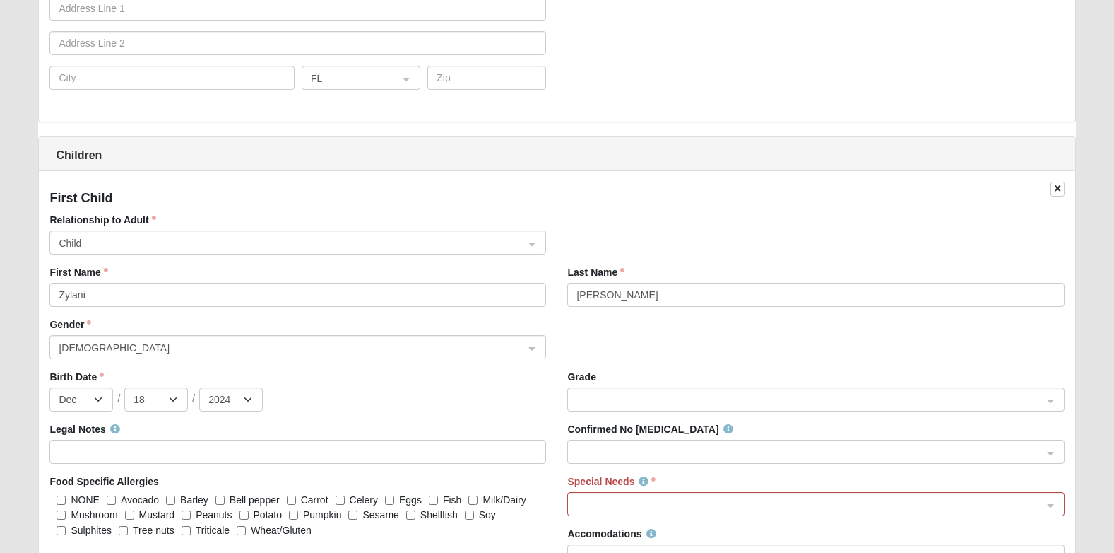
scroll to position [1528, 0]
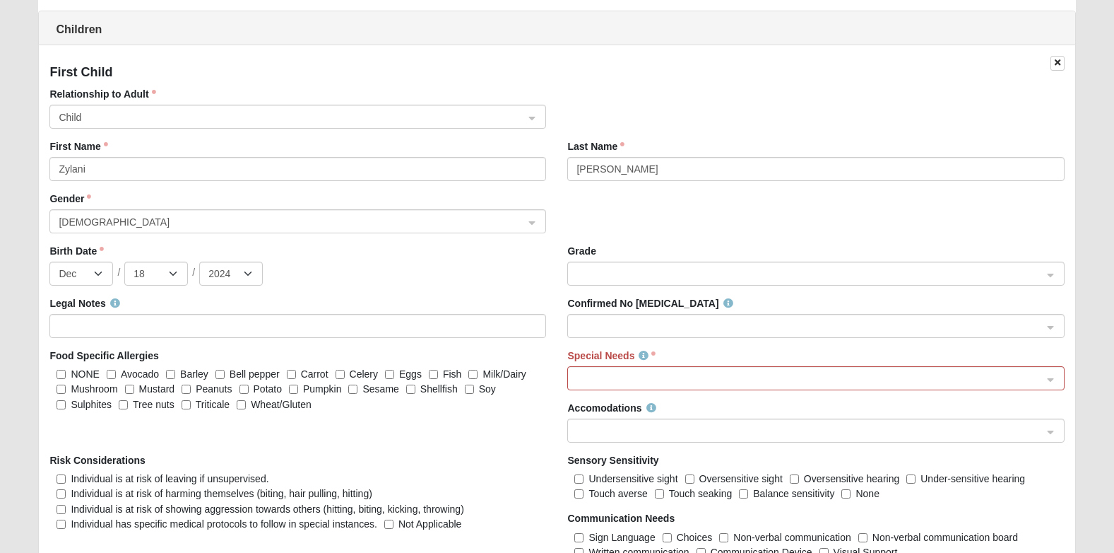
click at [628, 386] on span at bounding box center [810, 379] width 466 height 16
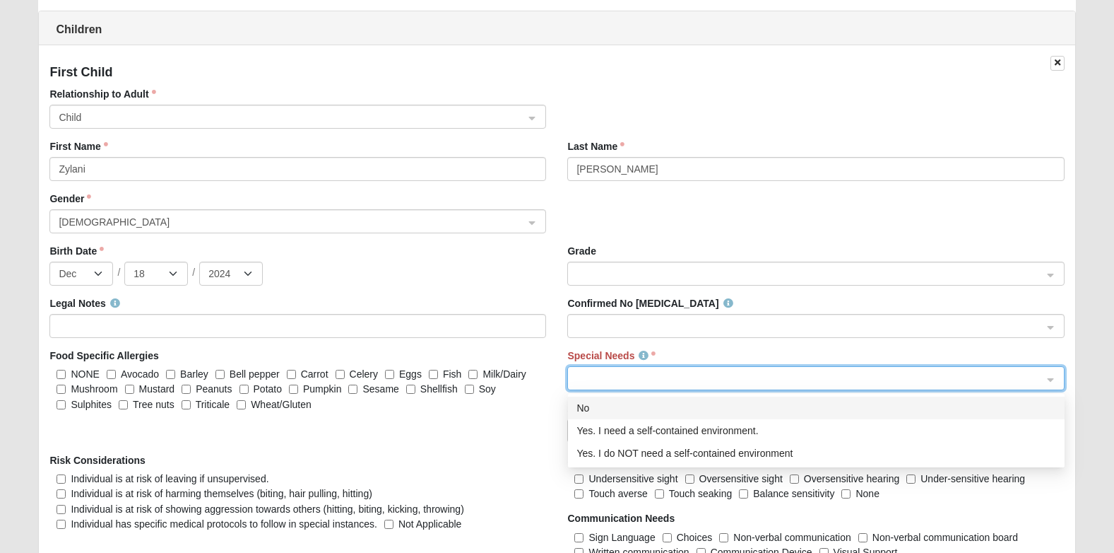
click at [608, 414] on div "No" at bounding box center [817, 408] width 480 height 16
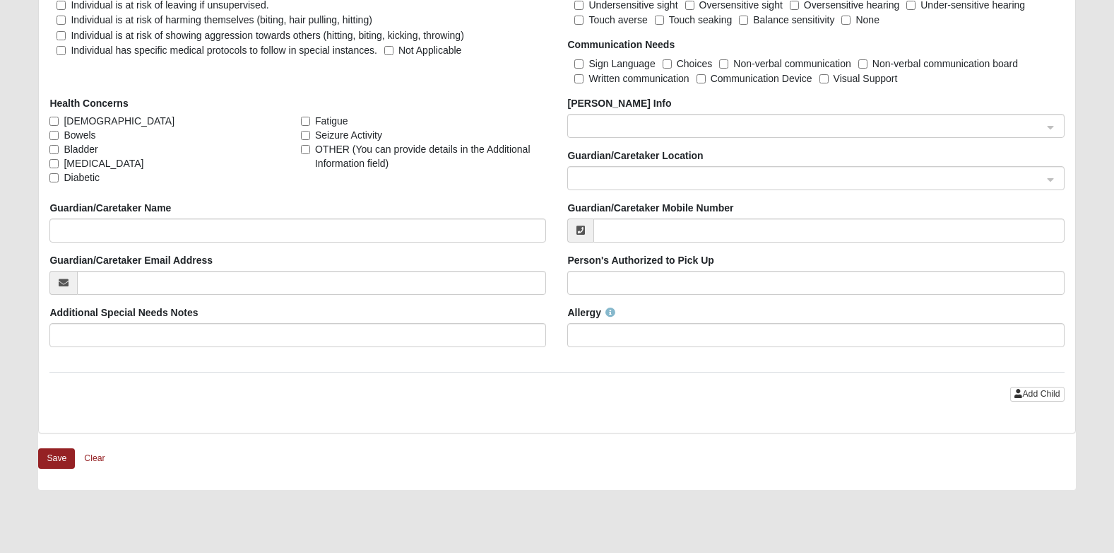
scroll to position [2022, 0]
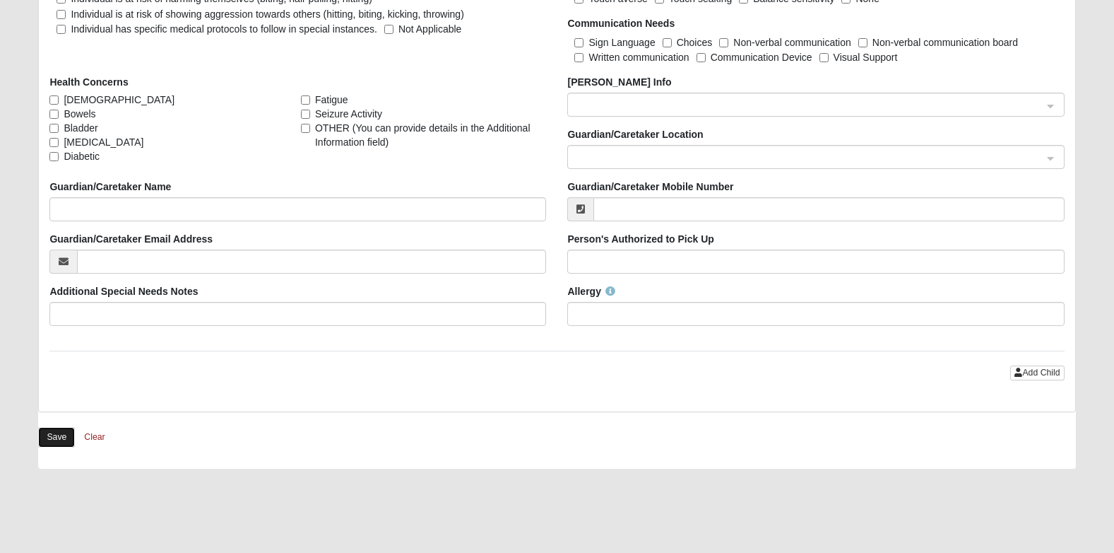
click at [66, 430] on button "Save" at bounding box center [56, 437] width 37 height 20
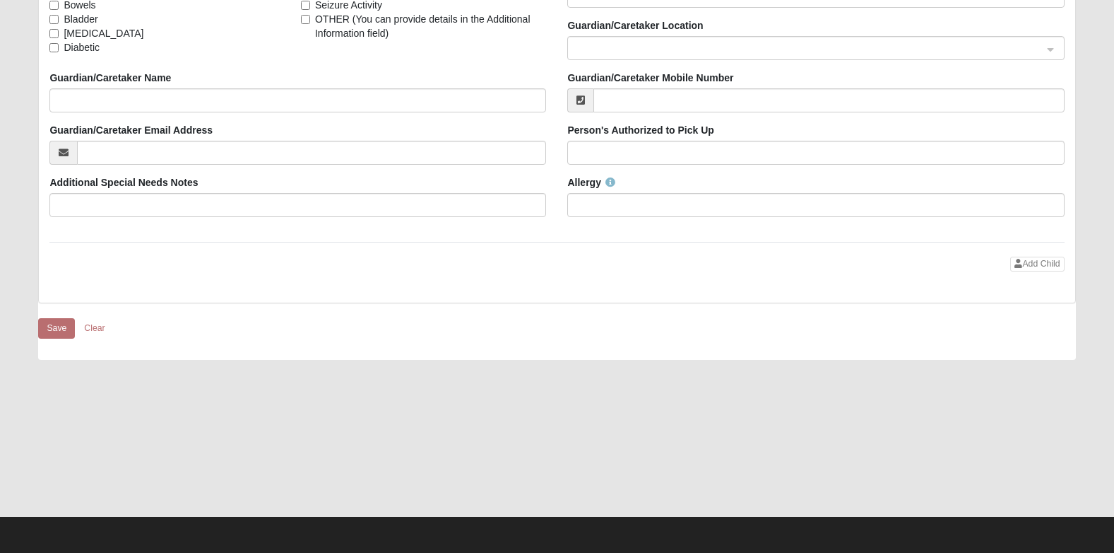
scroll to position [1908, 0]
